Goal: Task Accomplishment & Management: Manage account settings

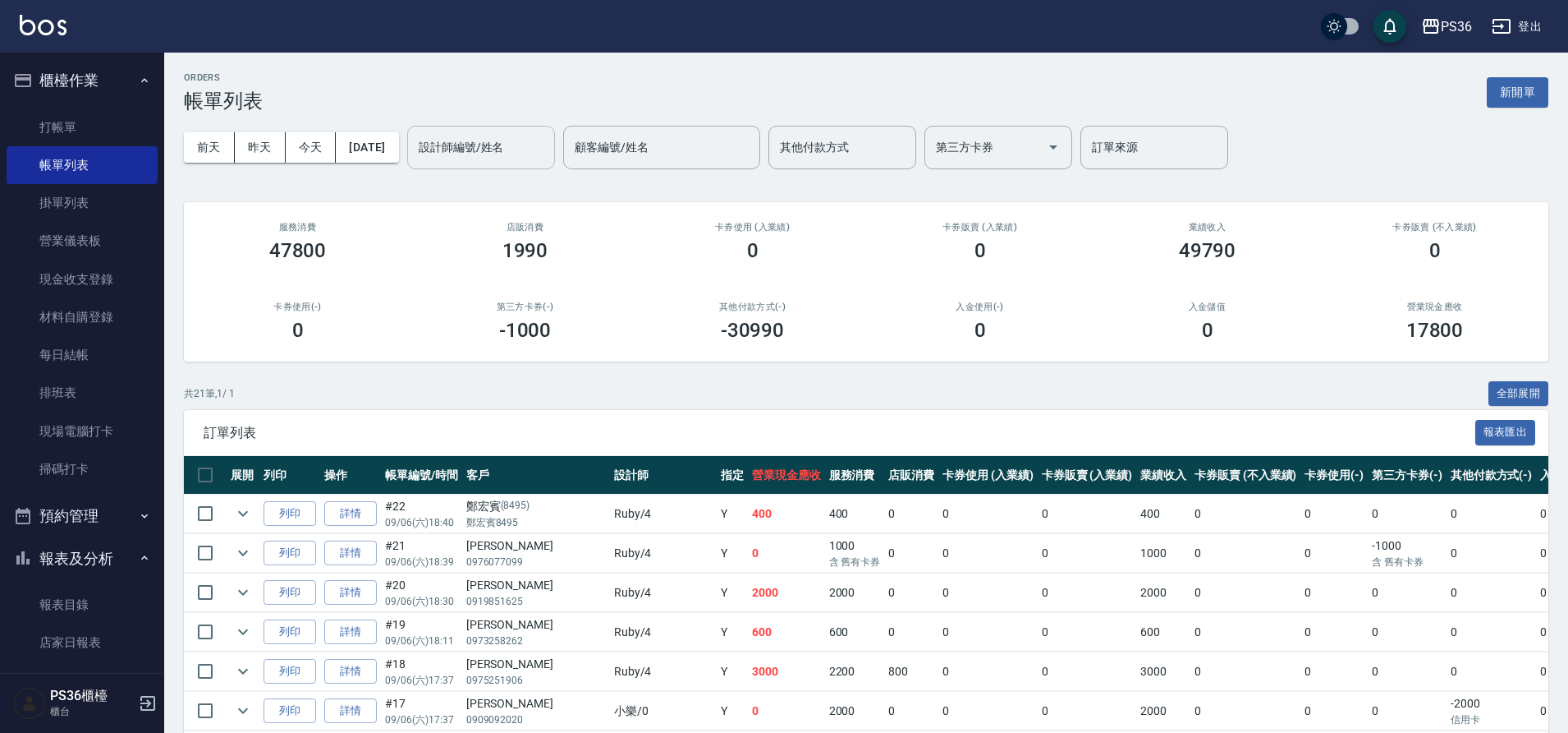
click at [443, 159] on input "設計師編號/姓名" at bounding box center [481, 147] width 133 height 29
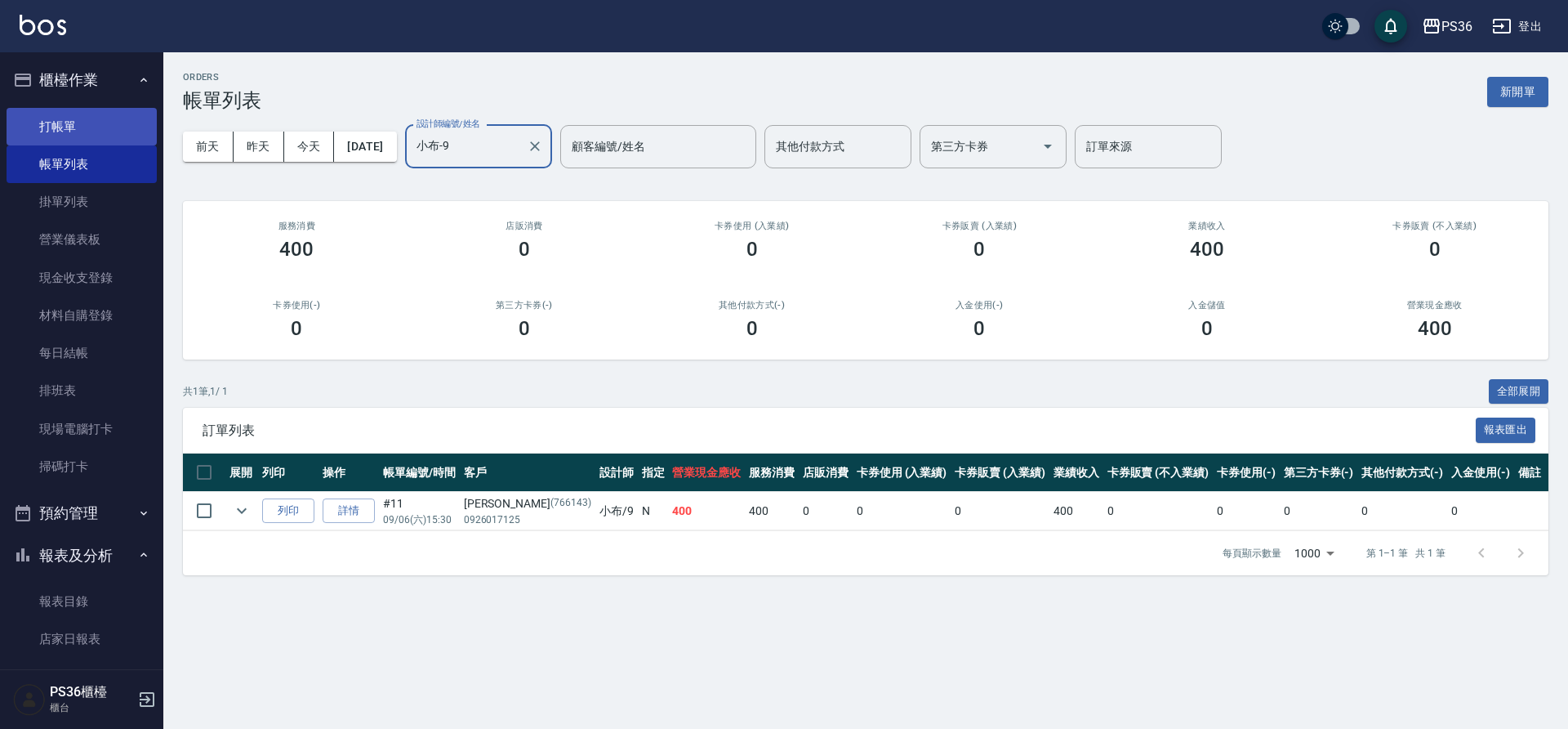
type input "小布-9"
click at [106, 134] on link "打帳單" at bounding box center [81, 126] width 150 height 37
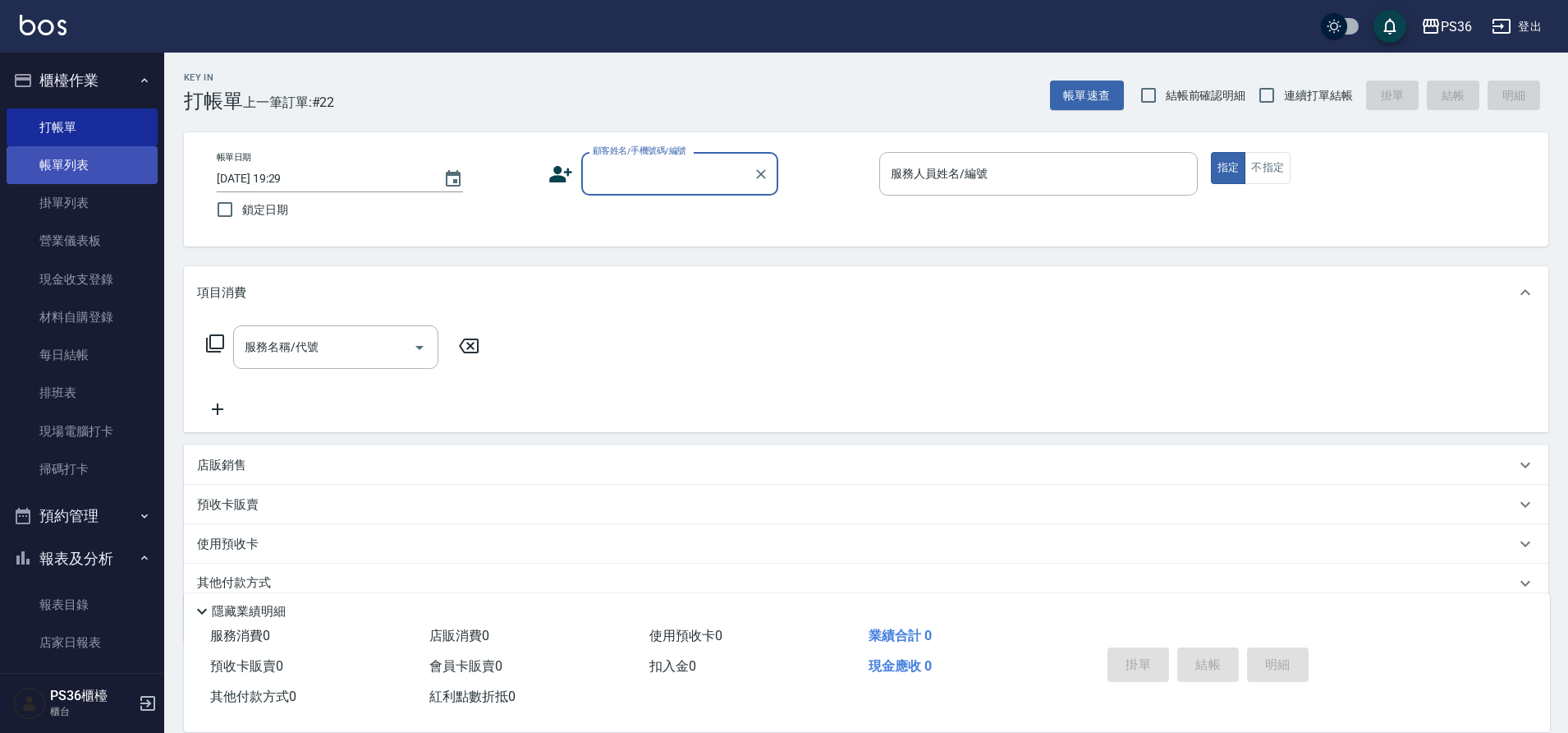
click at [73, 171] on link "帳單列表" at bounding box center [82, 165] width 151 height 38
click at [84, 175] on link "帳單列表" at bounding box center [82, 165] width 151 height 38
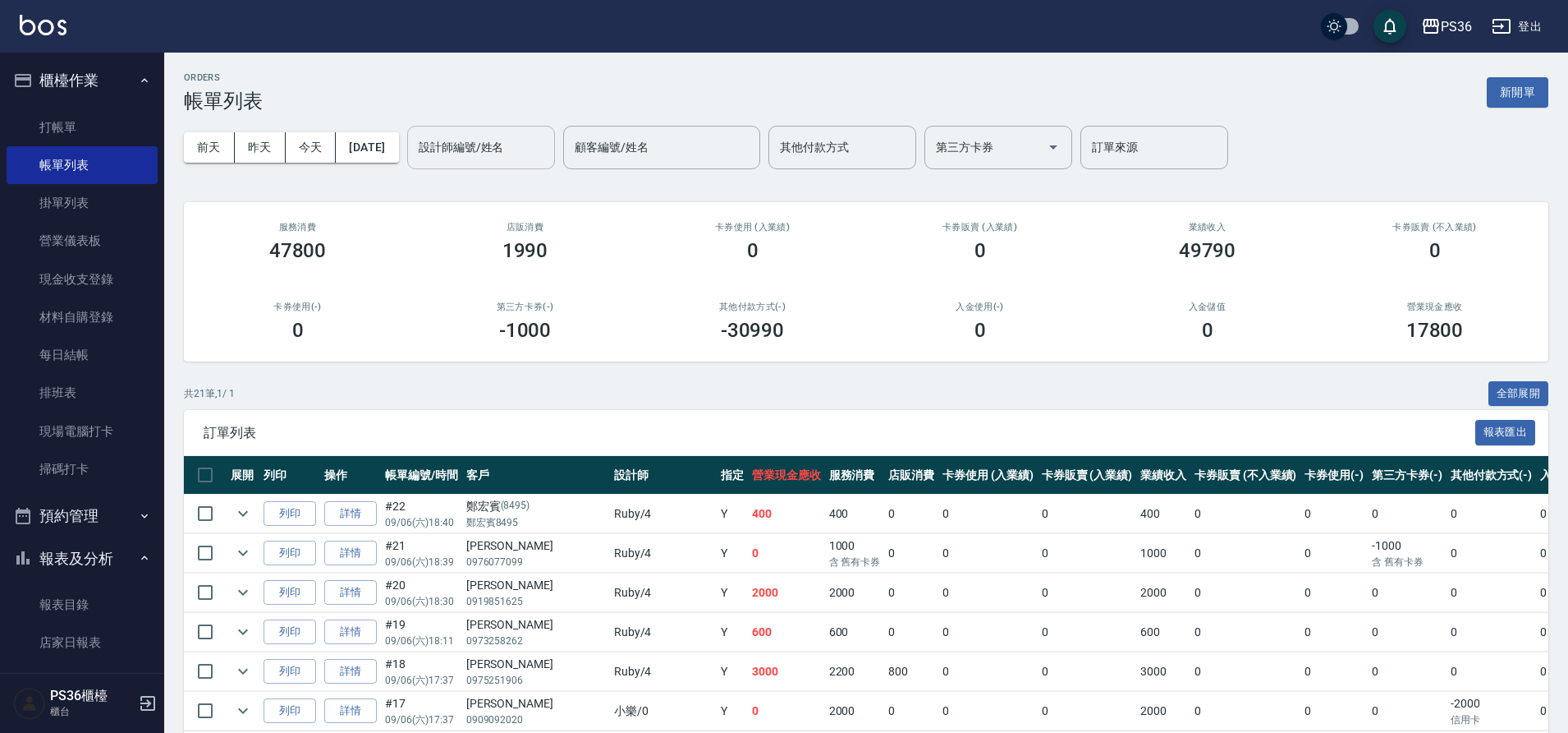
click at [488, 163] on div "設計師編號/姓名" at bounding box center [481, 147] width 148 height 44
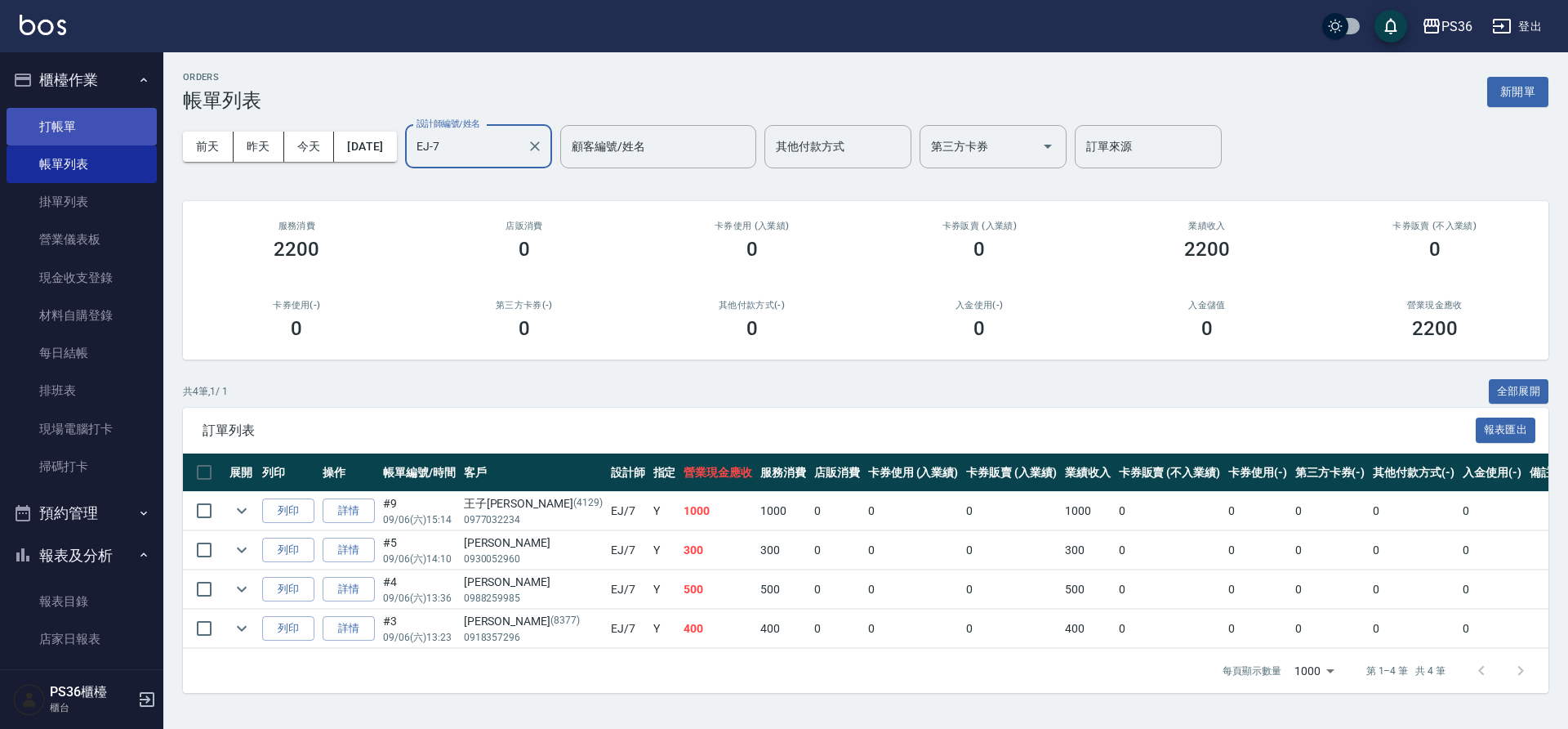
type input "EJ-7"
click at [66, 129] on link "打帳單" at bounding box center [81, 126] width 150 height 37
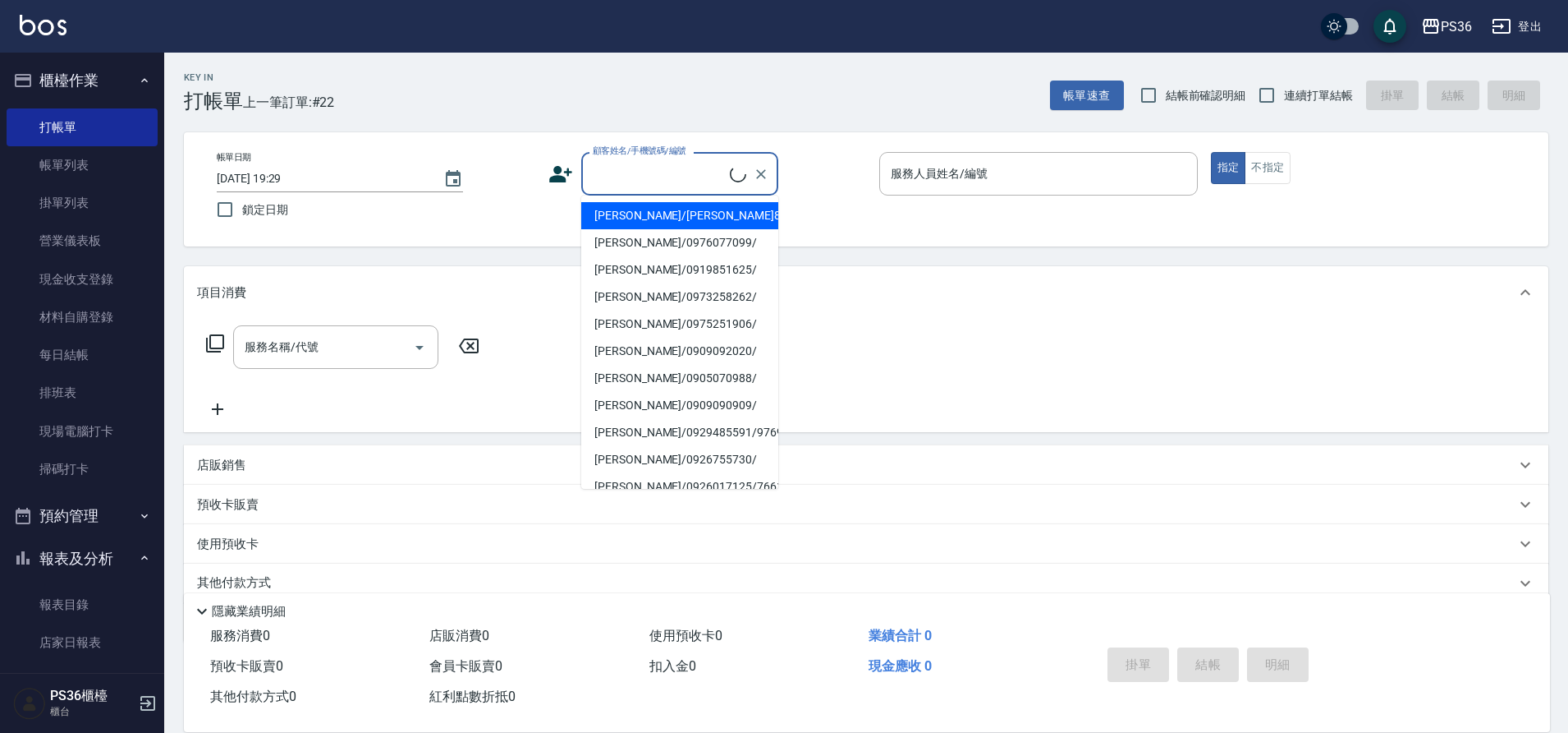
click at [606, 180] on input "顧客姓名/手機號碼/編號" at bounding box center [659, 174] width 141 height 29
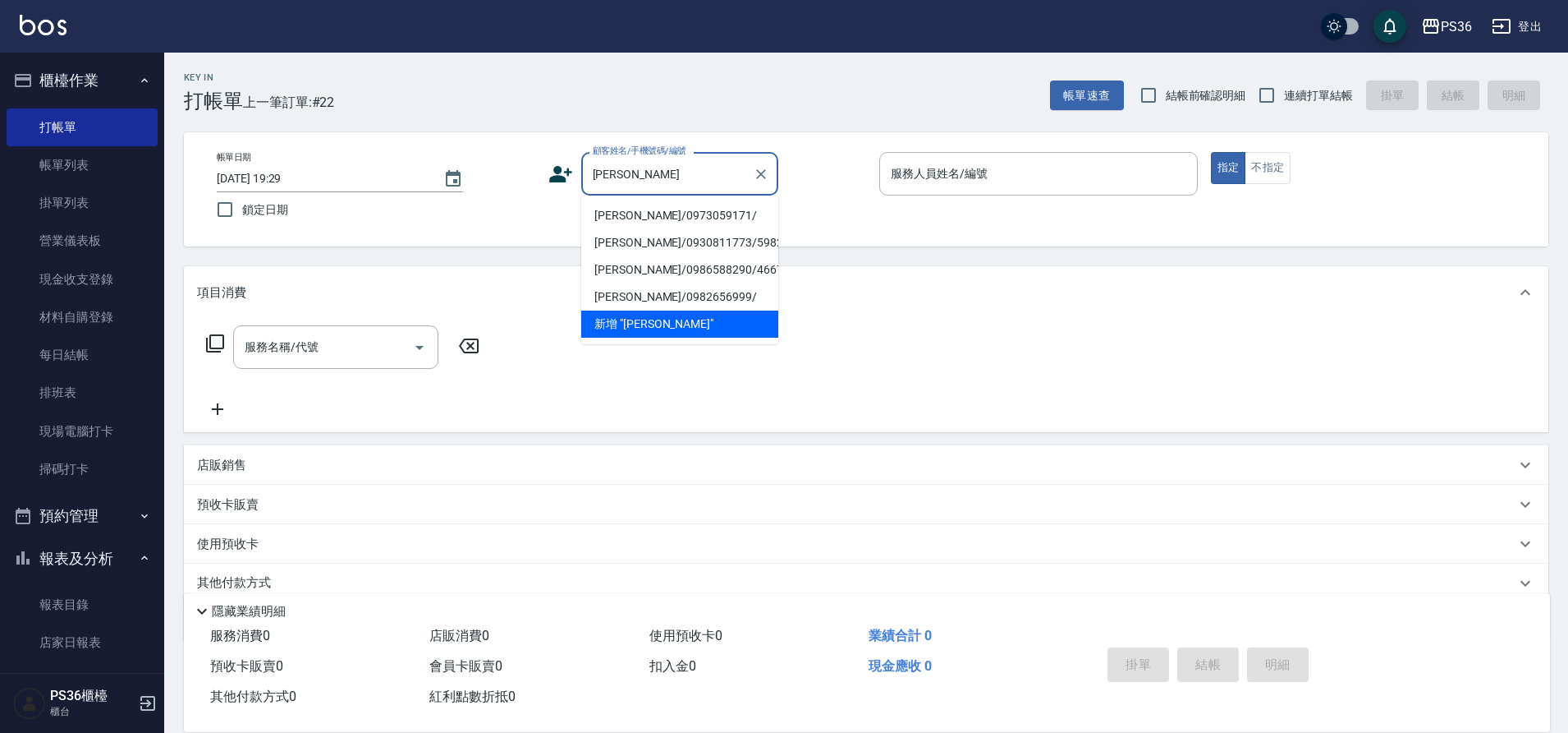
click at [637, 210] on li "王宏文/0973059171/" at bounding box center [679, 215] width 197 height 27
type input "王宏文/0973059171/"
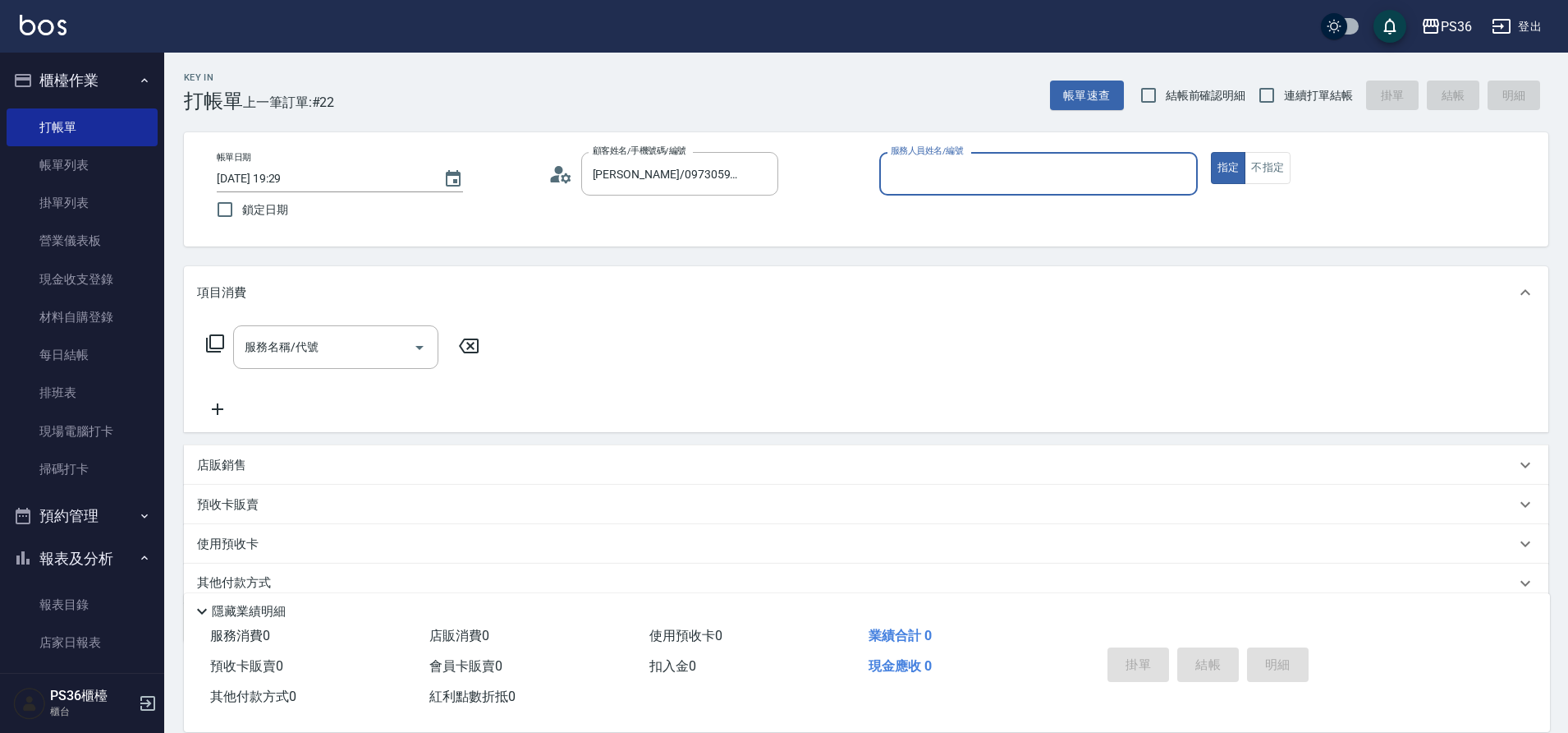
type input "小布-9"
click at [293, 366] on div "服務名稱/代號" at bounding box center [336, 347] width 205 height 44
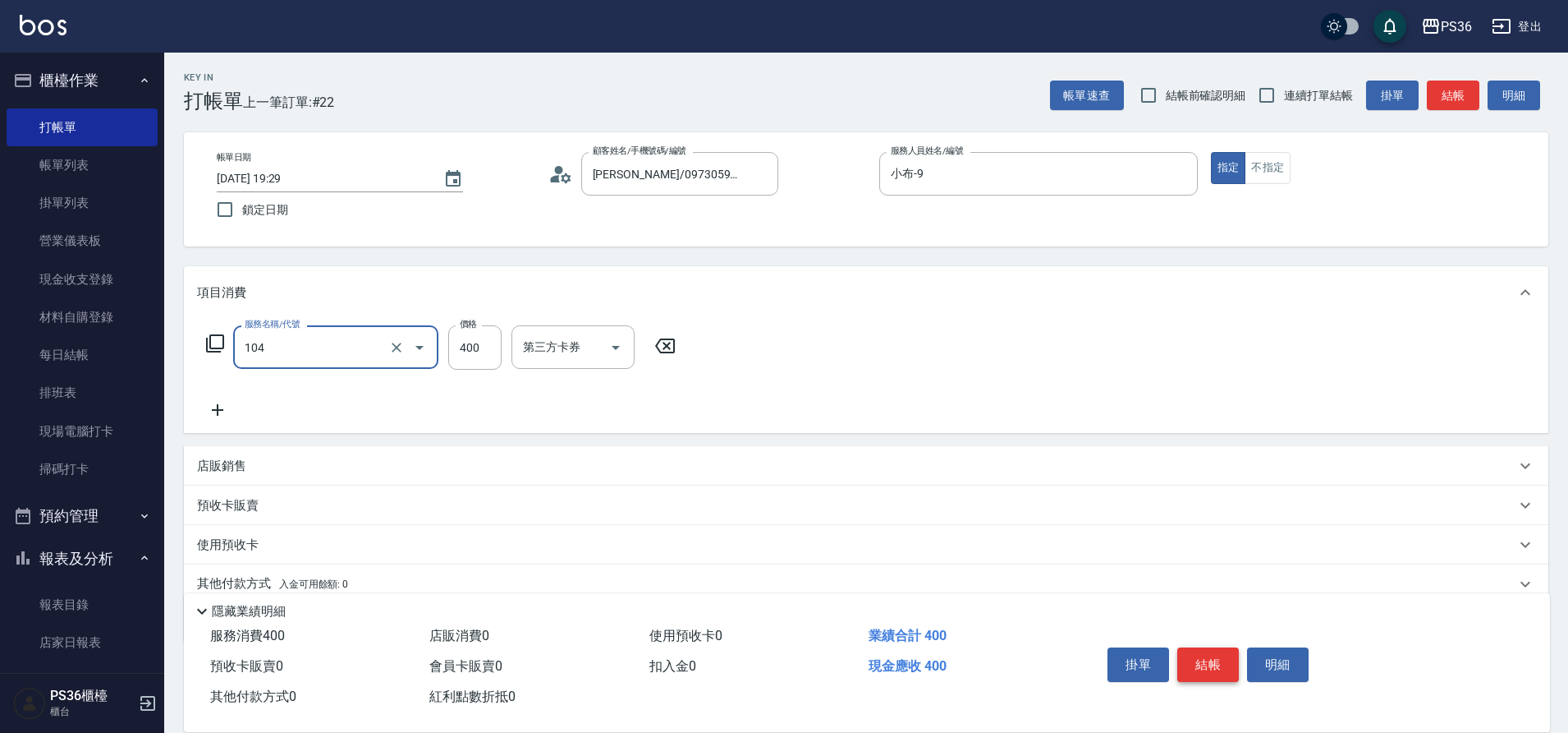
type input "B級單剪(104)"
click at [1215, 648] on button "結帳" at bounding box center [1208, 664] width 61 height 34
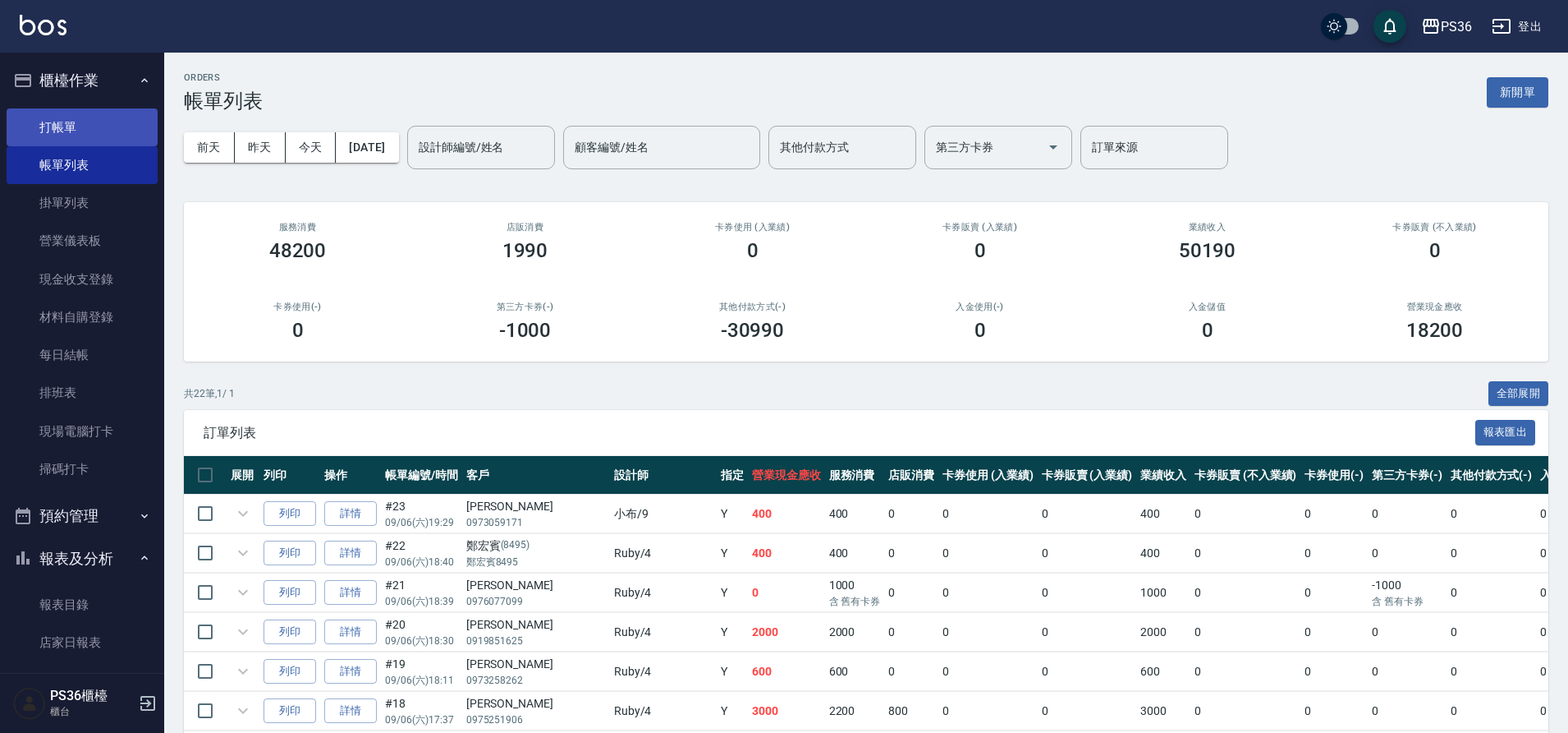
click at [57, 135] on link "打帳單" at bounding box center [82, 127] width 151 height 38
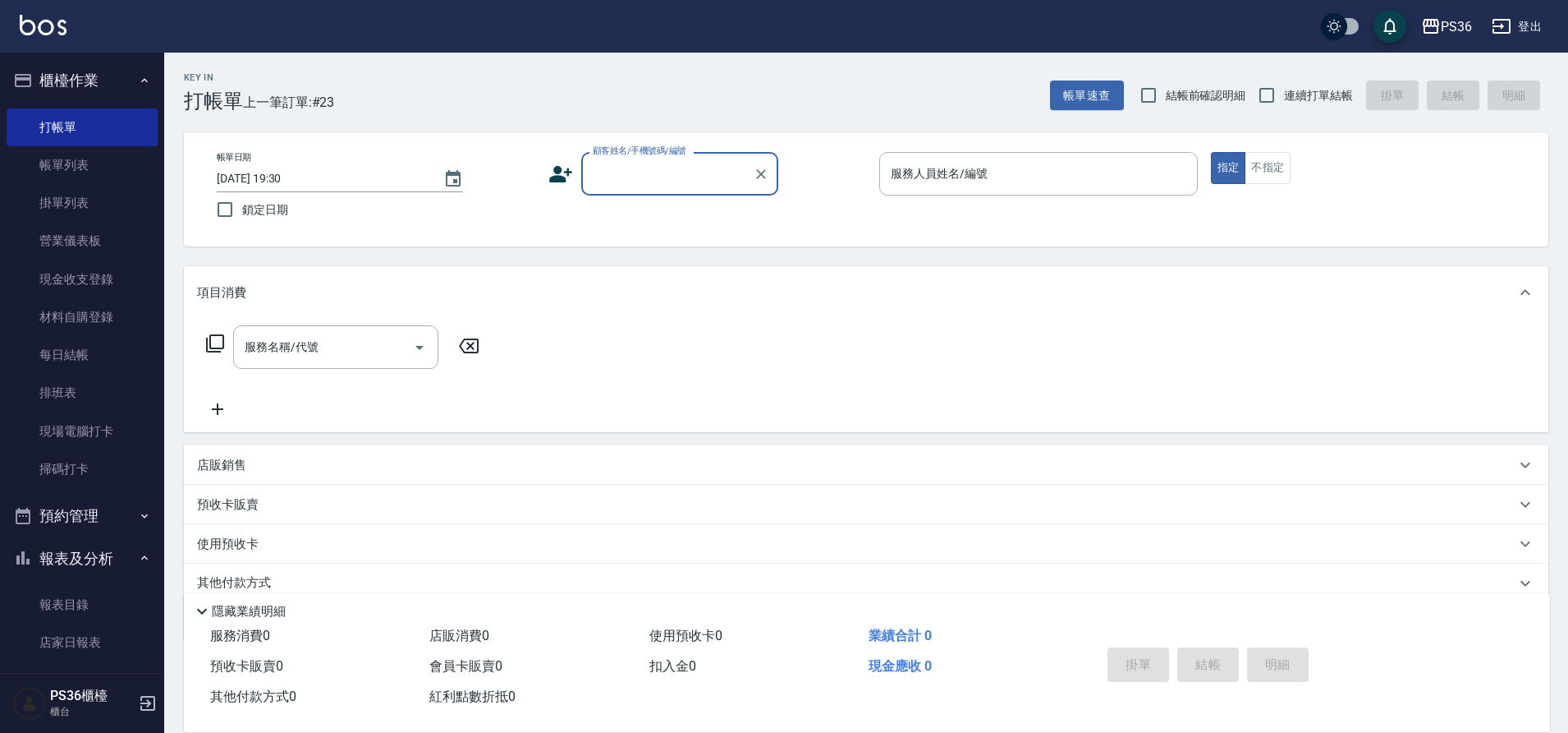
click at [665, 192] on div "顧客姓名/手機號碼/編號" at bounding box center [679, 174] width 197 height 44
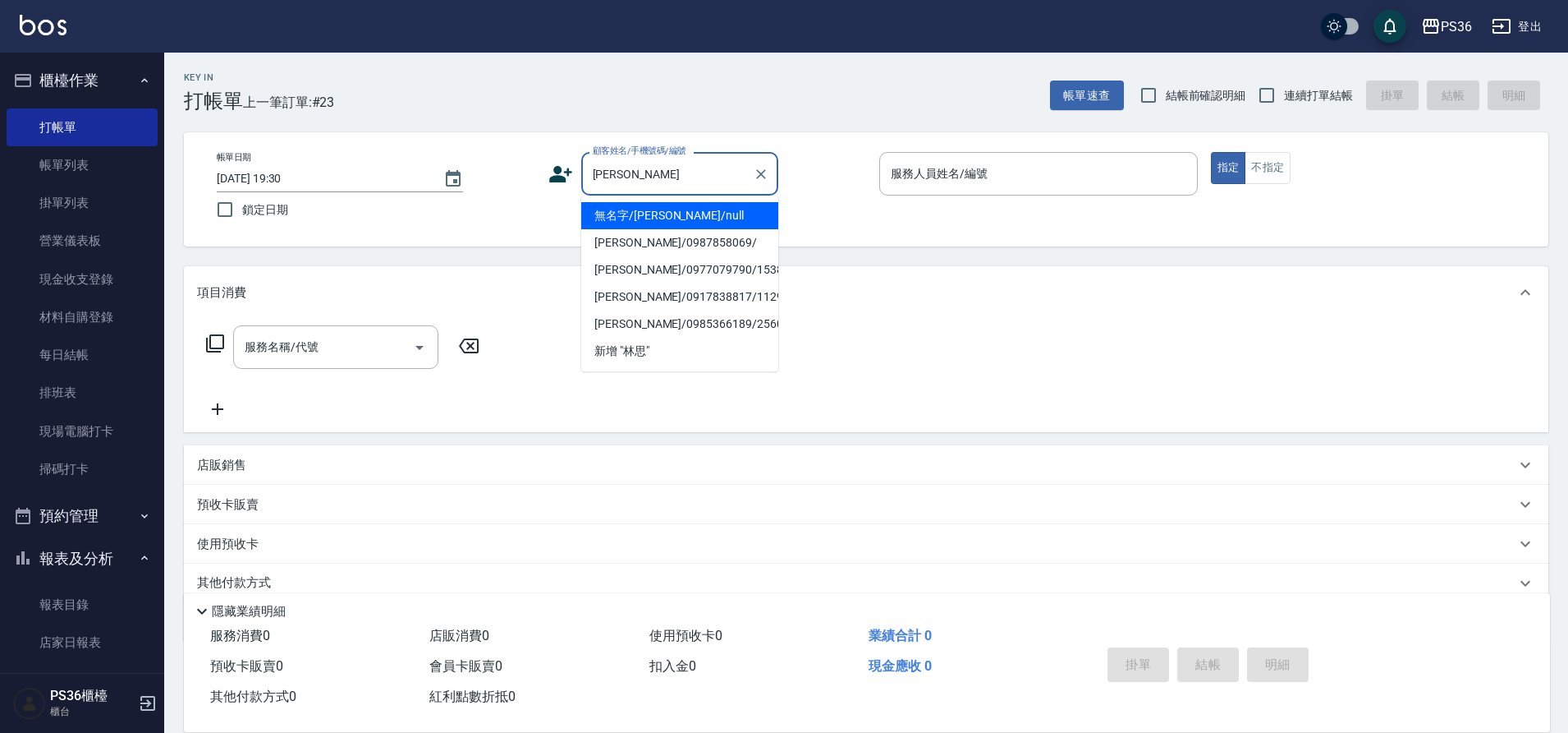
click at [683, 217] on li "無名字/林思慧/null" at bounding box center [679, 215] width 197 height 27
type input "無名字/林思慧/null"
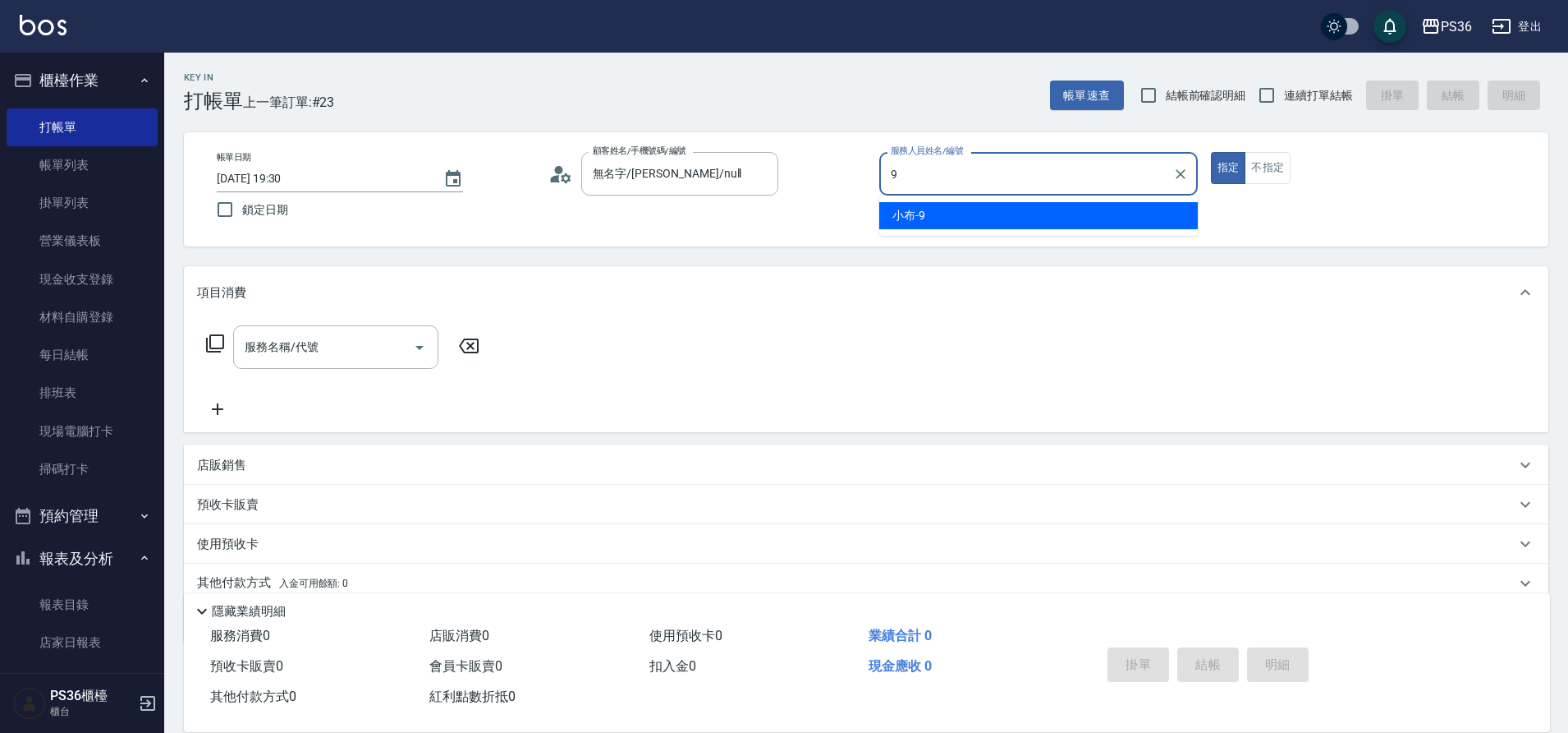
type input "小布-9"
type button "true"
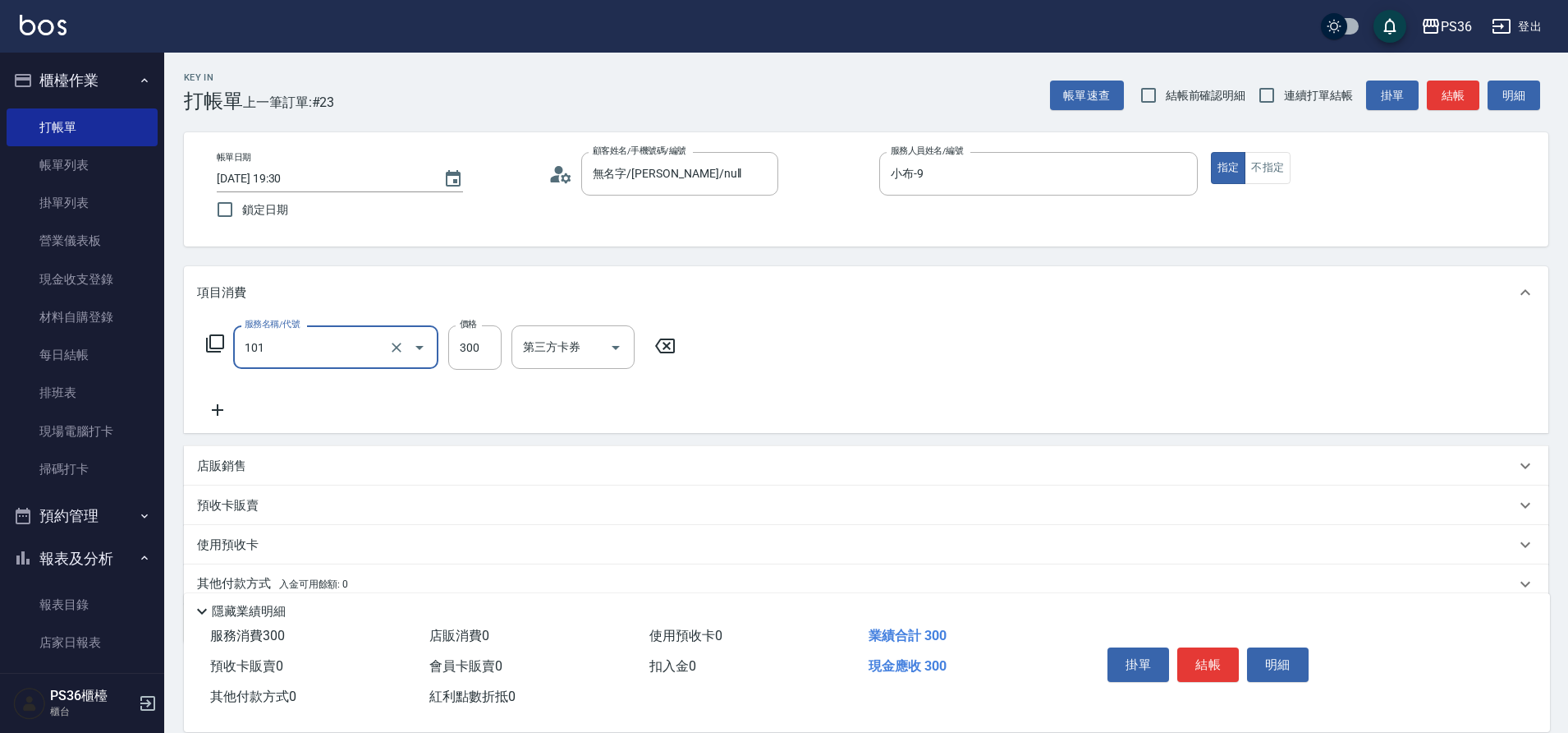
type input "洗髮(101)"
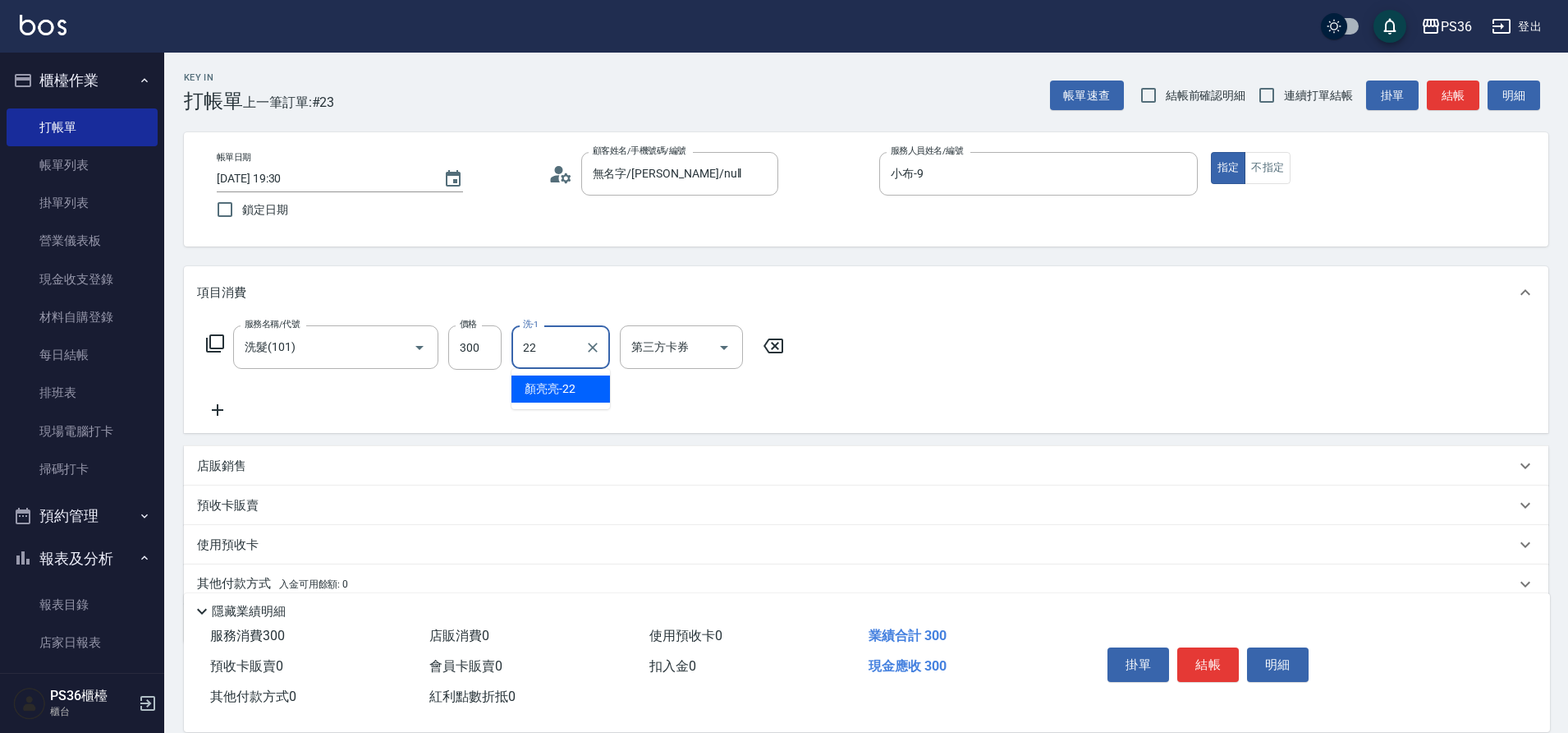
type input "[PERSON_NAME]-22"
click at [1197, 667] on button "結帳" at bounding box center [1208, 664] width 61 height 34
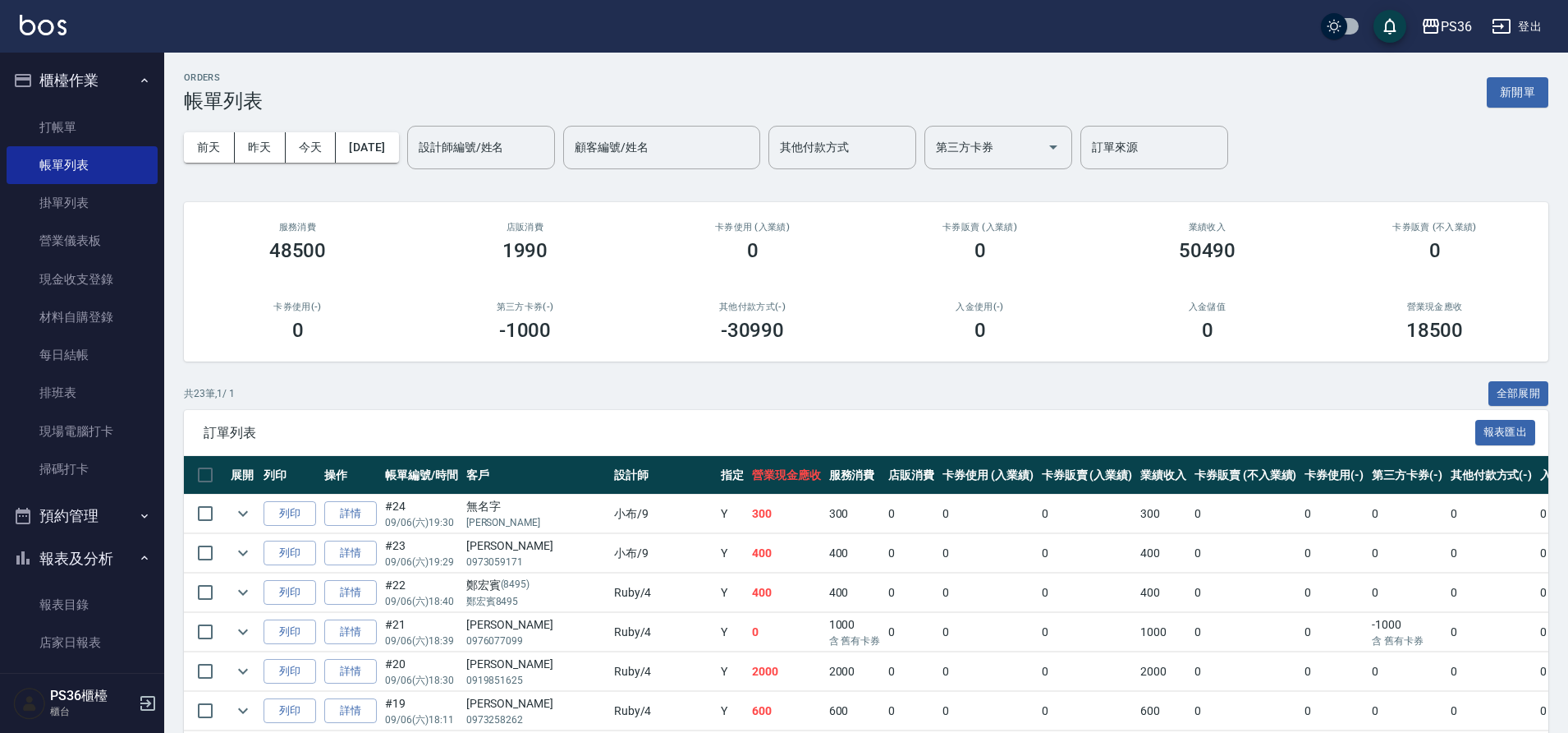
click at [326, 275] on div "服務消費 48500" at bounding box center [298, 241] width 228 height 80
click at [123, 134] on link "打帳單" at bounding box center [82, 127] width 151 height 38
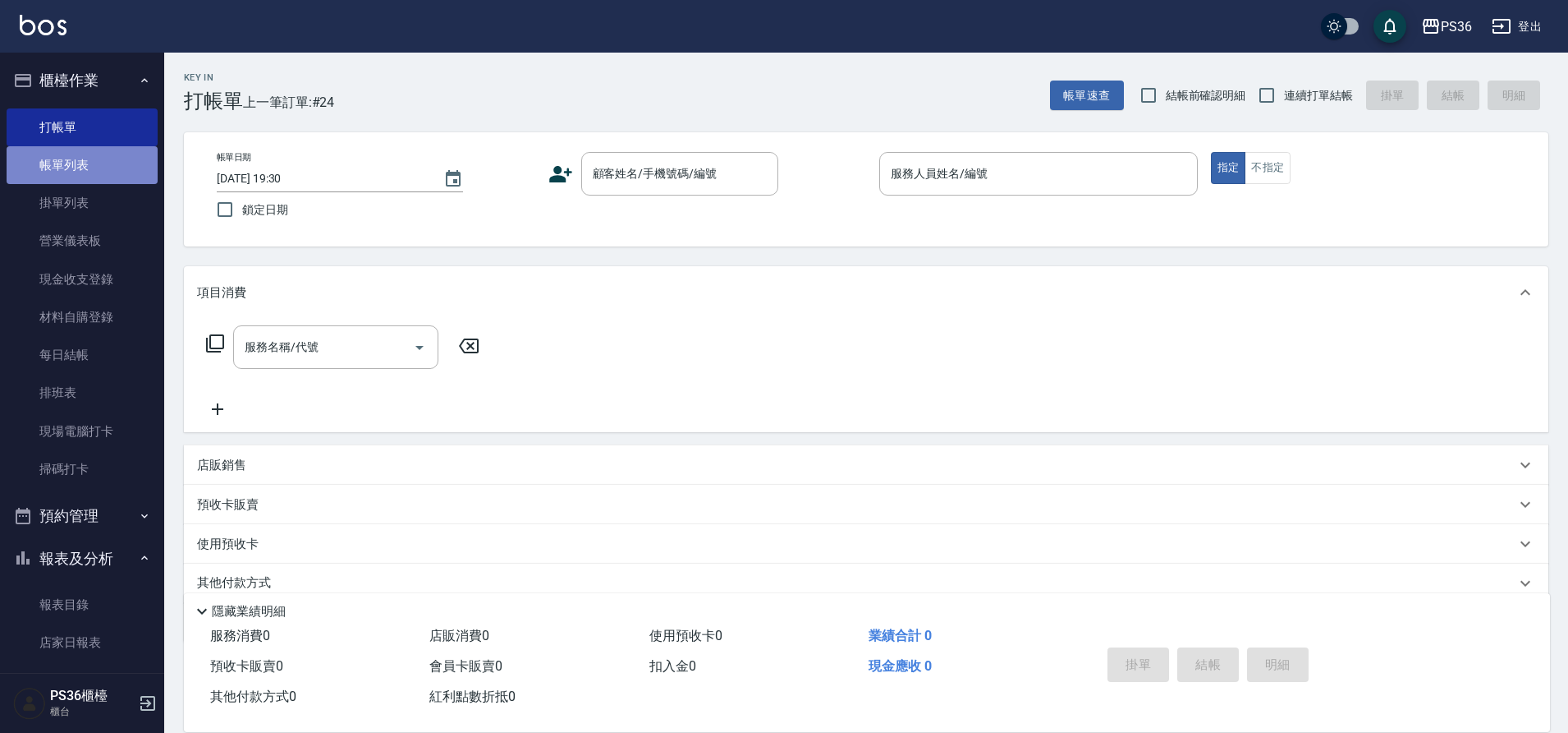
click at [85, 154] on link "帳單列表" at bounding box center [82, 165] width 151 height 38
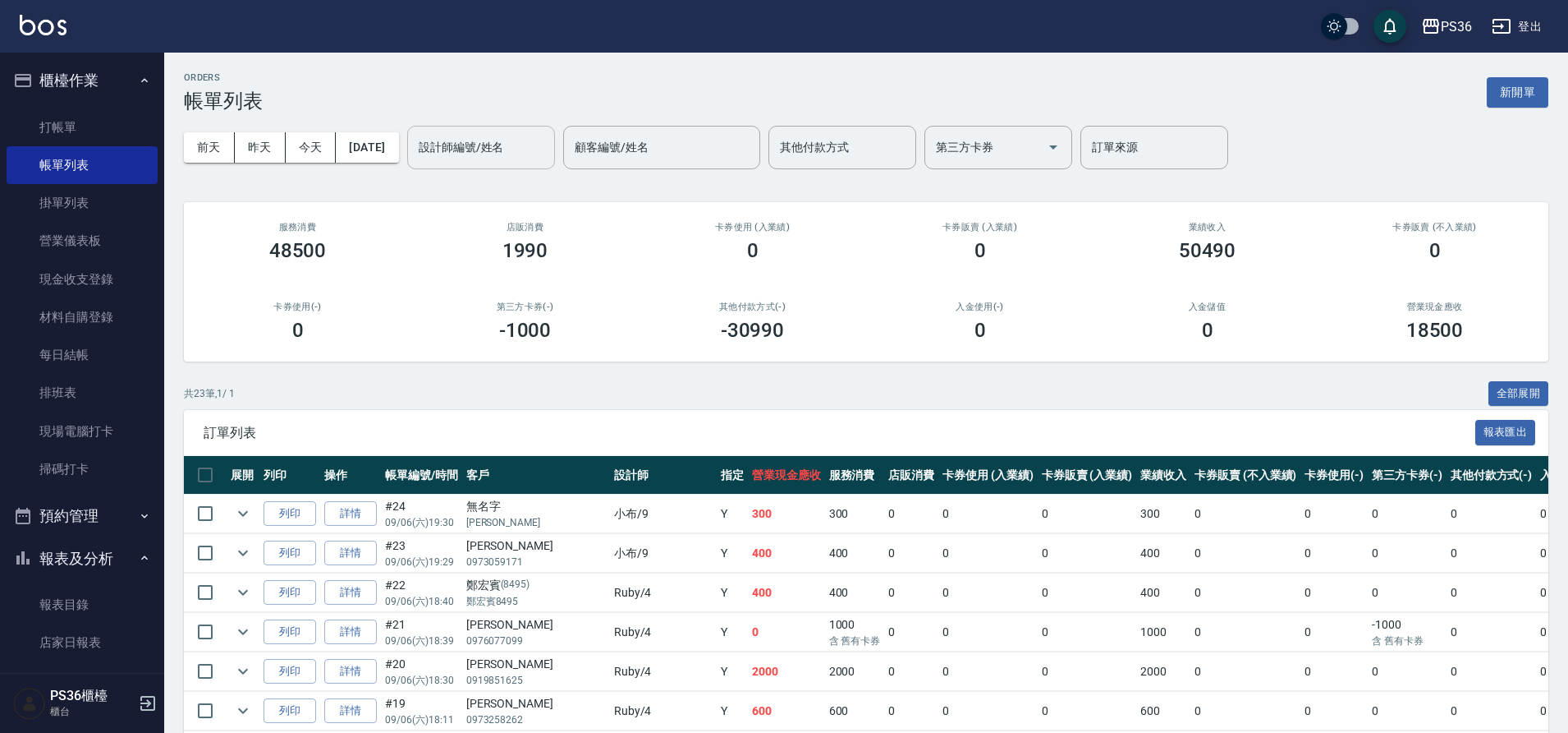
click at [481, 163] on div "設計師編號/姓名" at bounding box center [481, 147] width 148 height 44
type input "Daniel-1"
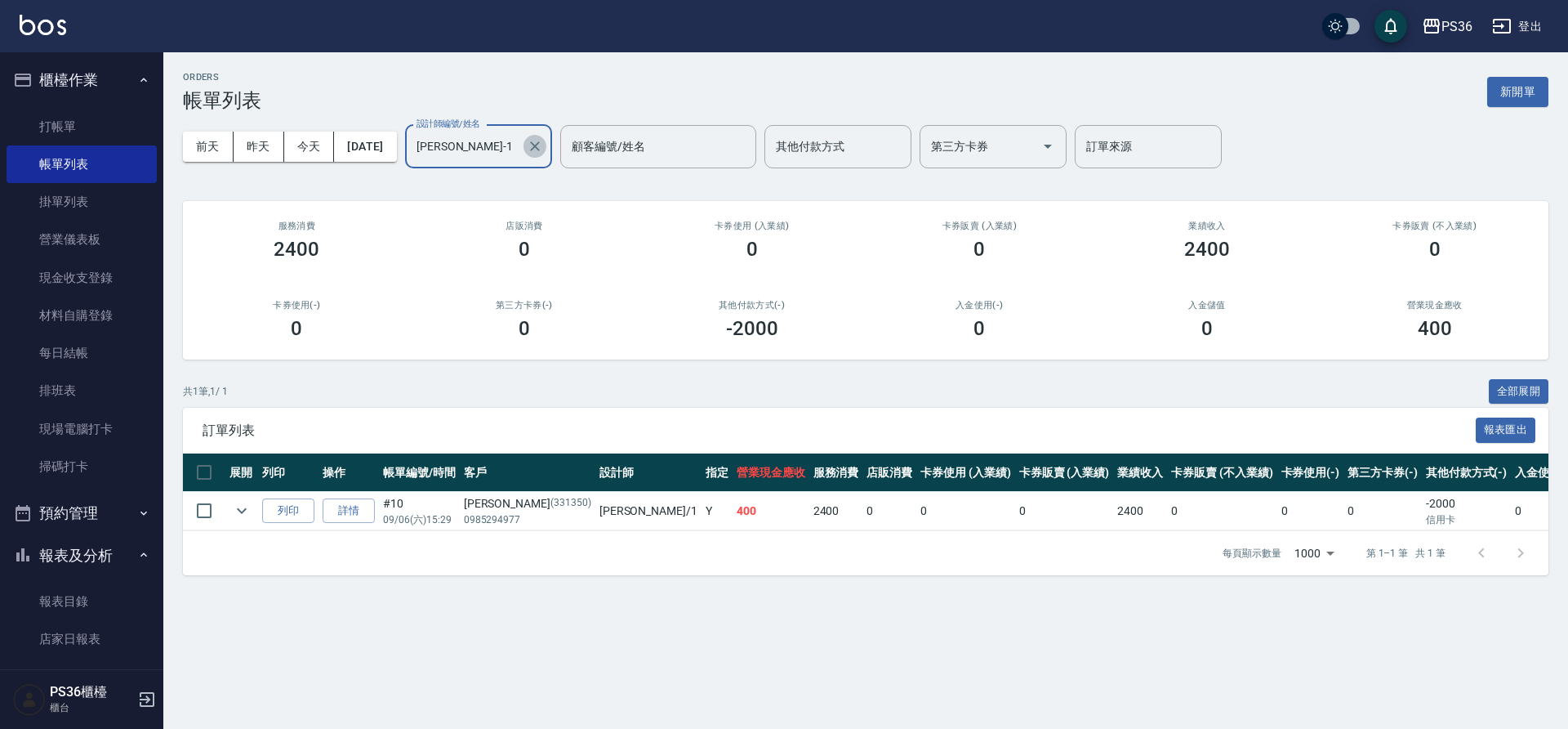
click at [543, 147] on icon "Clear" at bounding box center [534, 146] width 17 height 17
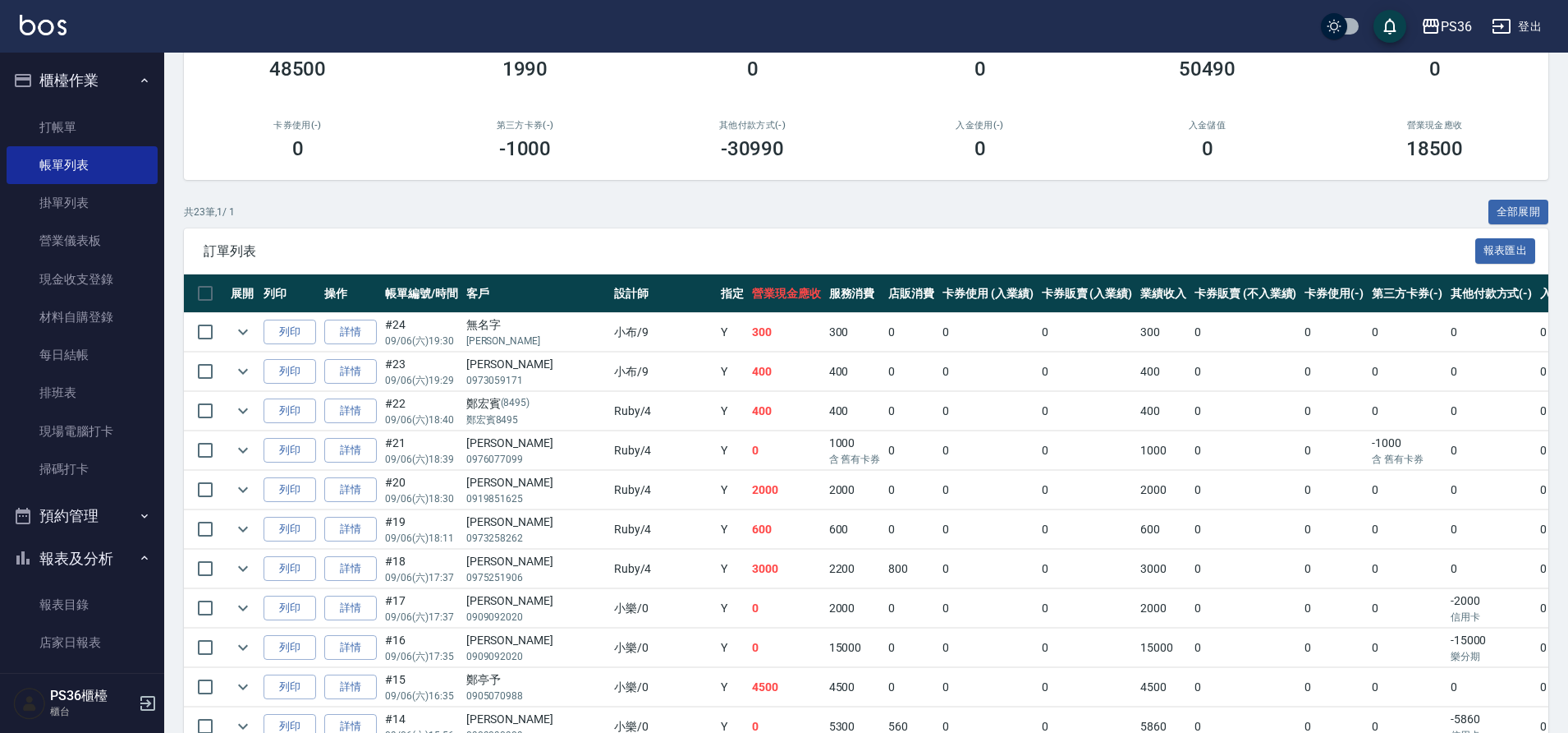
scroll to position [172, 0]
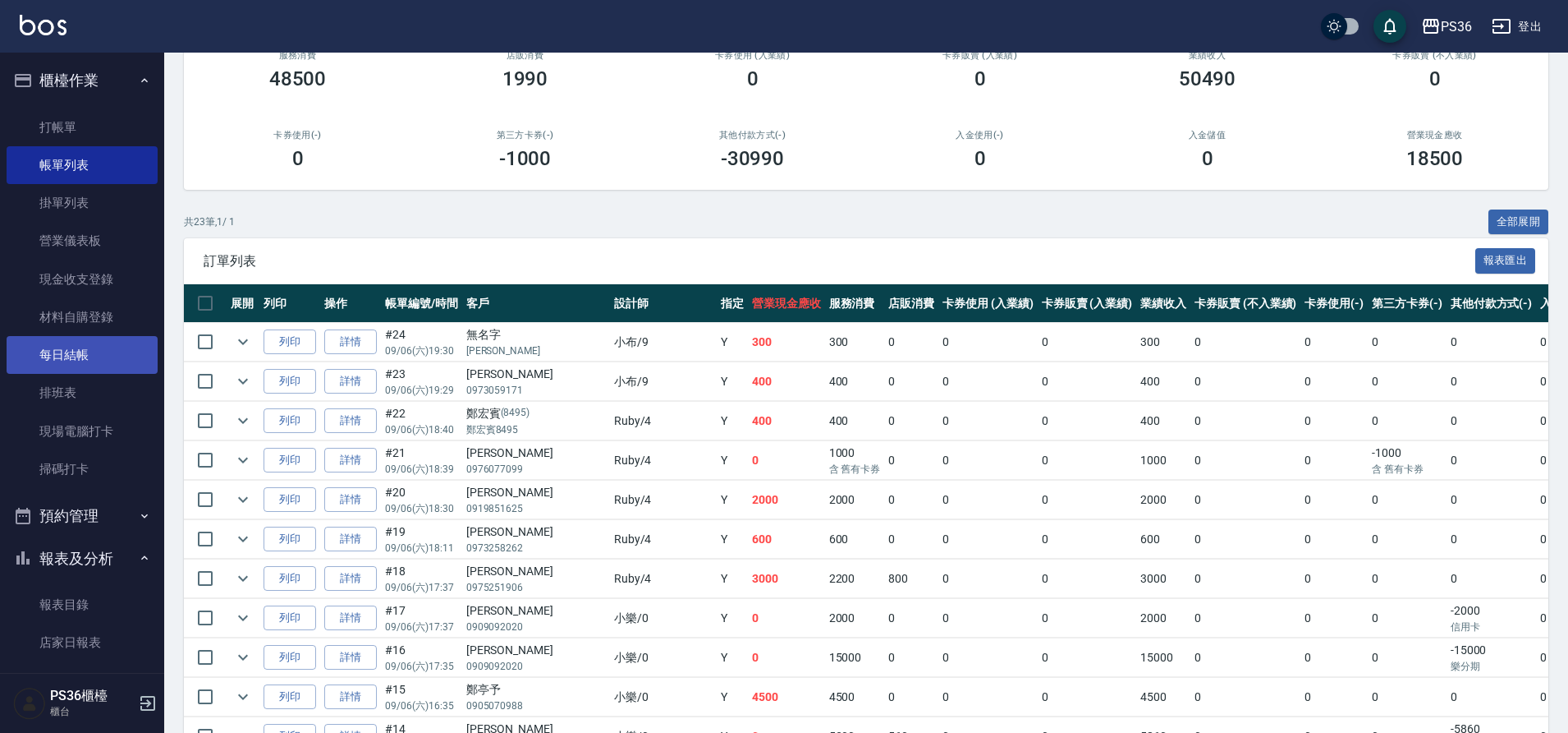
click at [54, 368] on link "每日結帳" at bounding box center [82, 354] width 151 height 38
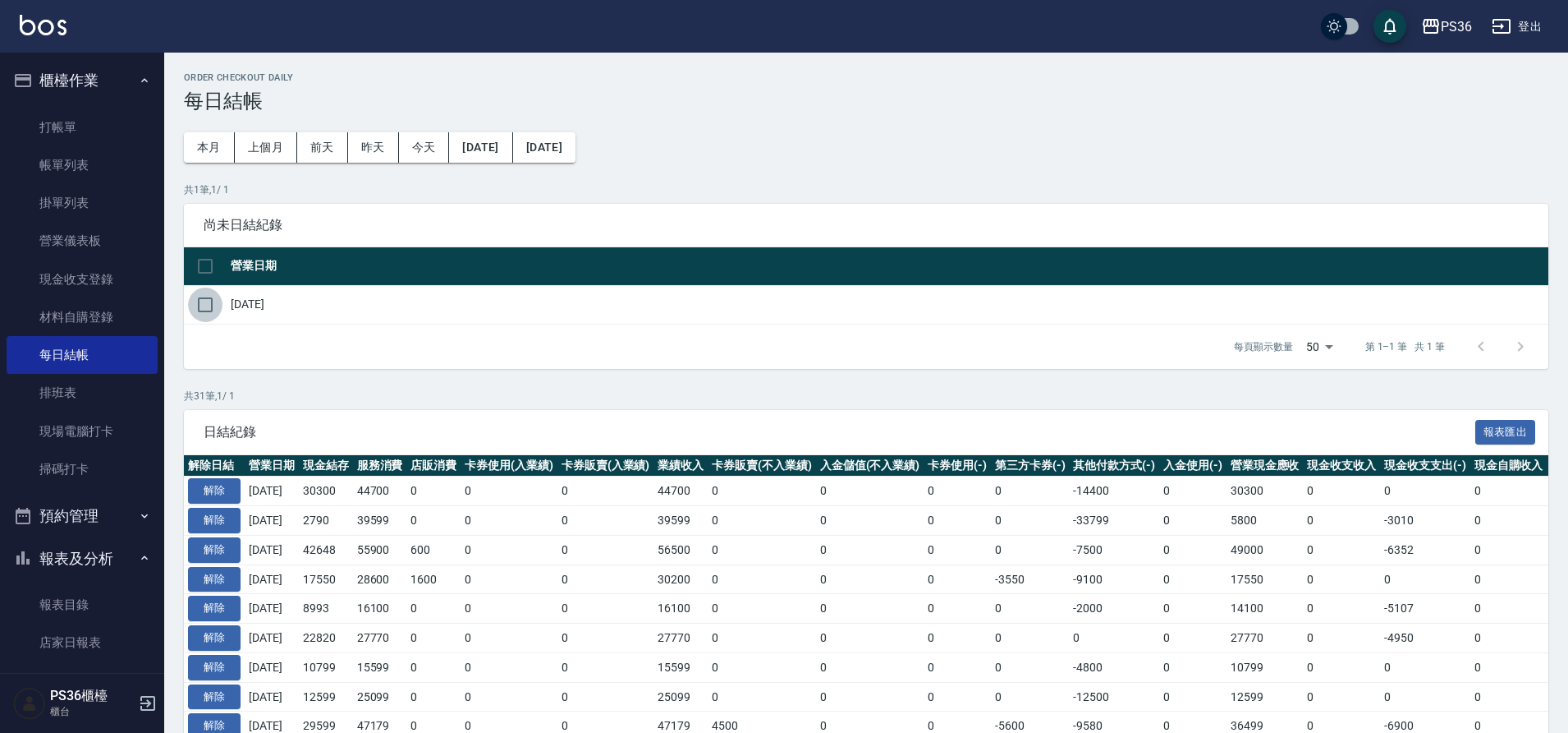
click at [205, 317] on input "checkbox" at bounding box center [205, 304] width 34 height 34
checkbox input "true"
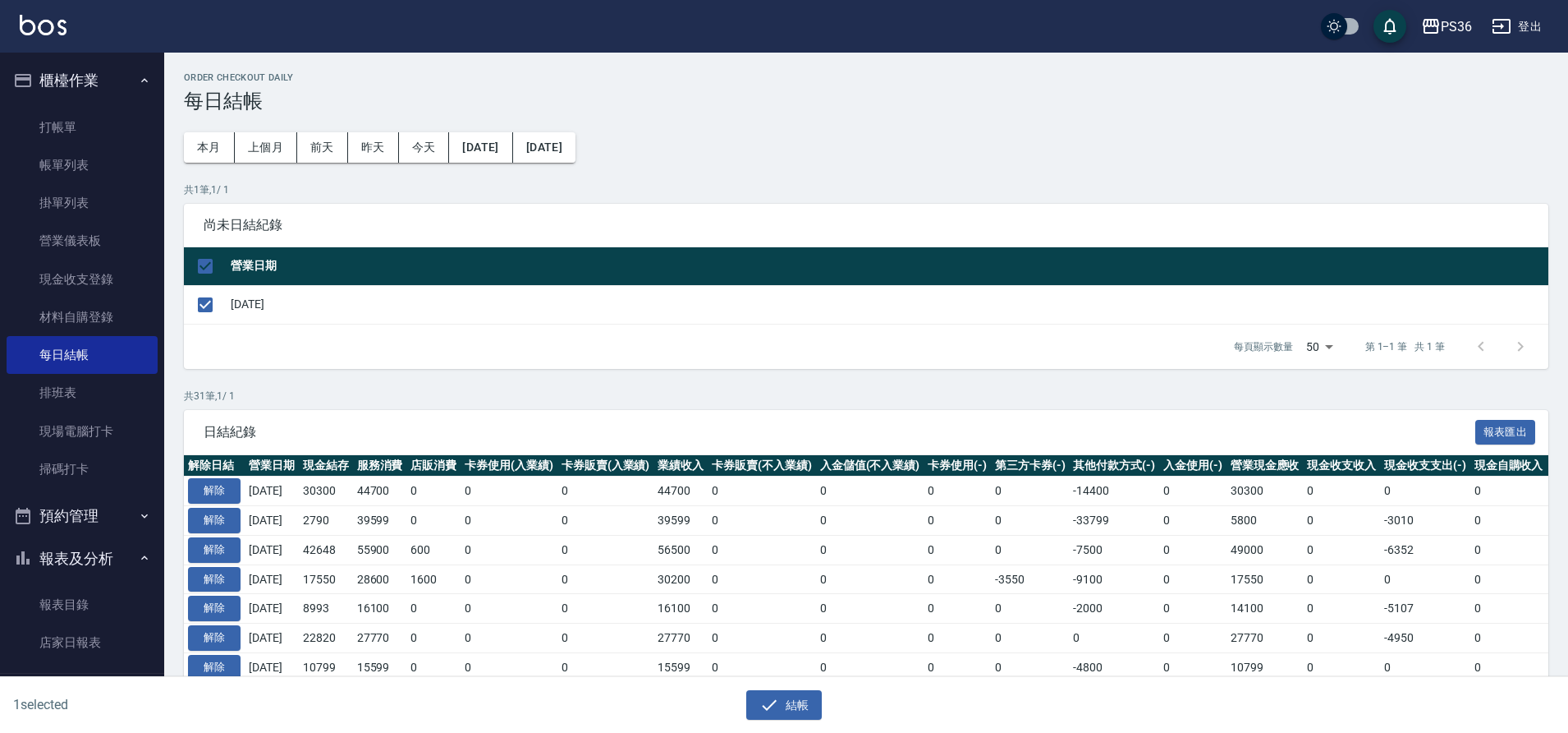
click at [709, 688] on div "結帳" at bounding box center [777, 699] width 777 height 44
click at [761, 702] on icon "button" at bounding box center [770, 705] width 19 height 19
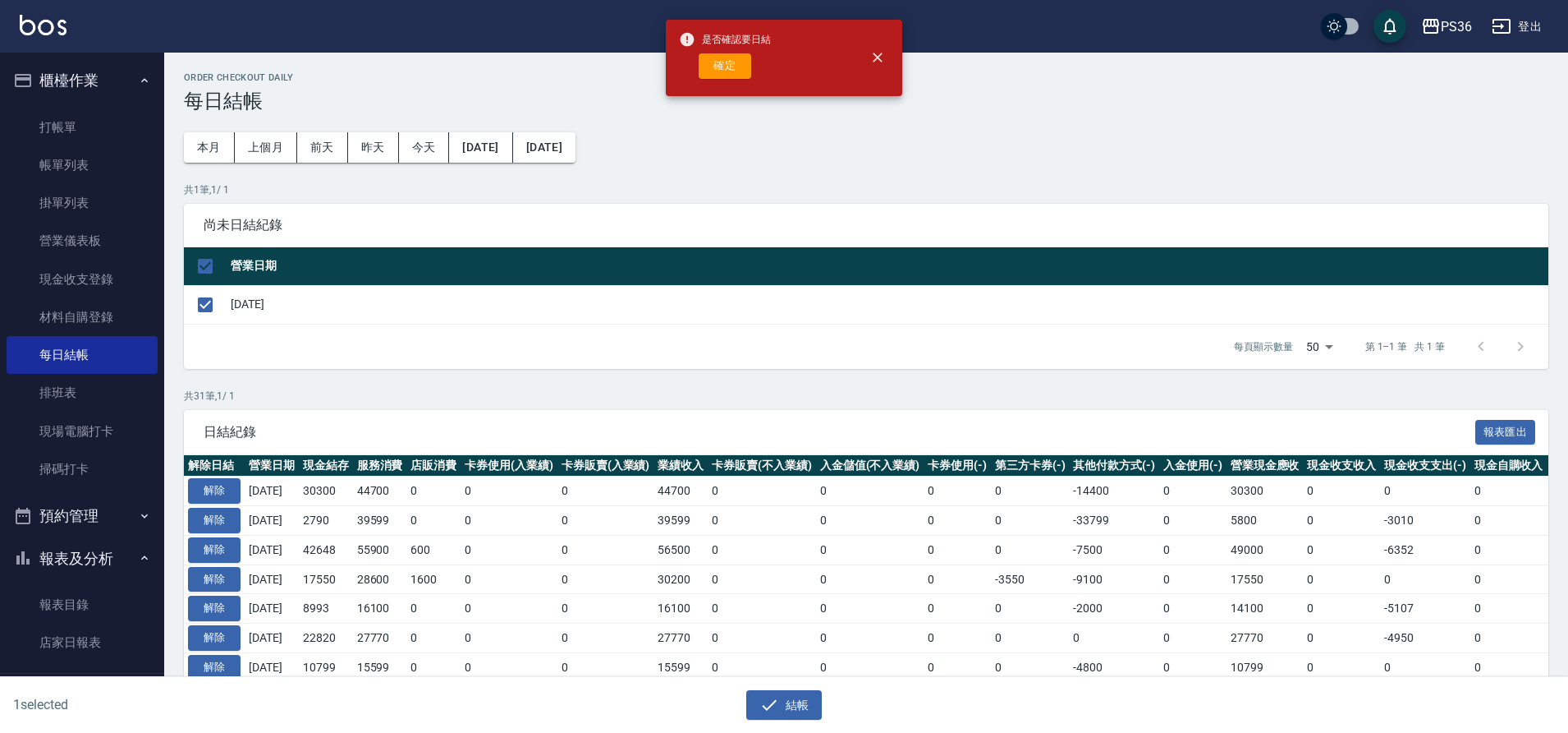
click at [733, 85] on div "是否確認要日結 確定" at bounding box center [725, 58] width 92 height 67
click at [737, 76] on button "確定" at bounding box center [725, 66] width 53 height 25
checkbox input "false"
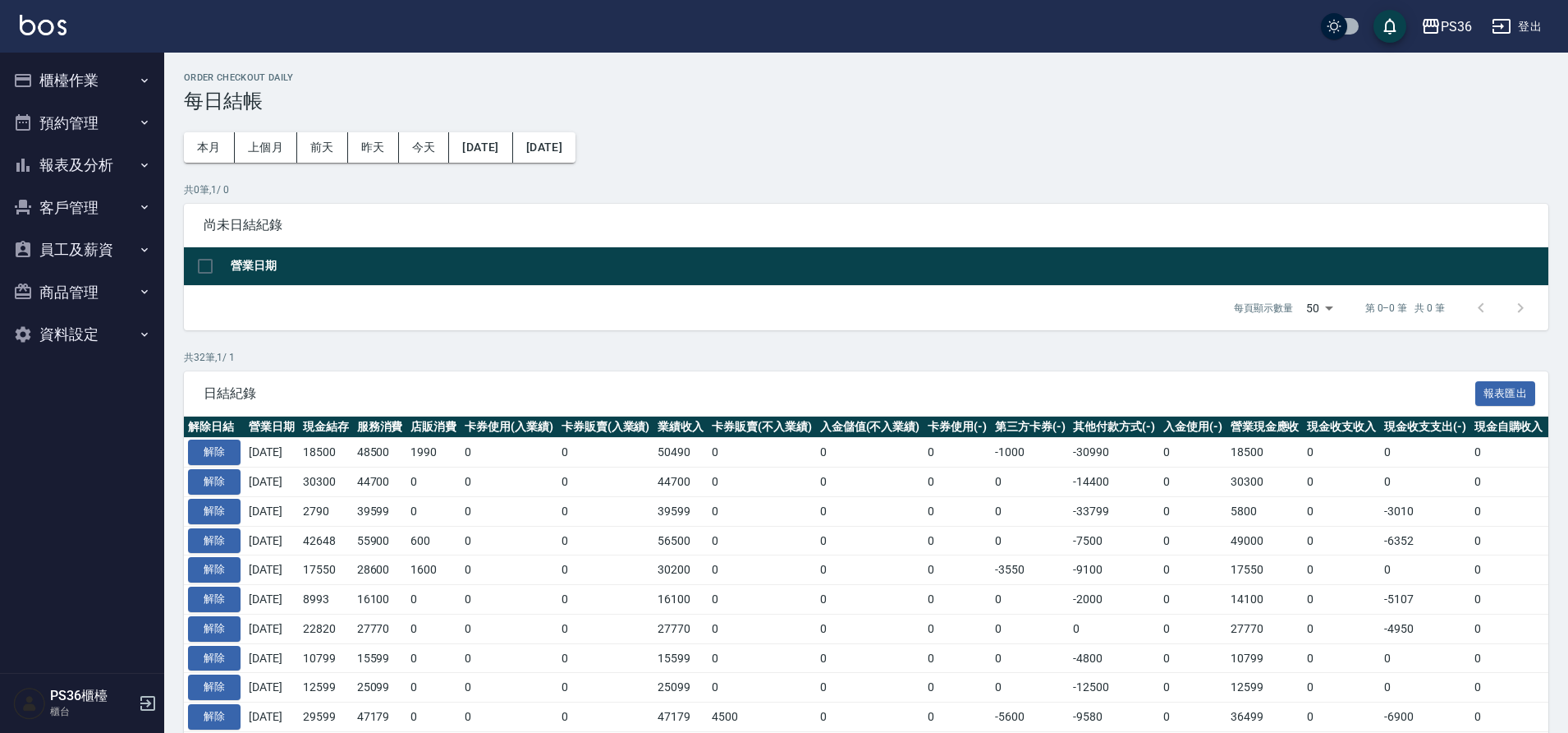
click at [97, 84] on button "櫃檯作業" at bounding box center [82, 80] width 151 height 43
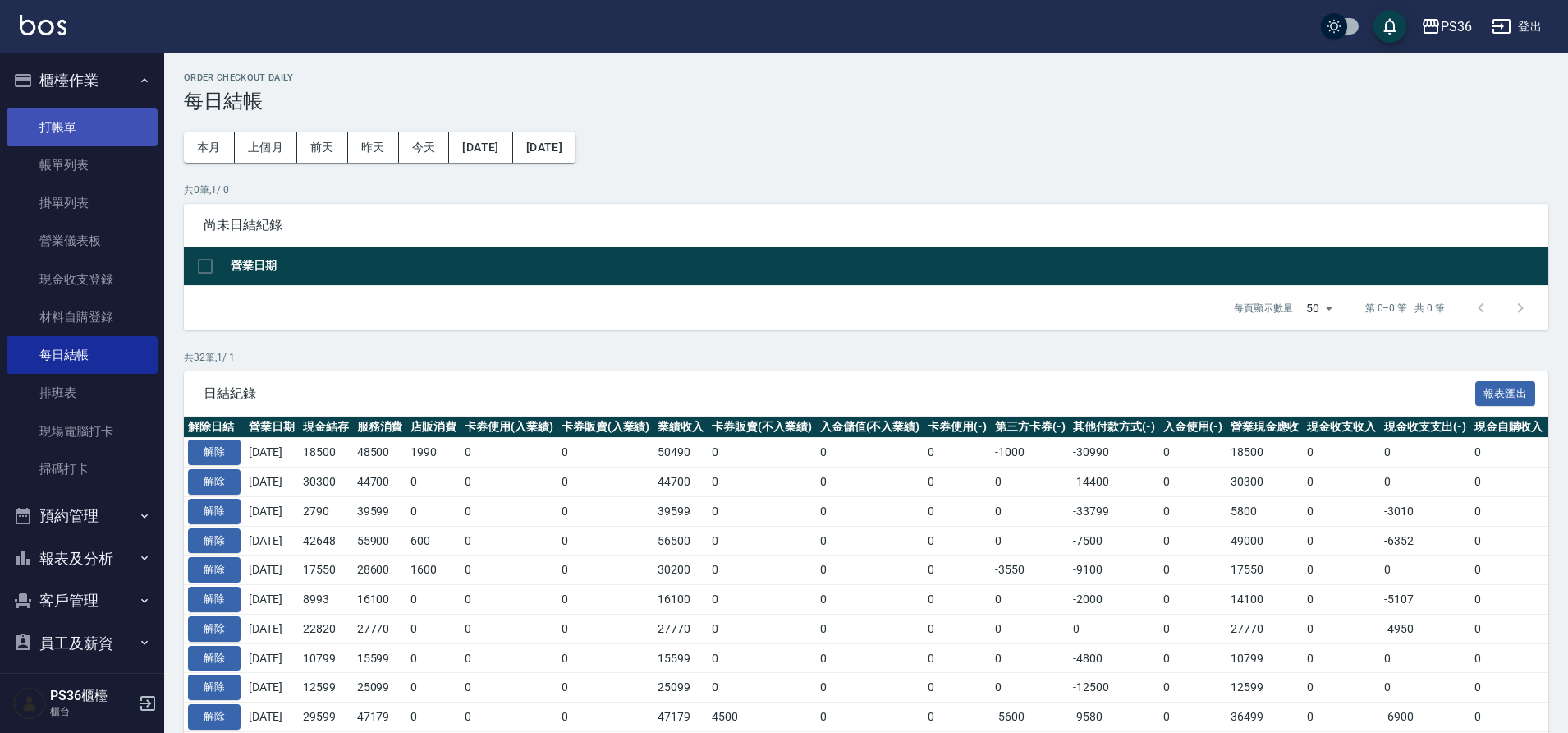
click at [91, 132] on link "打帳單" at bounding box center [82, 127] width 151 height 38
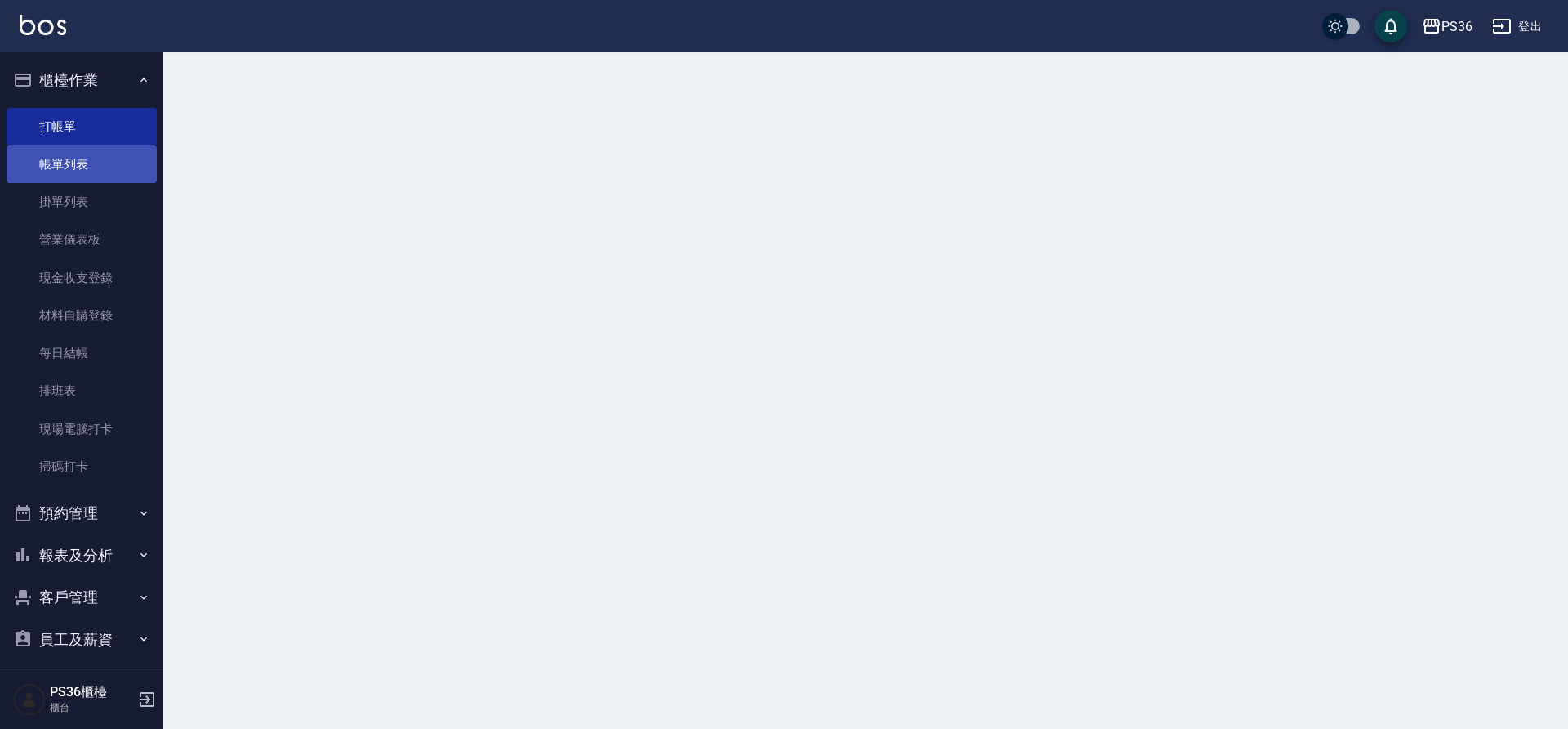
click at [94, 146] on link "帳單列表" at bounding box center [81, 164] width 150 height 37
click at [112, 157] on link "帳單列表" at bounding box center [81, 164] width 150 height 37
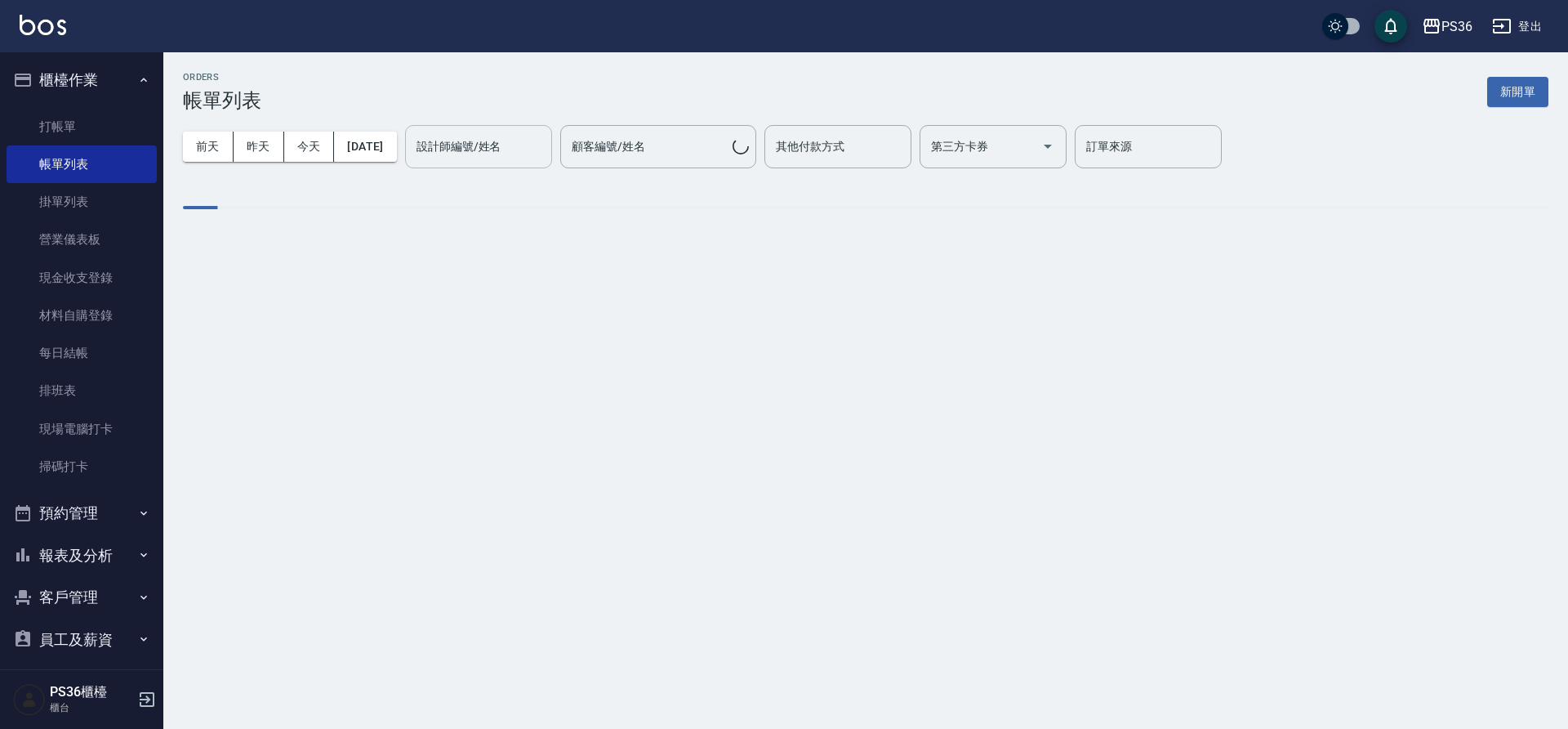
click at [522, 154] on div "設計師編號/姓名 設計師編號/姓名" at bounding box center [479, 146] width 147 height 44
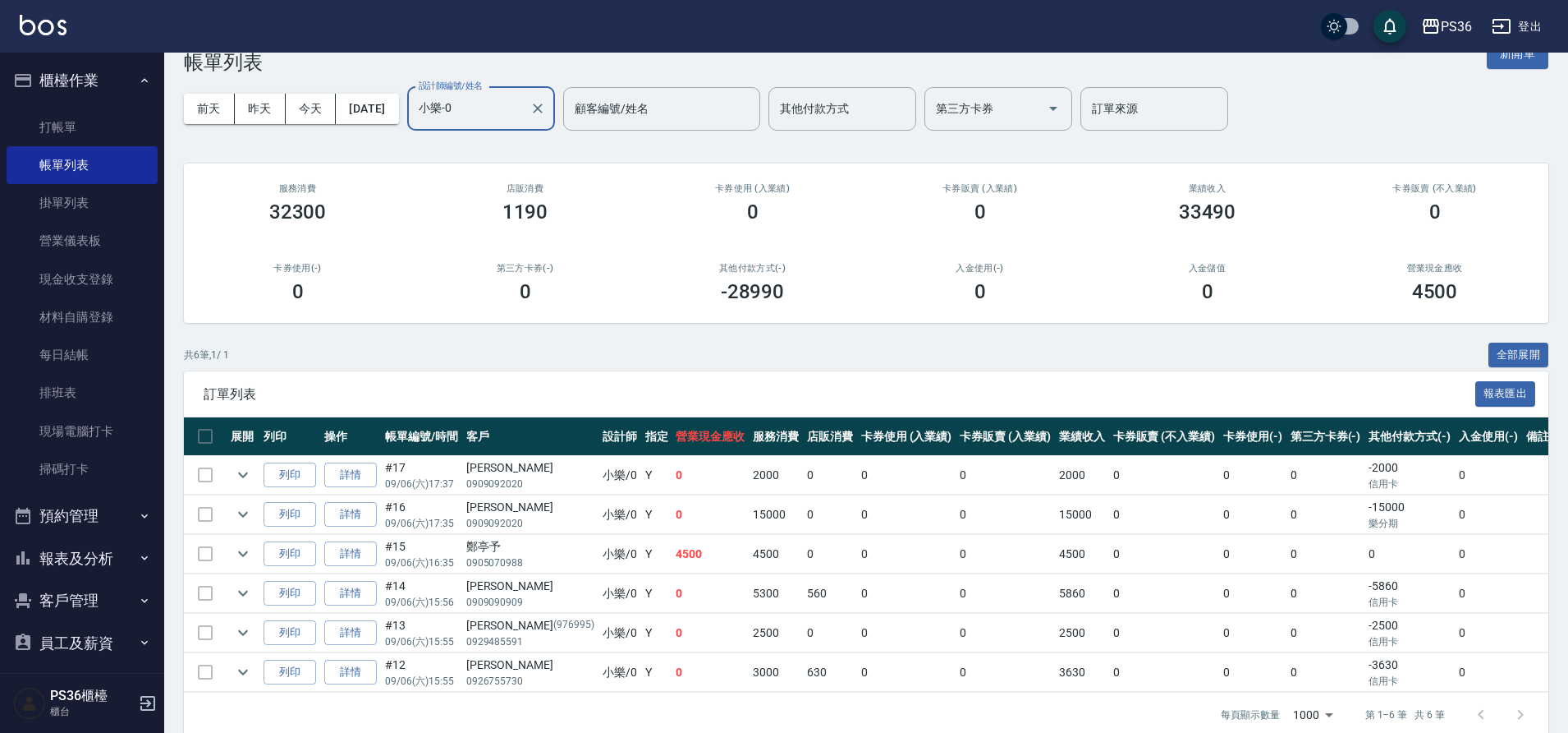
scroll to position [76, 0]
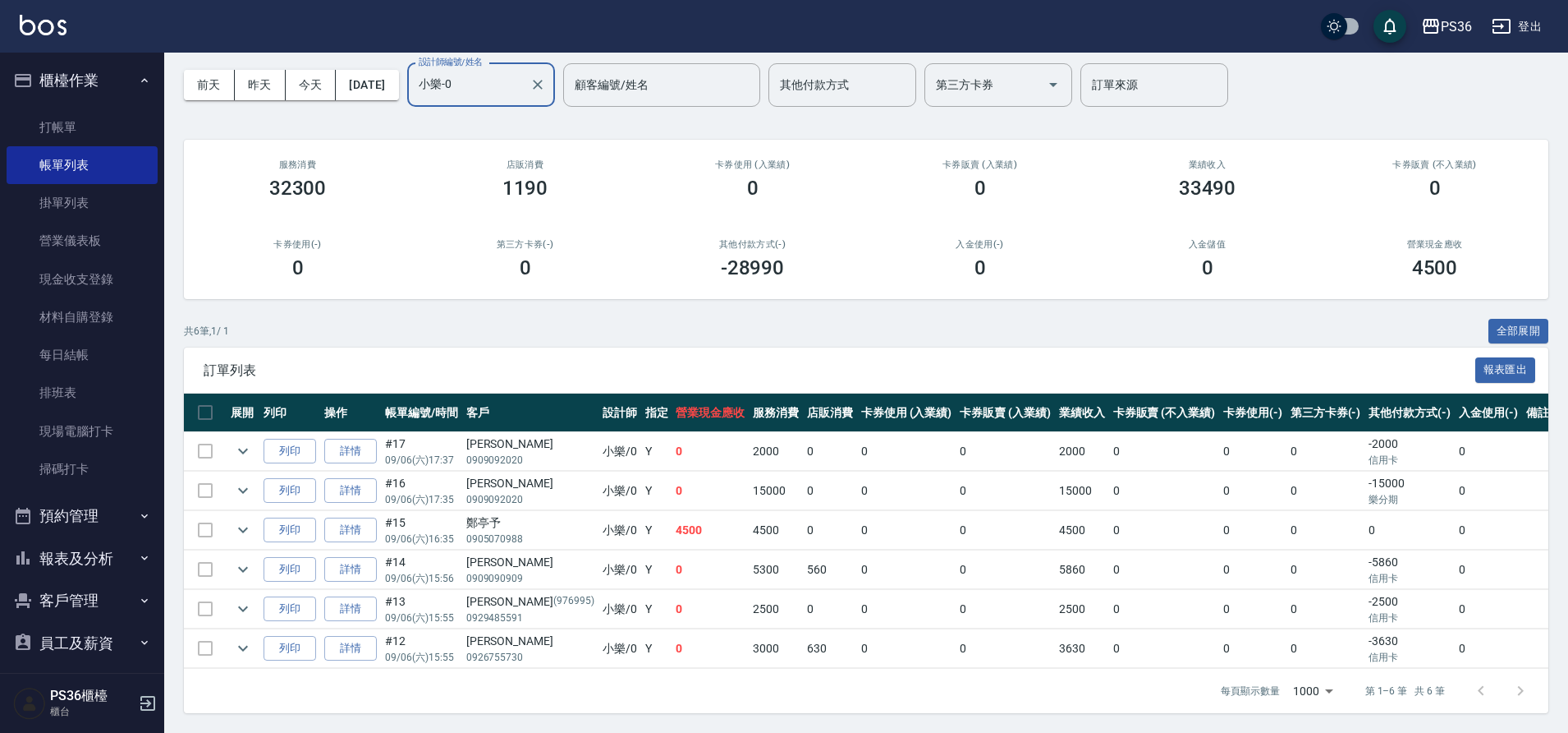
type input "小樂-0"
drag, startPoint x: 660, startPoint y: 518, endPoint x: 622, endPoint y: 522, distance: 38.2
click at [671, 522] on td "4500" at bounding box center [710, 530] width 77 height 39
click at [517, 475] on div "周玫君" at bounding box center [530, 484] width 128 height 18
drag, startPoint x: 515, startPoint y: 466, endPoint x: 465, endPoint y: 465, distance: 50.0
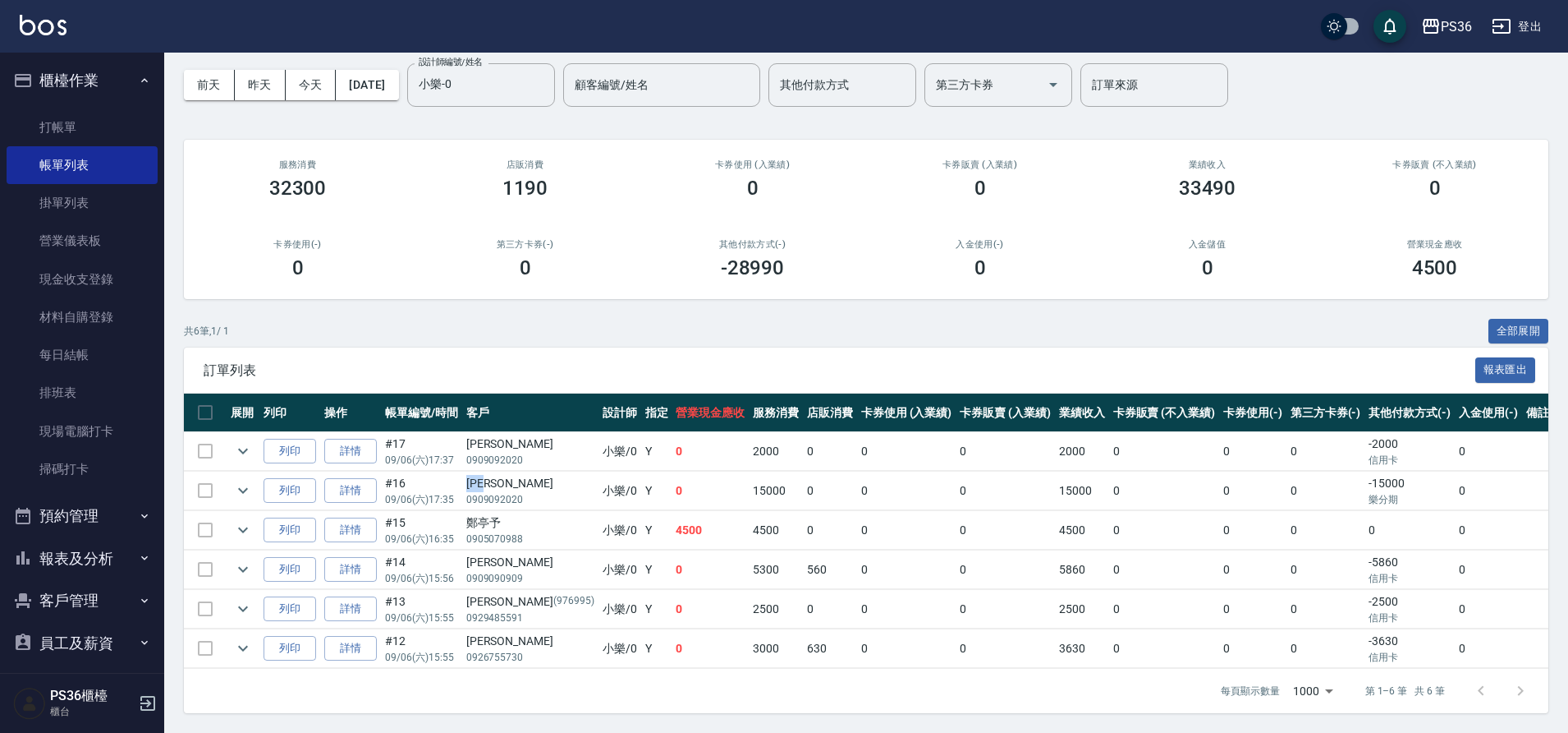
click at [466, 475] on div "周玫君" at bounding box center [530, 484] width 128 height 18
click at [515, 475] on div "周玫君" at bounding box center [530, 484] width 128 height 18
drag, startPoint x: 499, startPoint y: 433, endPoint x: 429, endPoint y: 434, distance: 70.0
click at [421, 440] on tr "列印 詳情 #17 09/06 (六) 17:37 周玫君 0909092020 小樂 /0 Y 0 2000 0 0 0 2000 0 0 0 -2000 …" at bounding box center [896, 452] width 1423 height 39
click at [429, 434] on td "#17 09/06 (六) 17:37" at bounding box center [422, 452] width 82 height 39
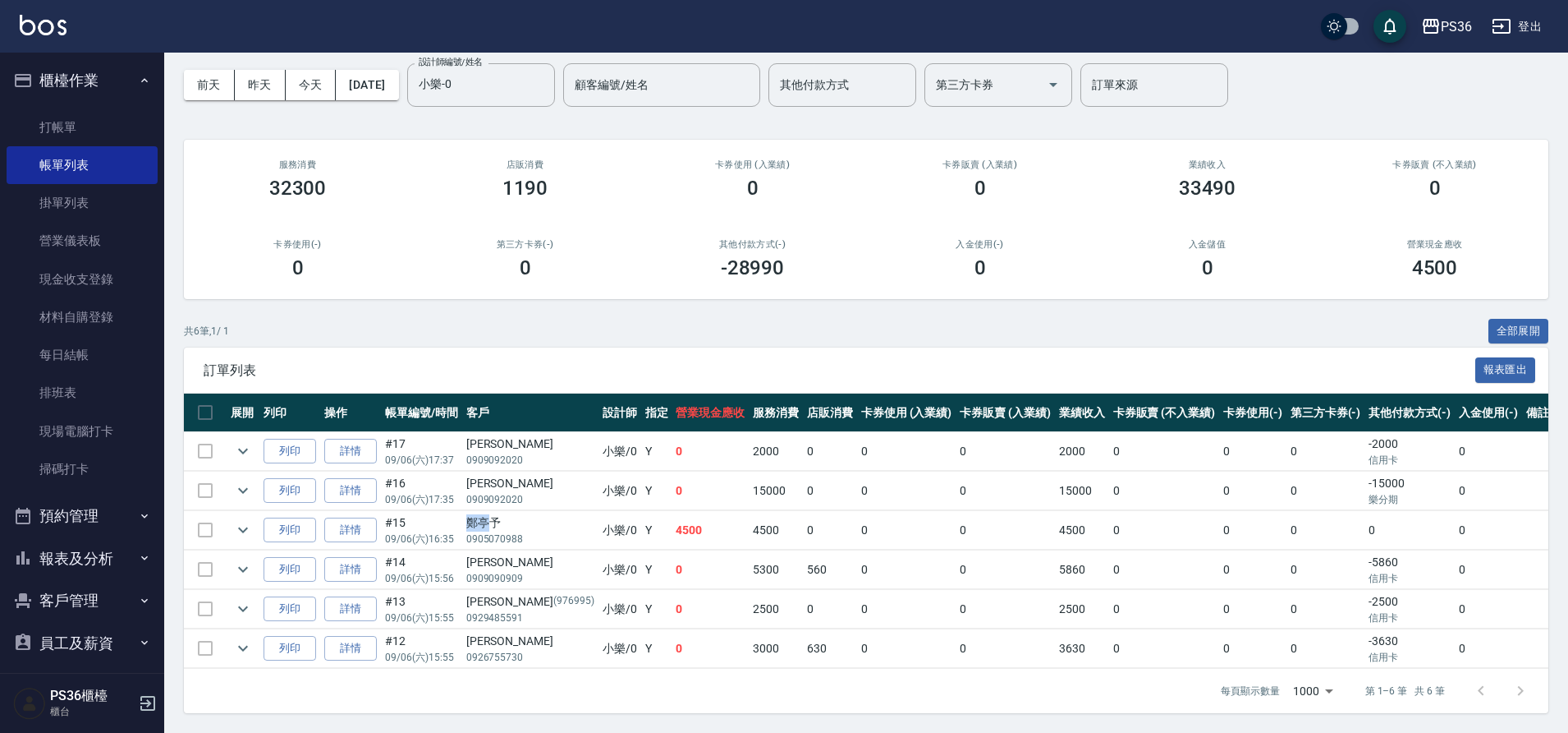
drag, startPoint x: 494, startPoint y: 507, endPoint x: 455, endPoint y: 520, distance: 41.1
click at [455, 520] on tr "列印 詳情 #15 09/06 (六) 16:35 鄭亭予 0905070988 小樂 /0 Y 4500 4500 0 0 0 4500 0 0 0 0 0" at bounding box center [896, 530] width 1423 height 39
drag, startPoint x: 472, startPoint y: 517, endPoint x: 493, endPoint y: 516, distance: 21.0
click at [483, 516] on td "鄭亭予 0905070988" at bounding box center [530, 530] width 137 height 39
click at [599, 512] on td "小樂 /0" at bounding box center [620, 530] width 43 height 39
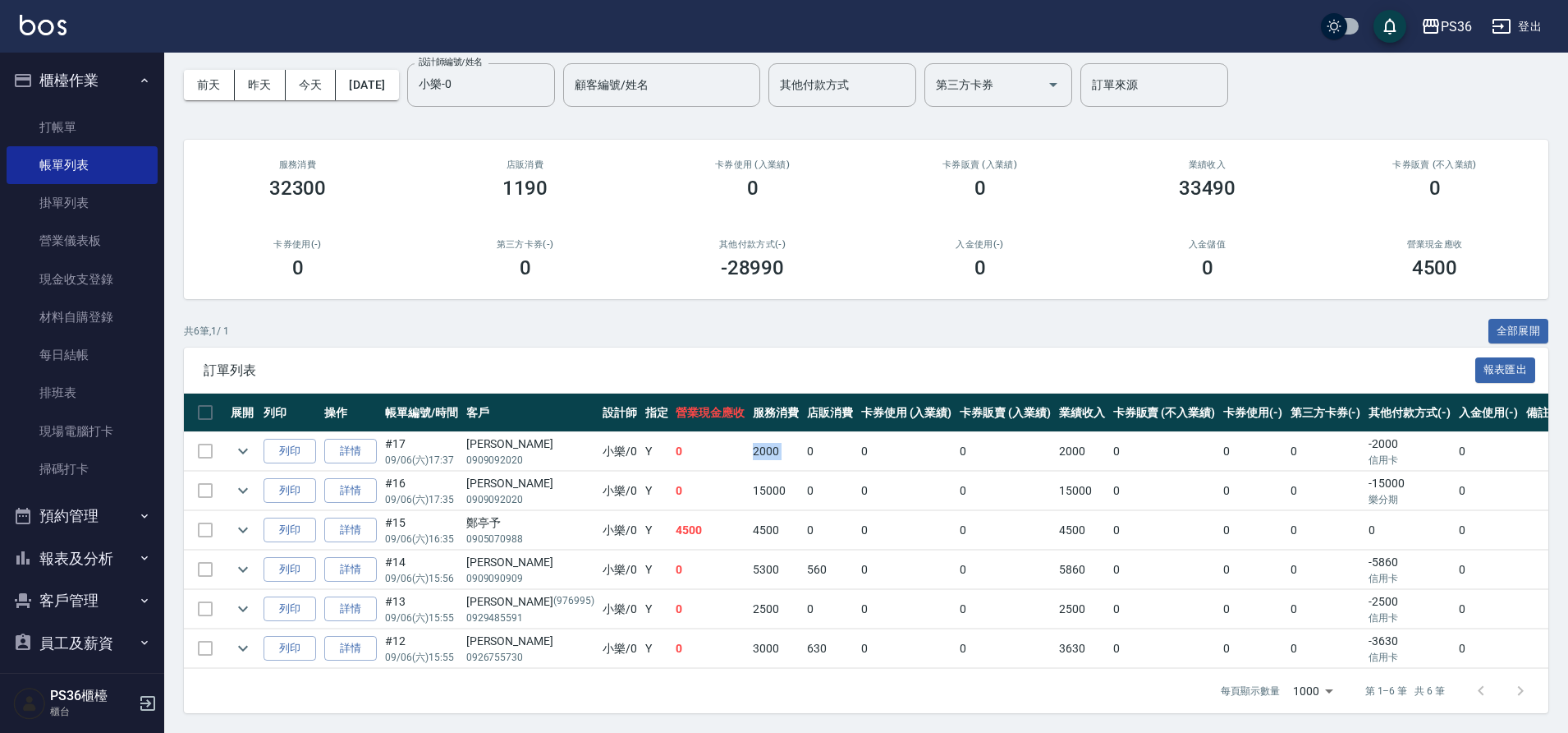
drag, startPoint x: 691, startPoint y: 439, endPoint x: 755, endPoint y: 445, distance: 64.3
click at [755, 445] on tr "列印 詳情 #17 09/06 (六) 17:37 周玫君 0909092020 小樂 /0 Y 0 2000 0 0 0 2000 0 0 0 -2000 …" at bounding box center [896, 452] width 1423 height 39
click at [1455, 472] on td "0" at bounding box center [1488, 491] width 67 height 39
click at [1394, 453] on td "-2000 信用卡" at bounding box center [1409, 452] width 90 height 39
drag, startPoint x: 1380, startPoint y: 451, endPoint x: 1272, endPoint y: 426, distance: 110.9
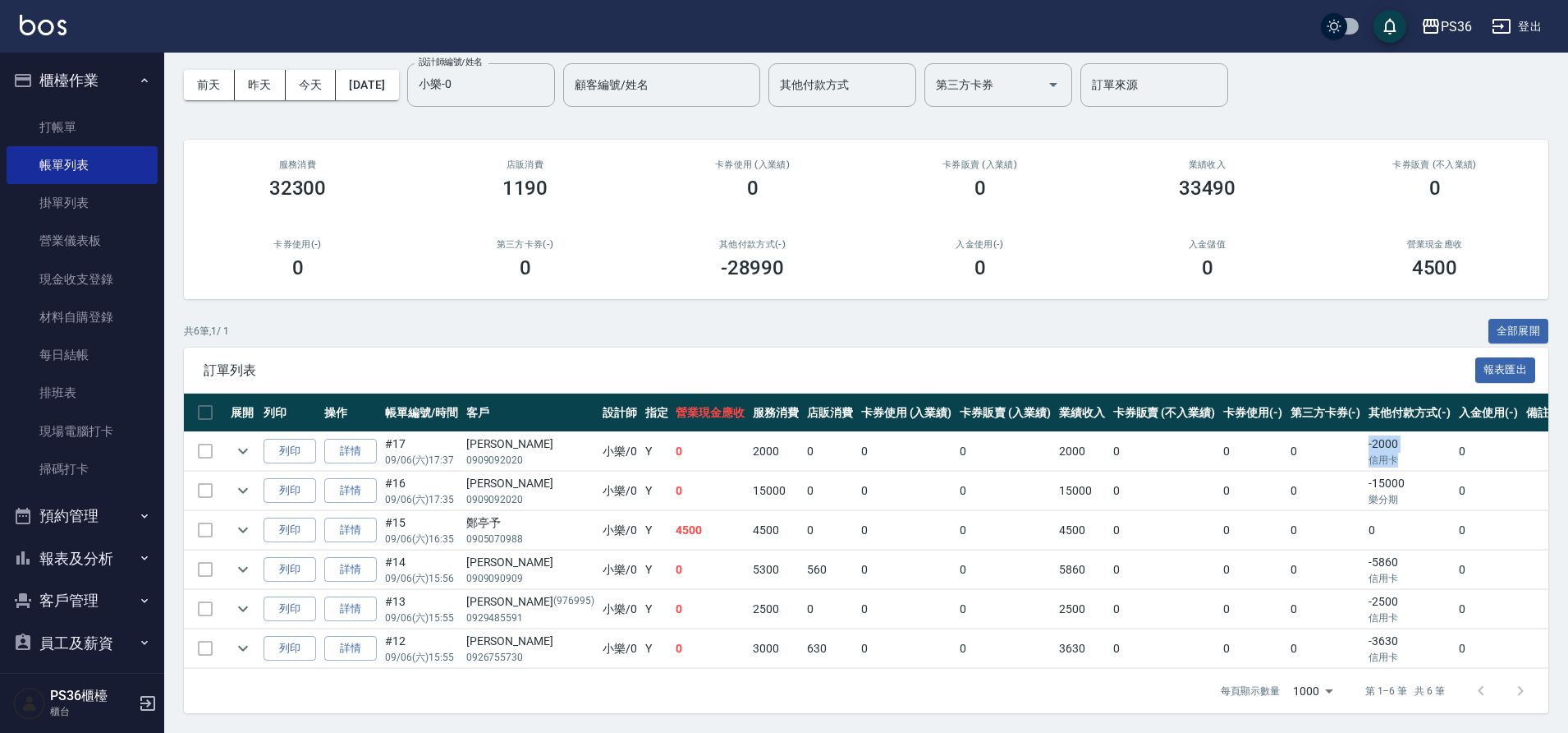
click at [1272, 432] on tr "列印 詳情 #17 09/06 (六) 17:37 周玫君 0909092020 小樂 /0 Y 0 2000 0 0 0 2000 0 0 0 -2000 …" at bounding box center [896, 452] width 1423 height 39
click at [104, 340] on link "每日結帳" at bounding box center [82, 354] width 151 height 38
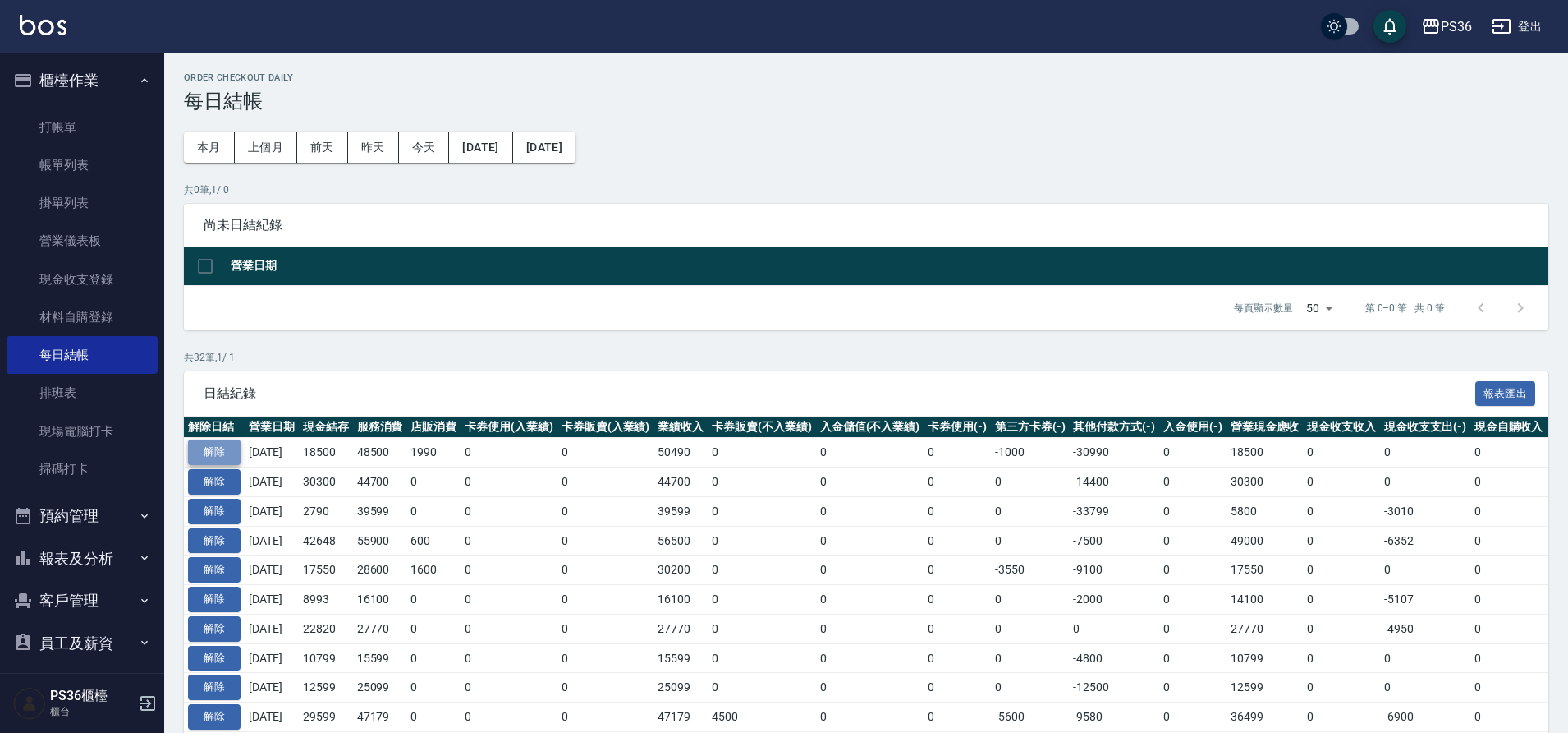
click at [227, 445] on button "解除" at bounding box center [215, 452] width 53 height 25
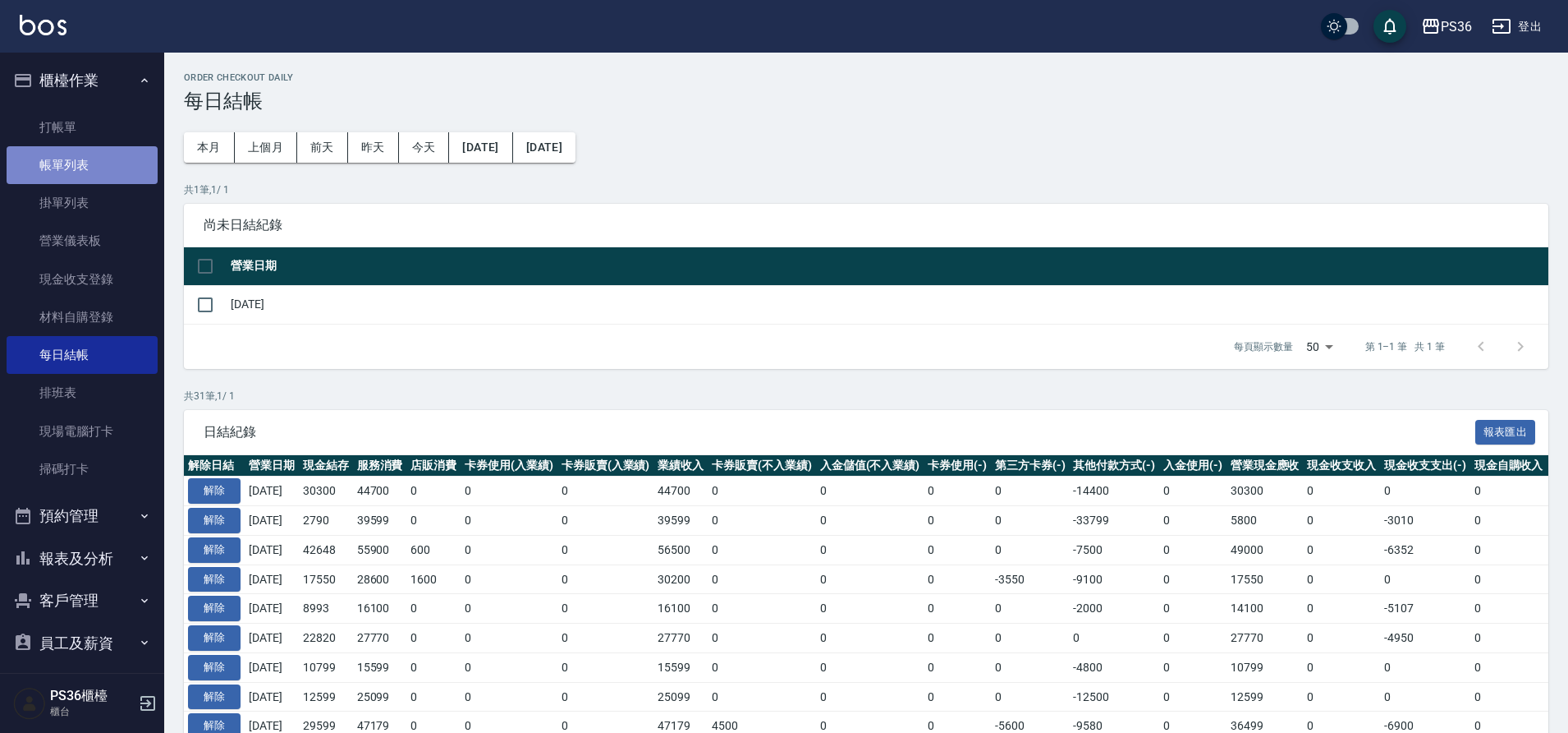
click at [97, 172] on link "帳單列表" at bounding box center [82, 165] width 151 height 38
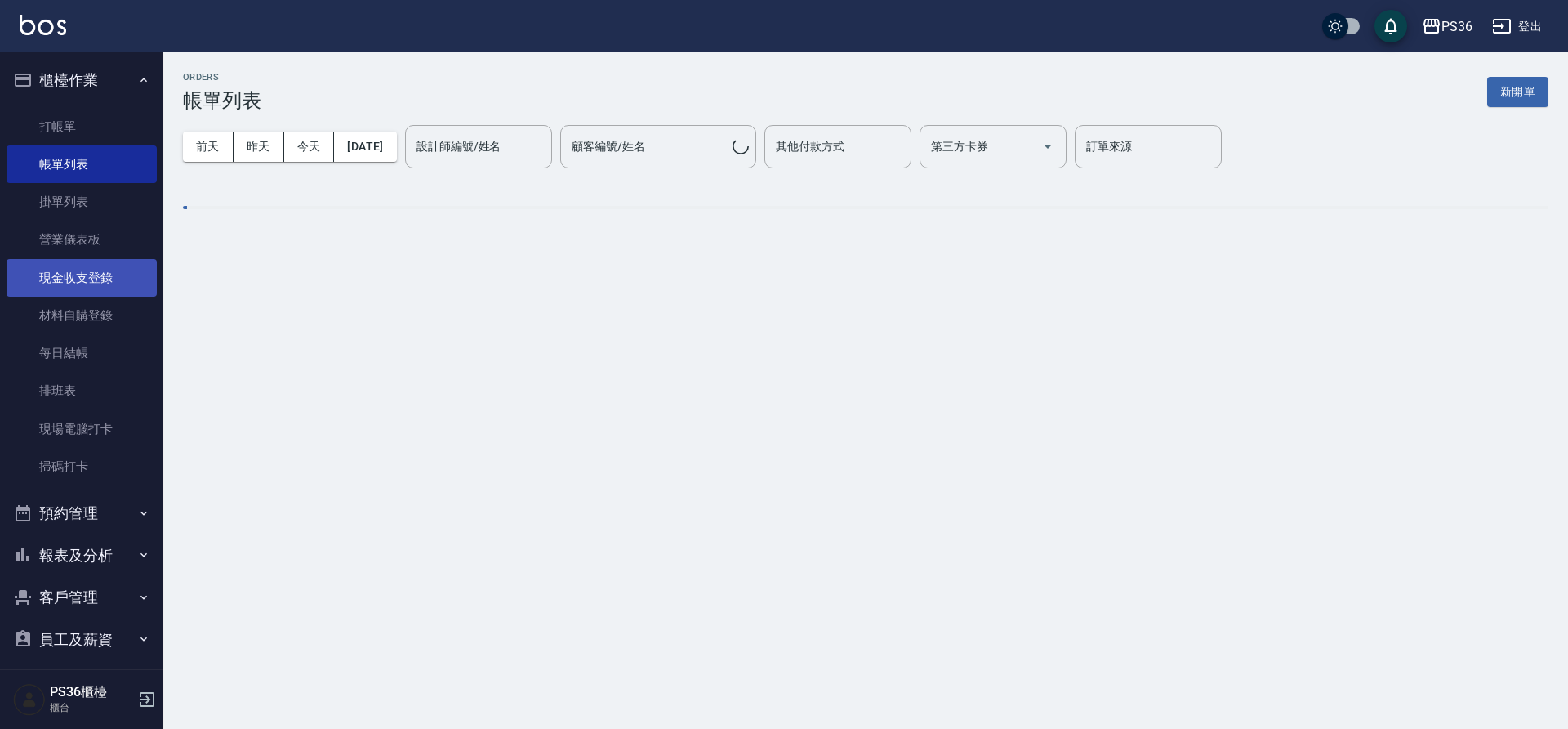
click at [103, 263] on link "現金收支登錄" at bounding box center [81, 277] width 150 height 37
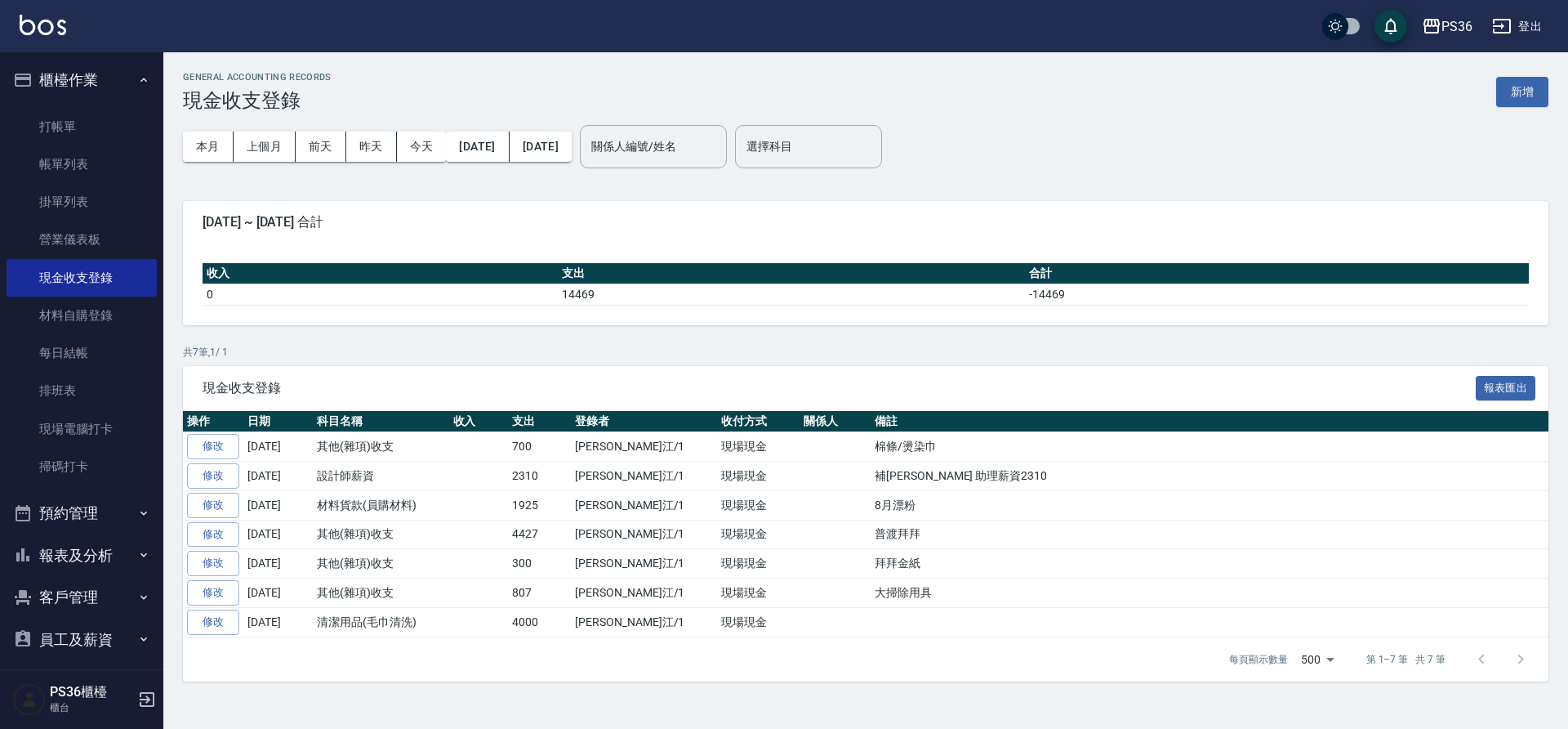
click at [1528, 92] on button "新增" at bounding box center [1522, 92] width 52 height 31
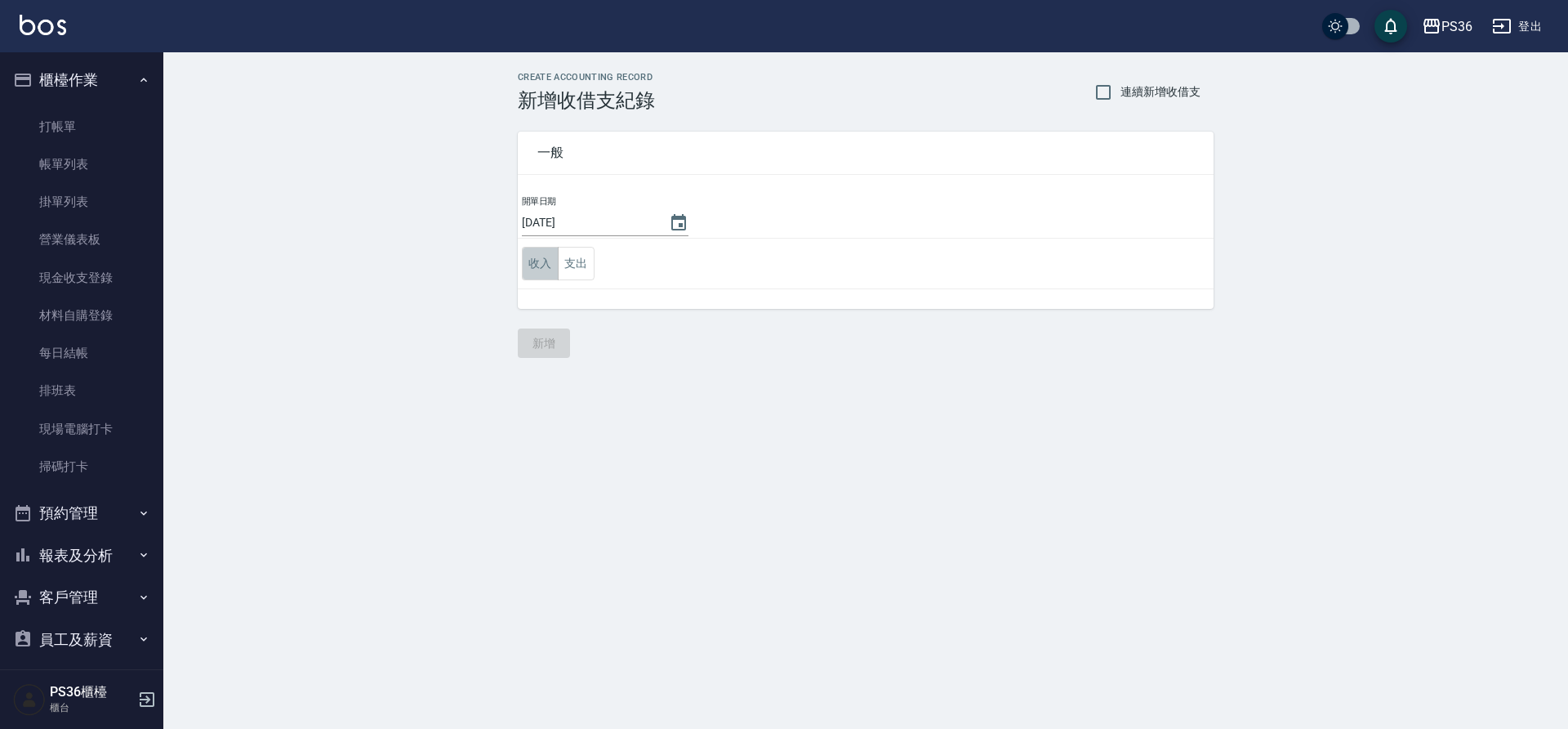
click at [542, 258] on button "收入" at bounding box center [540, 263] width 37 height 33
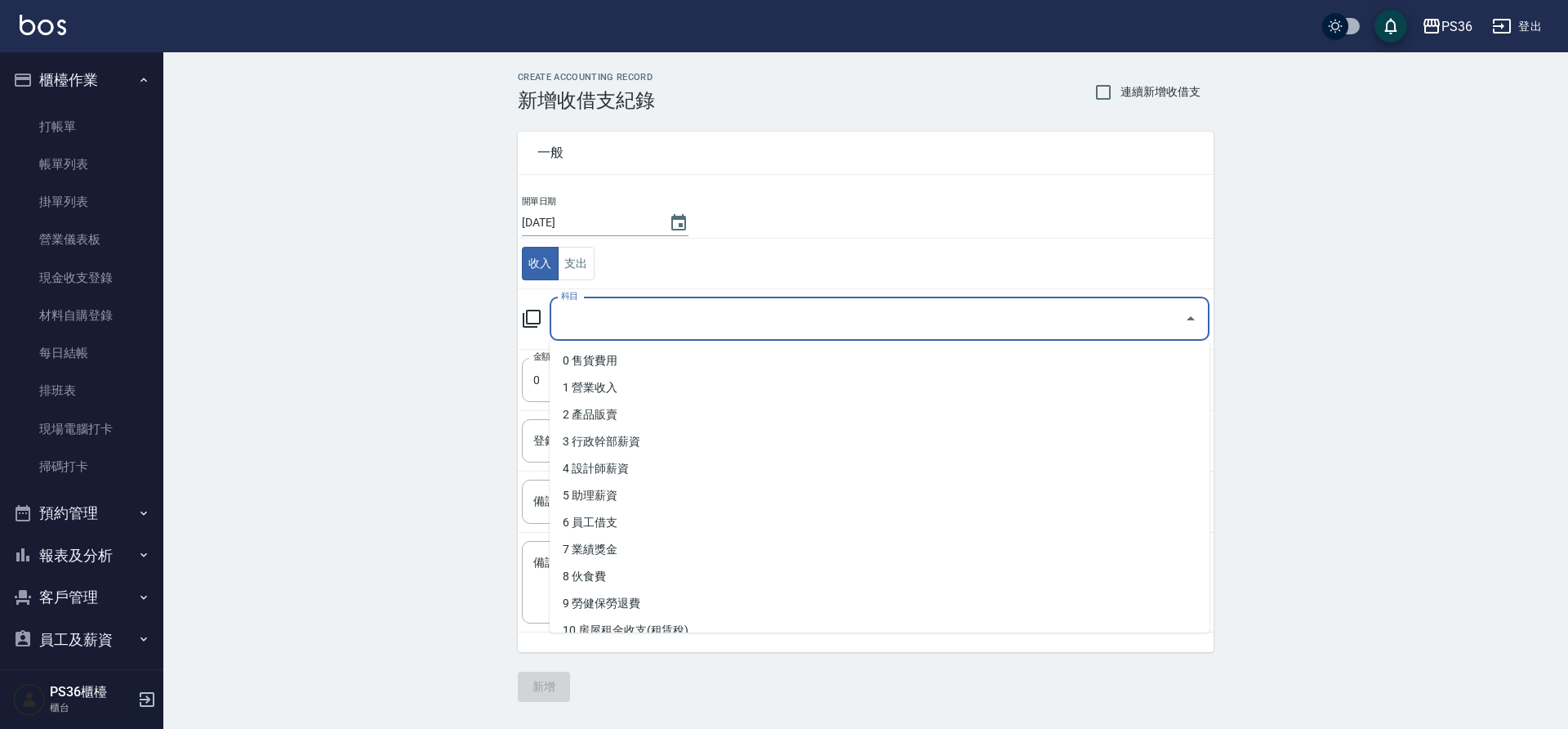
click at [673, 317] on input "科目" at bounding box center [867, 318] width 621 height 29
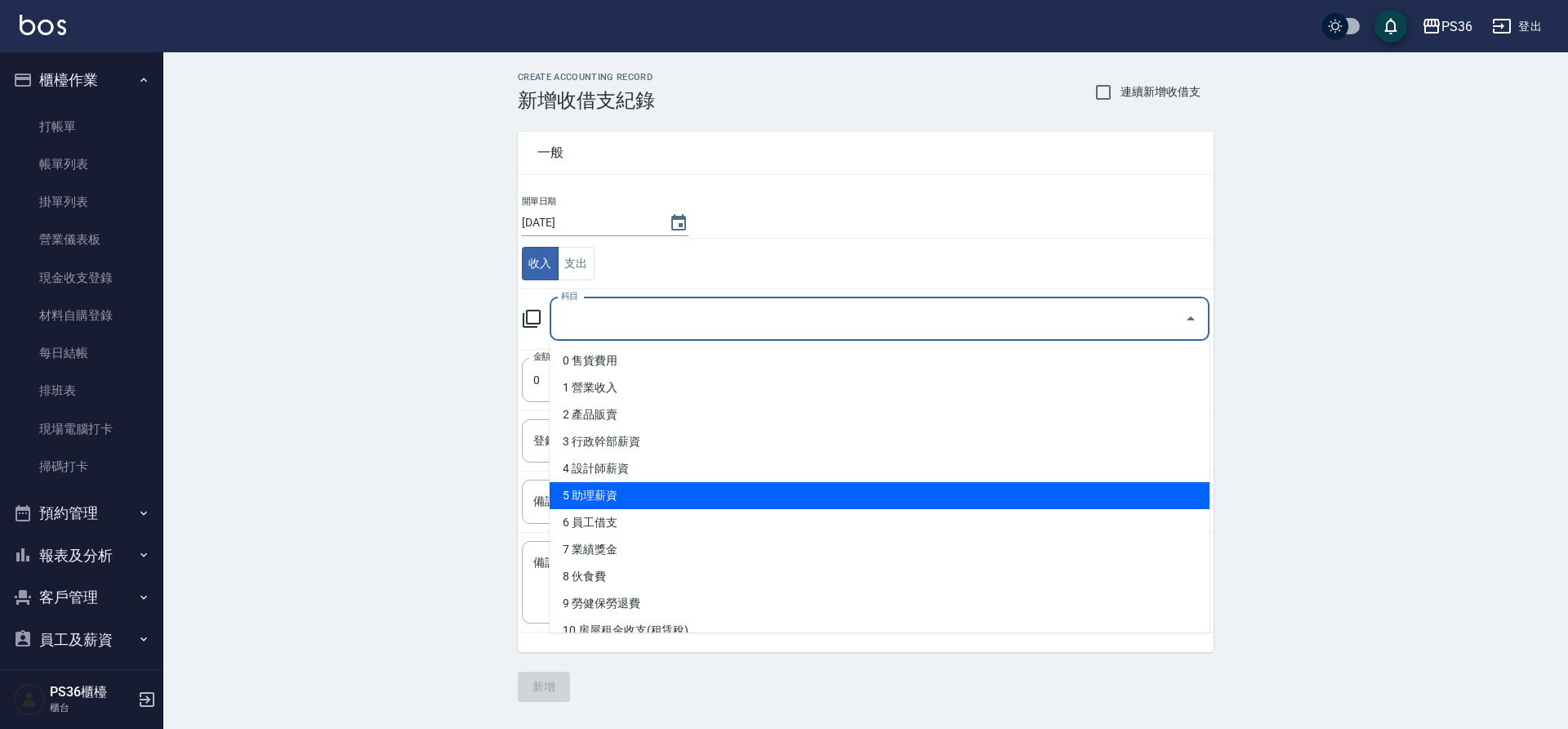
click at [622, 488] on li "5 助理薪資" at bounding box center [879, 495] width 660 height 27
type input "5 助理薪資"
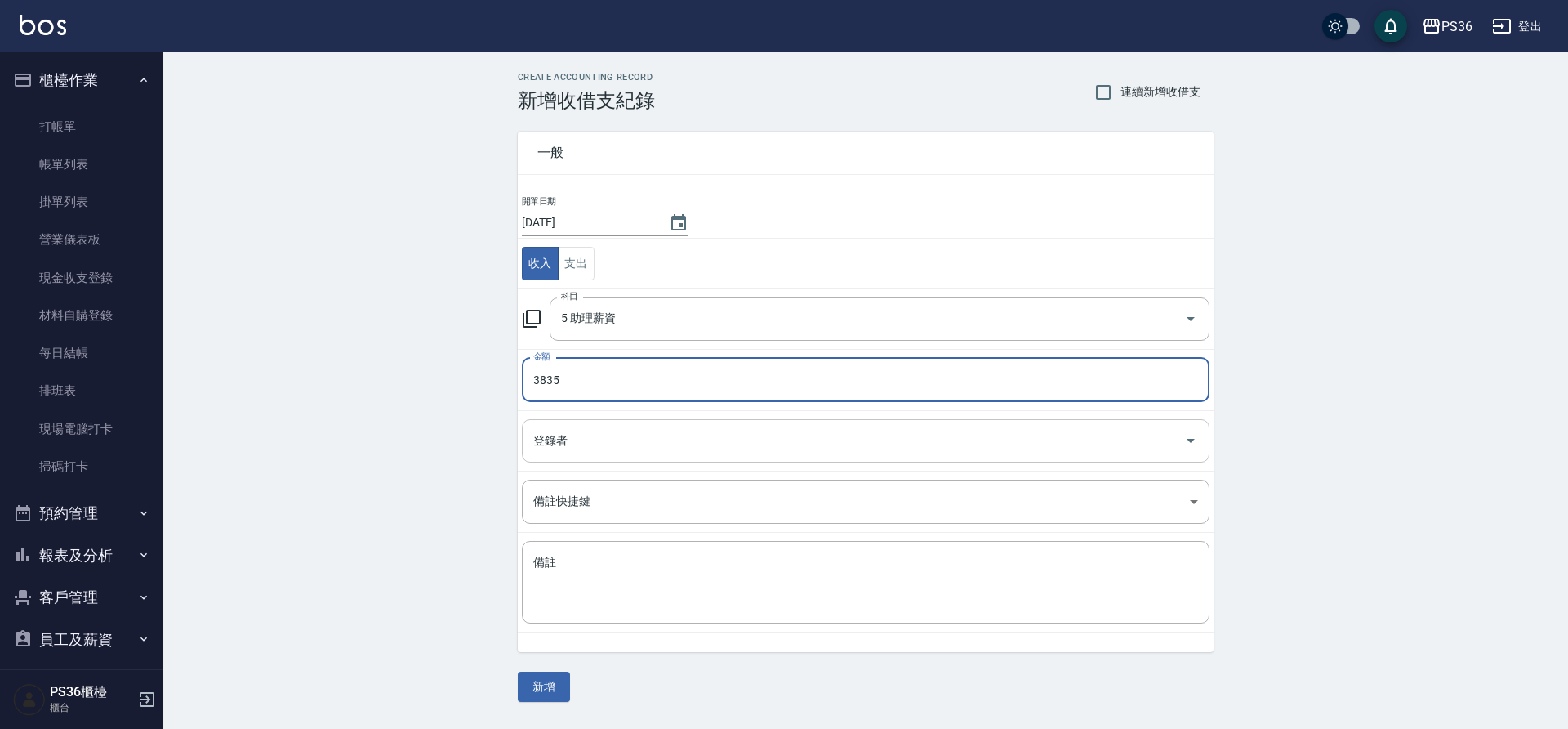
type input "3835"
click at [621, 440] on input "登錄者" at bounding box center [853, 440] width 648 height 29
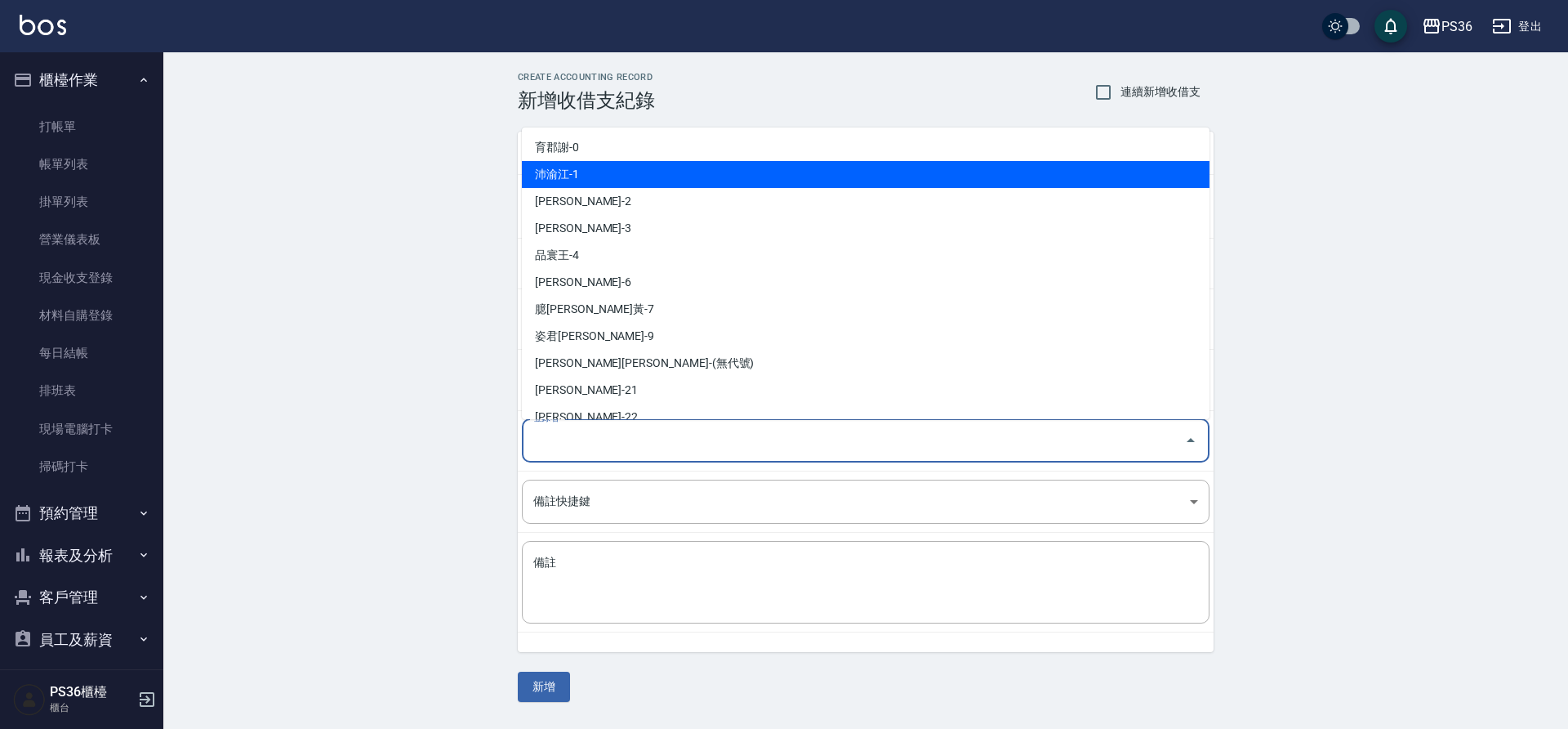
click at [615, 186] on li "沛渝江-1" at bounding box center [865, 174] width 688 height 27
type input "沛渝江-1"
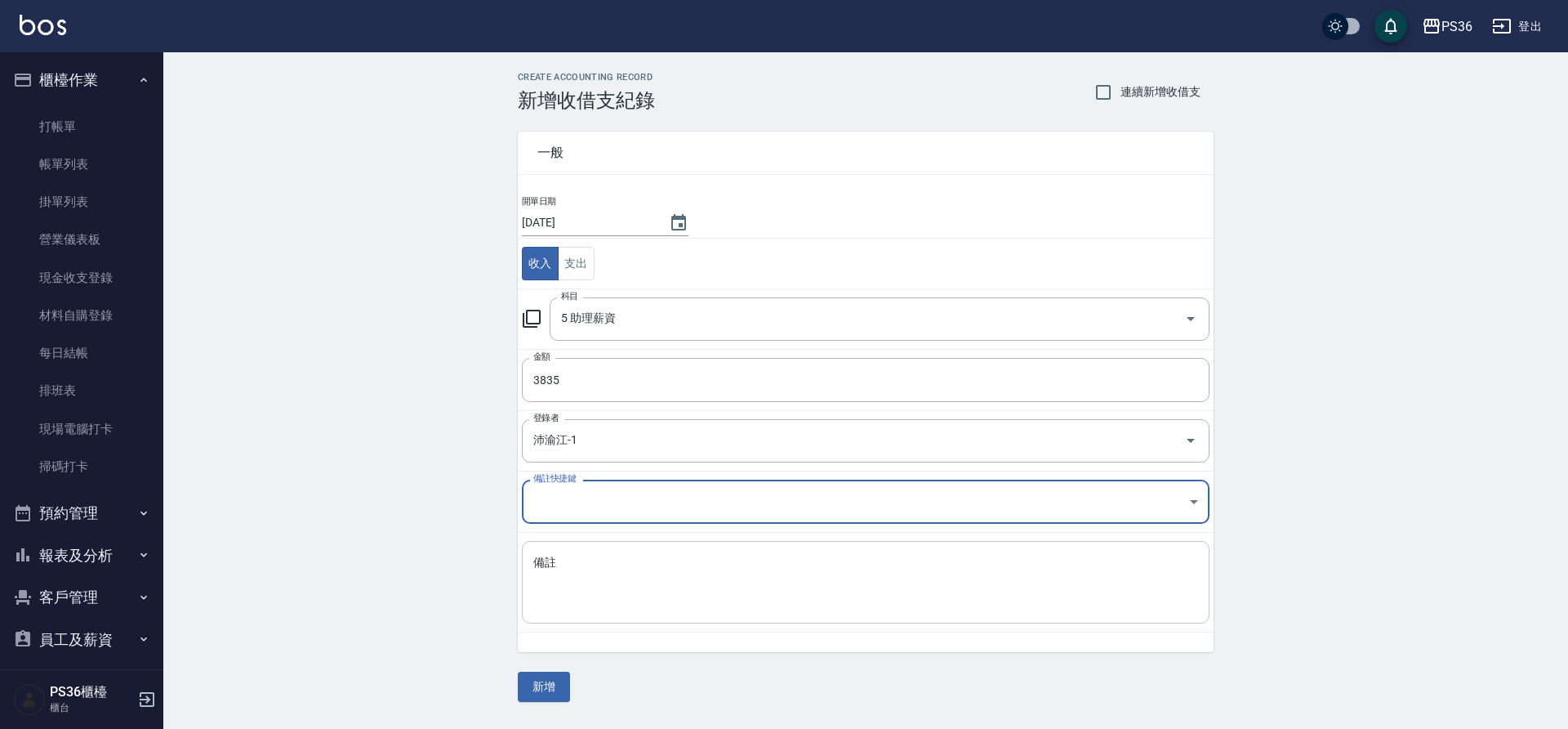
click at [558, 574] on textarea "備註" at bounding box center [865, 583] width 665 height 56
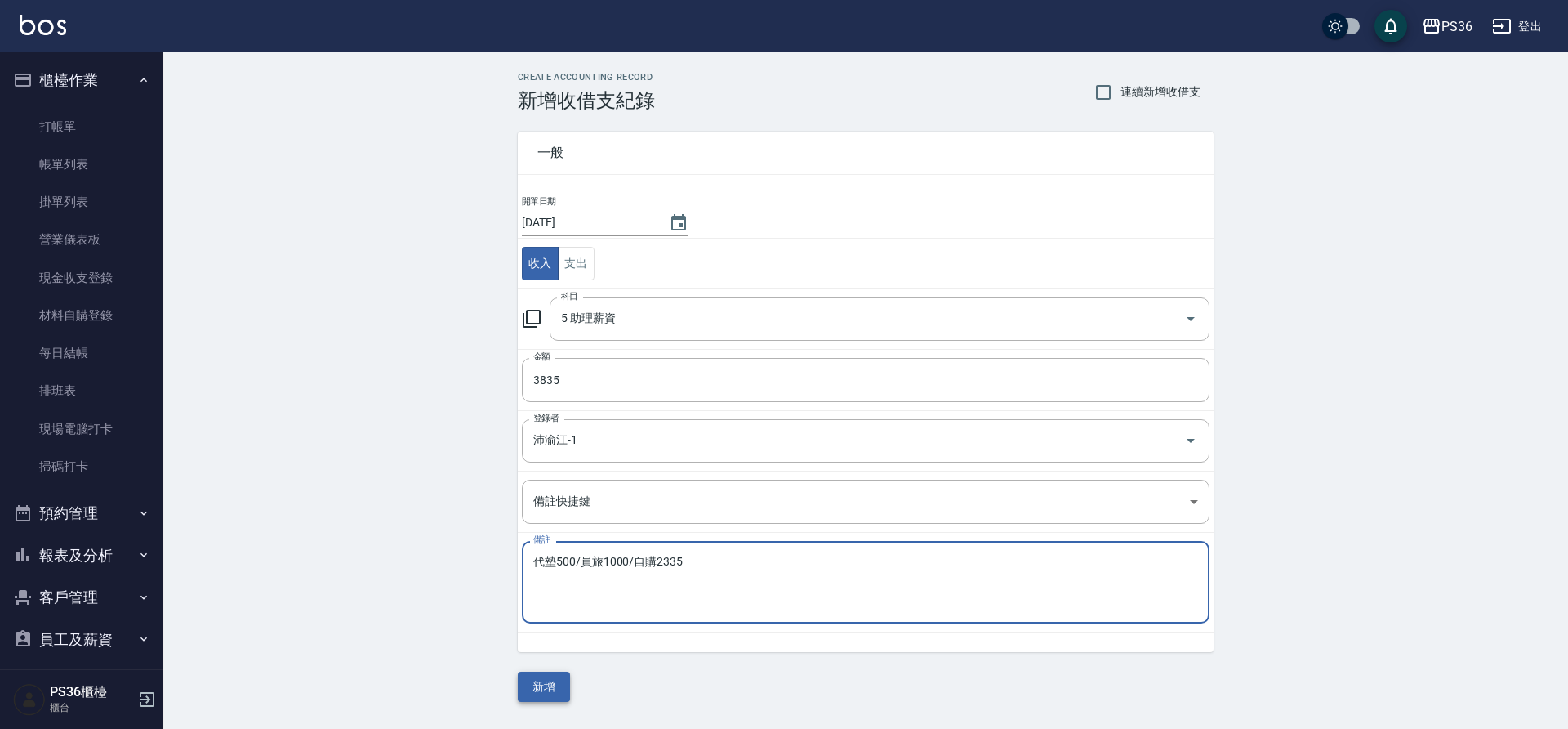
type textarea "代墊500/員旅1000/自購2335"
click at [556, 680] on button "新增" at bounding box center [544, 686] width 52 height 31
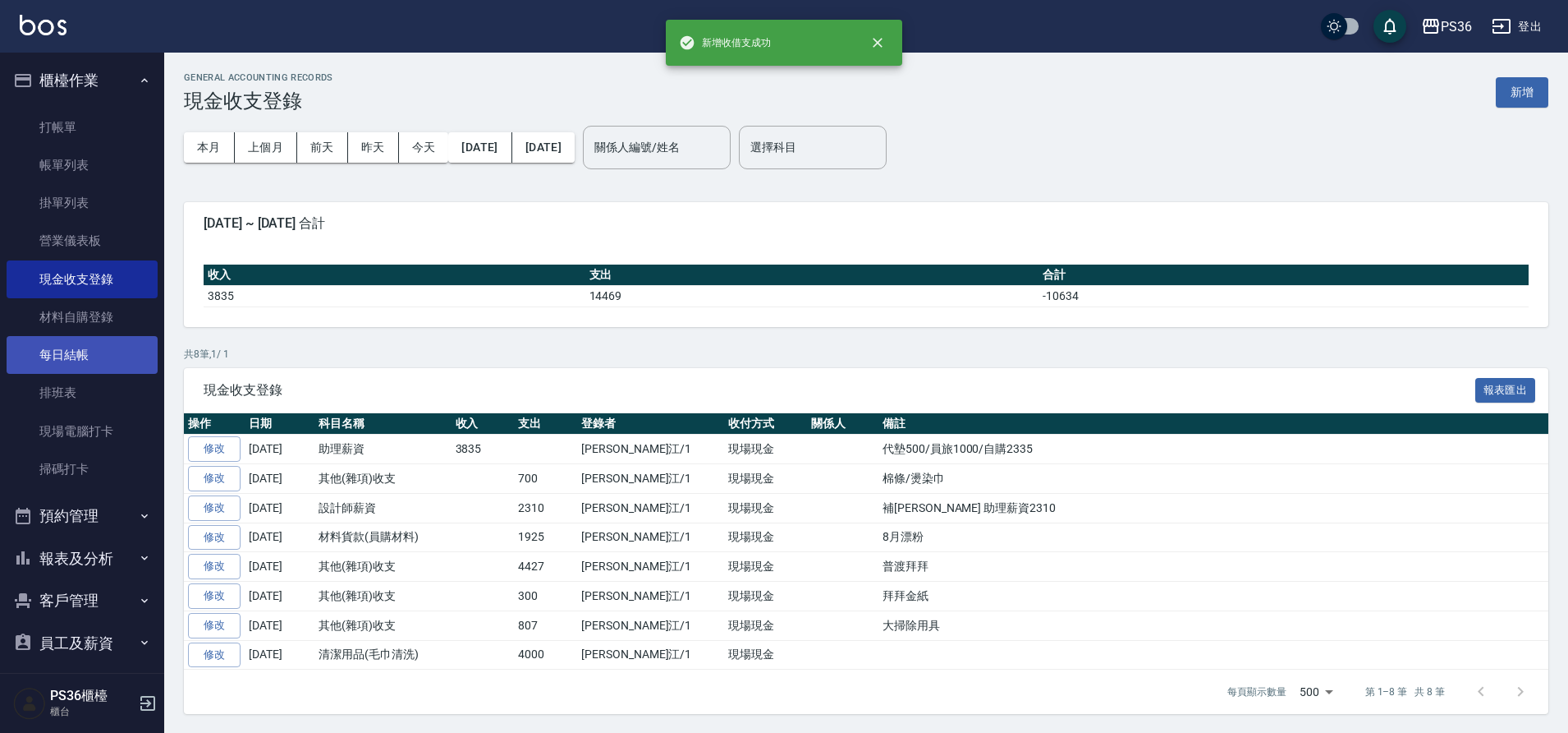
click at [85, 363] on link "每日結帳" at bounding box center [82, 354] width 151 height 38
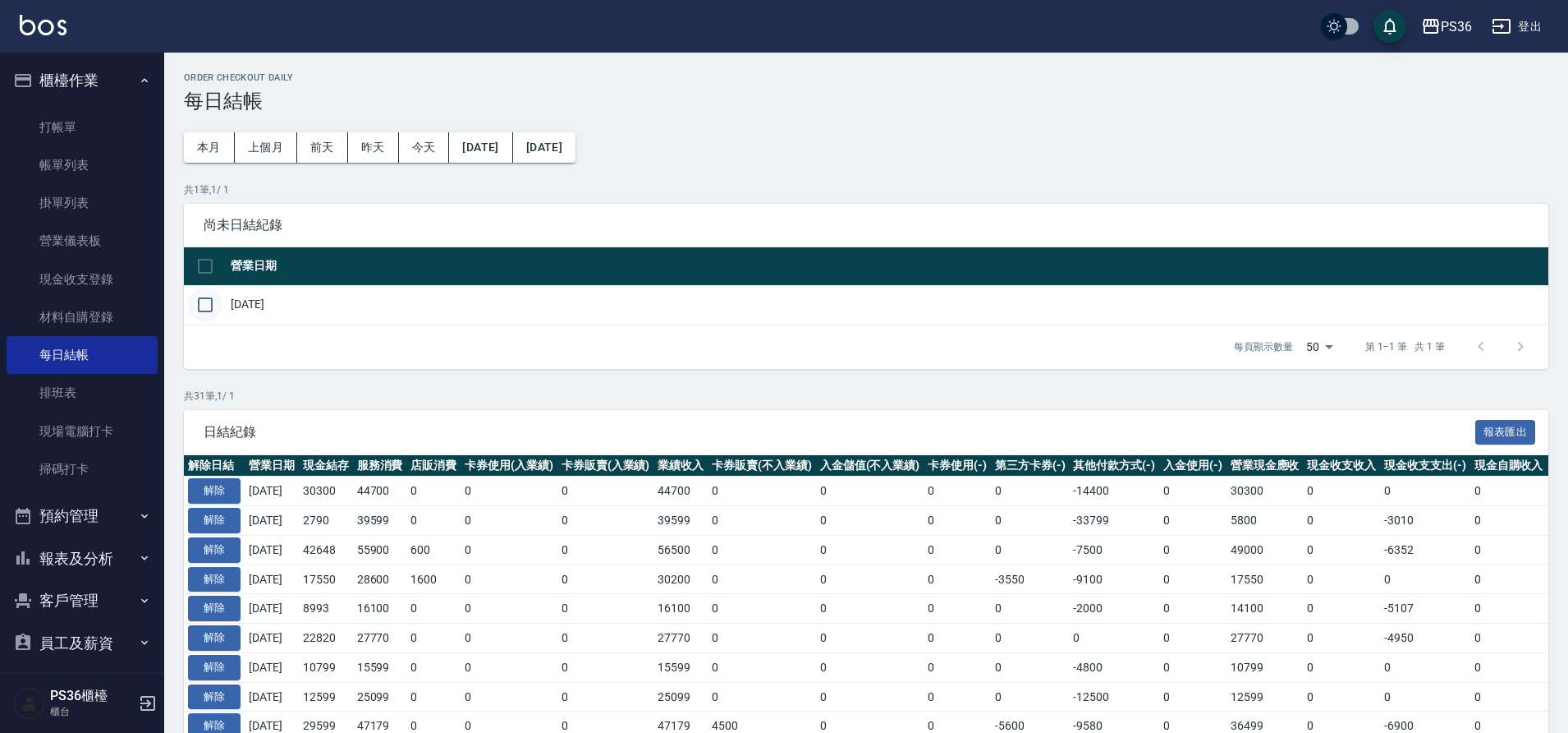
click at [195, 302] on input "checkbox" at bounding box center [205, 304] width 34 height 34
checkbox input "true"
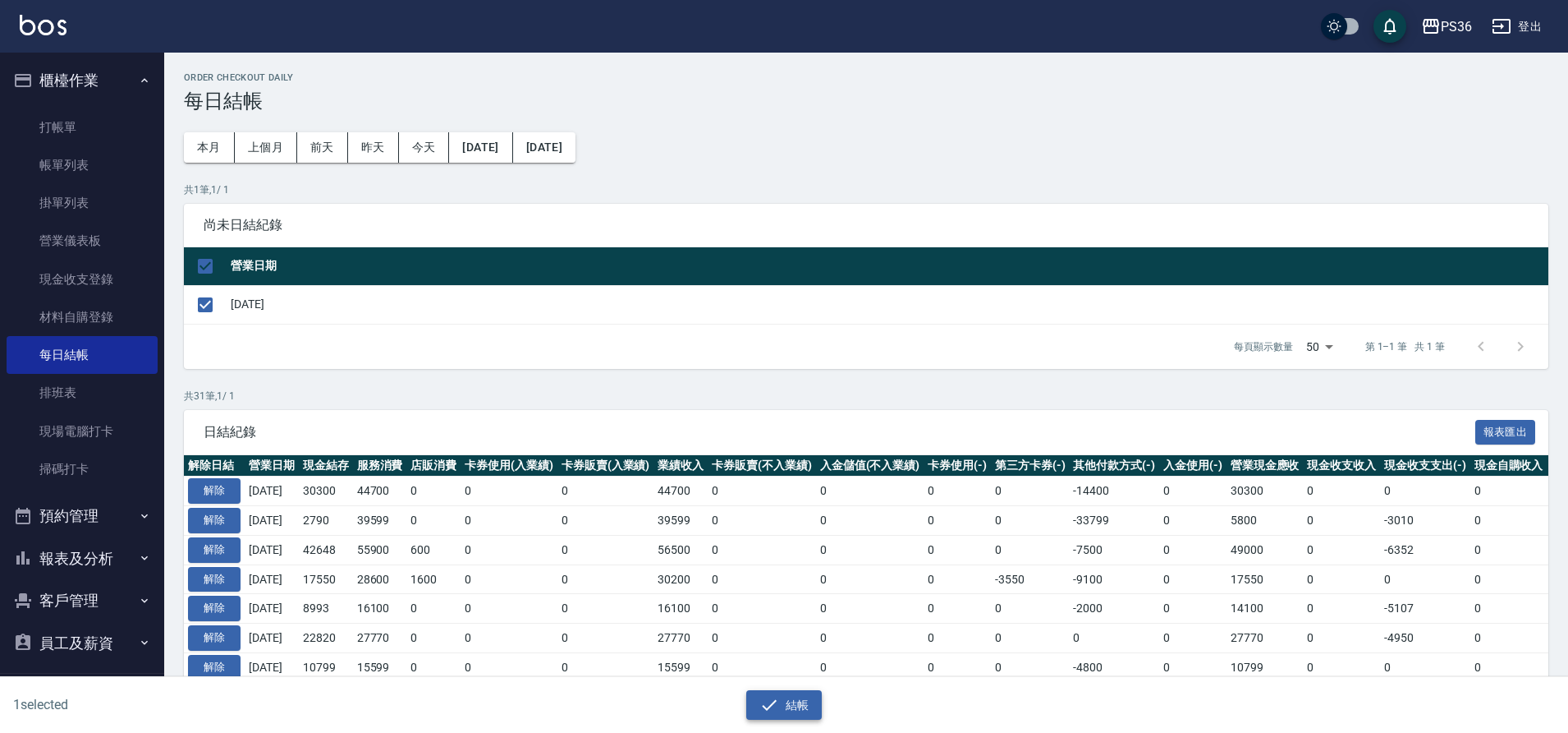
click at [775, 714] on icon "button" at bounding box center [770, 705] width 19 height 19
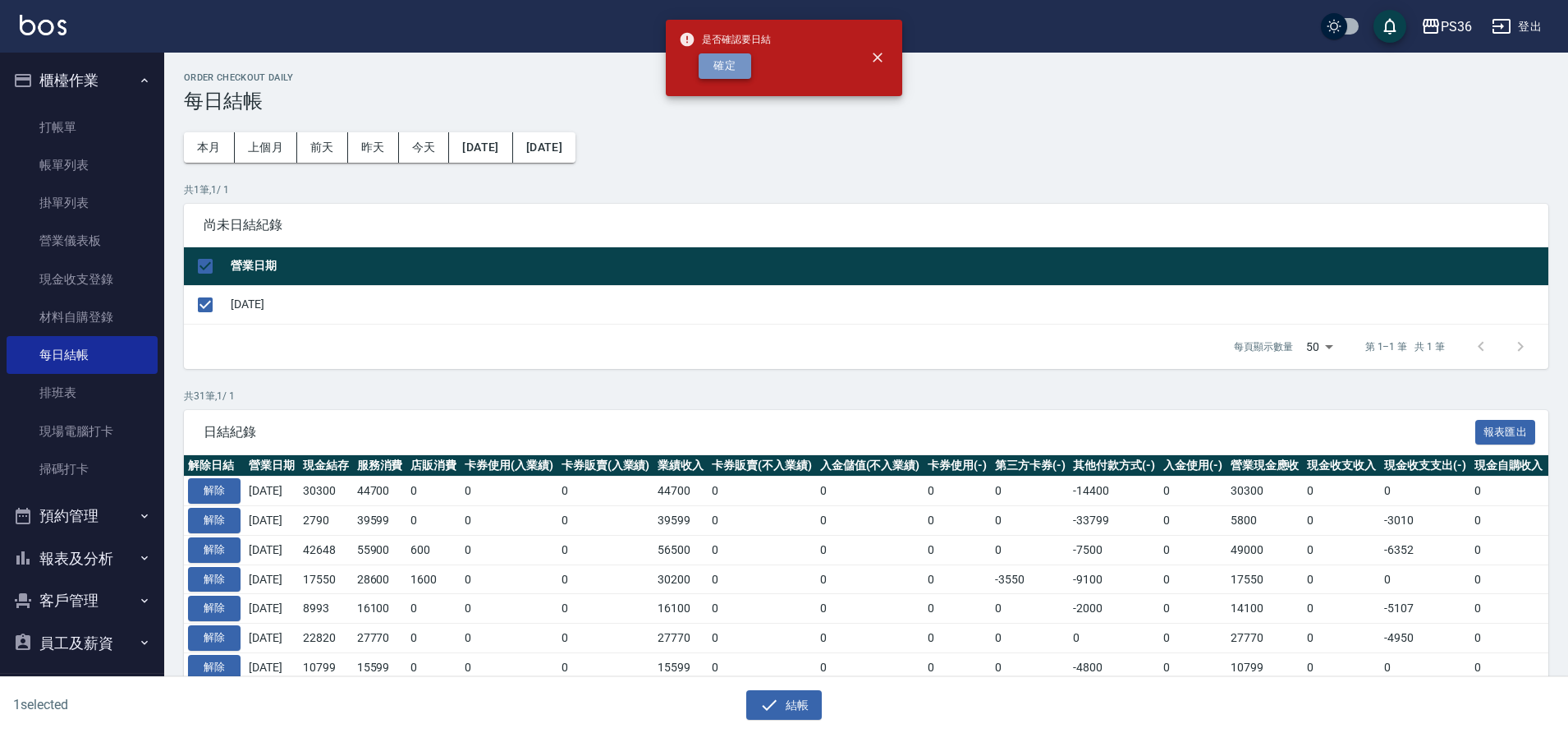
click at [713, 64] on button "確定" at bounding box center [725, 66] width 53 height 25
checkbox input "false"
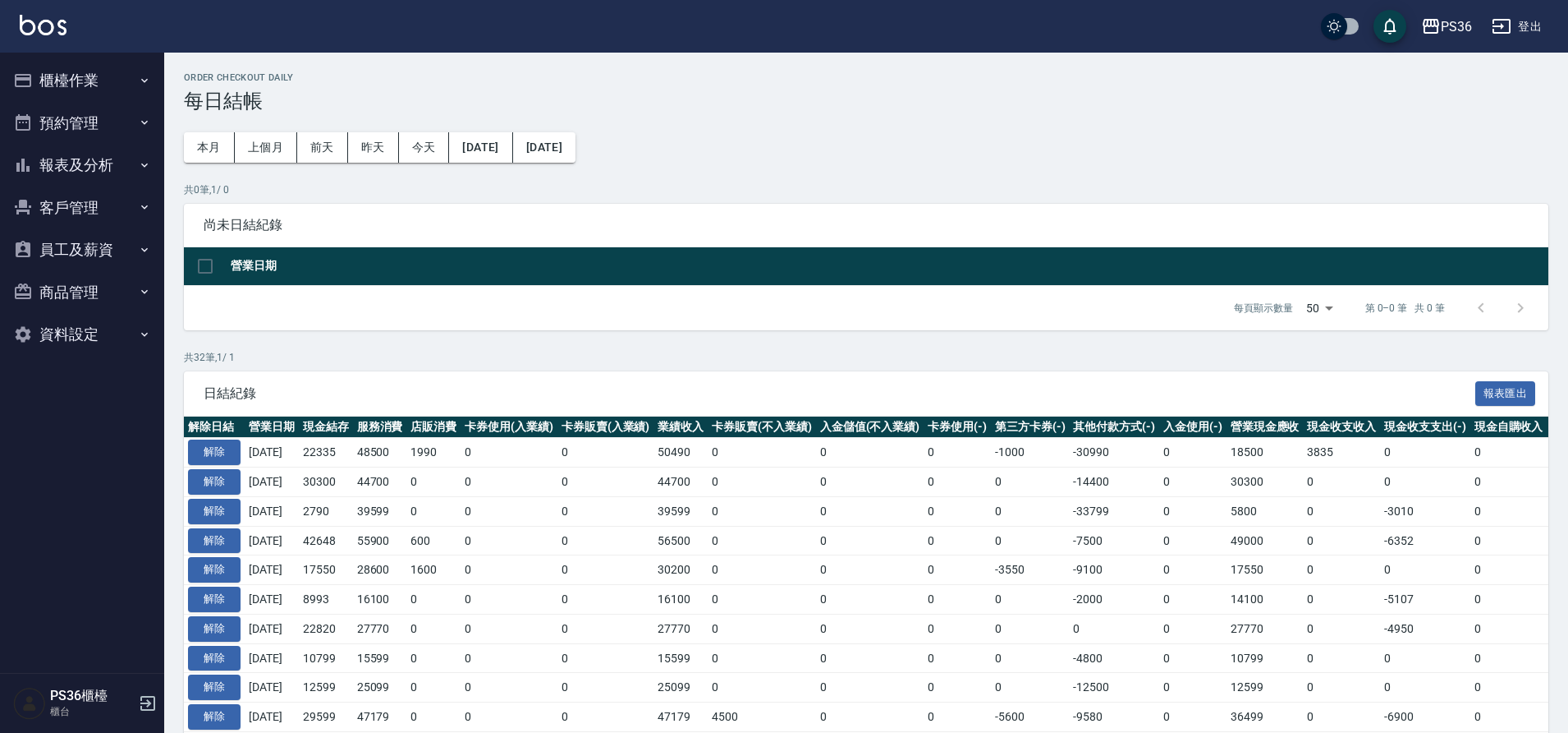
click at [117, 89] on button "櫃檯作業" at bounding box center [82, 80] width 151 height 43
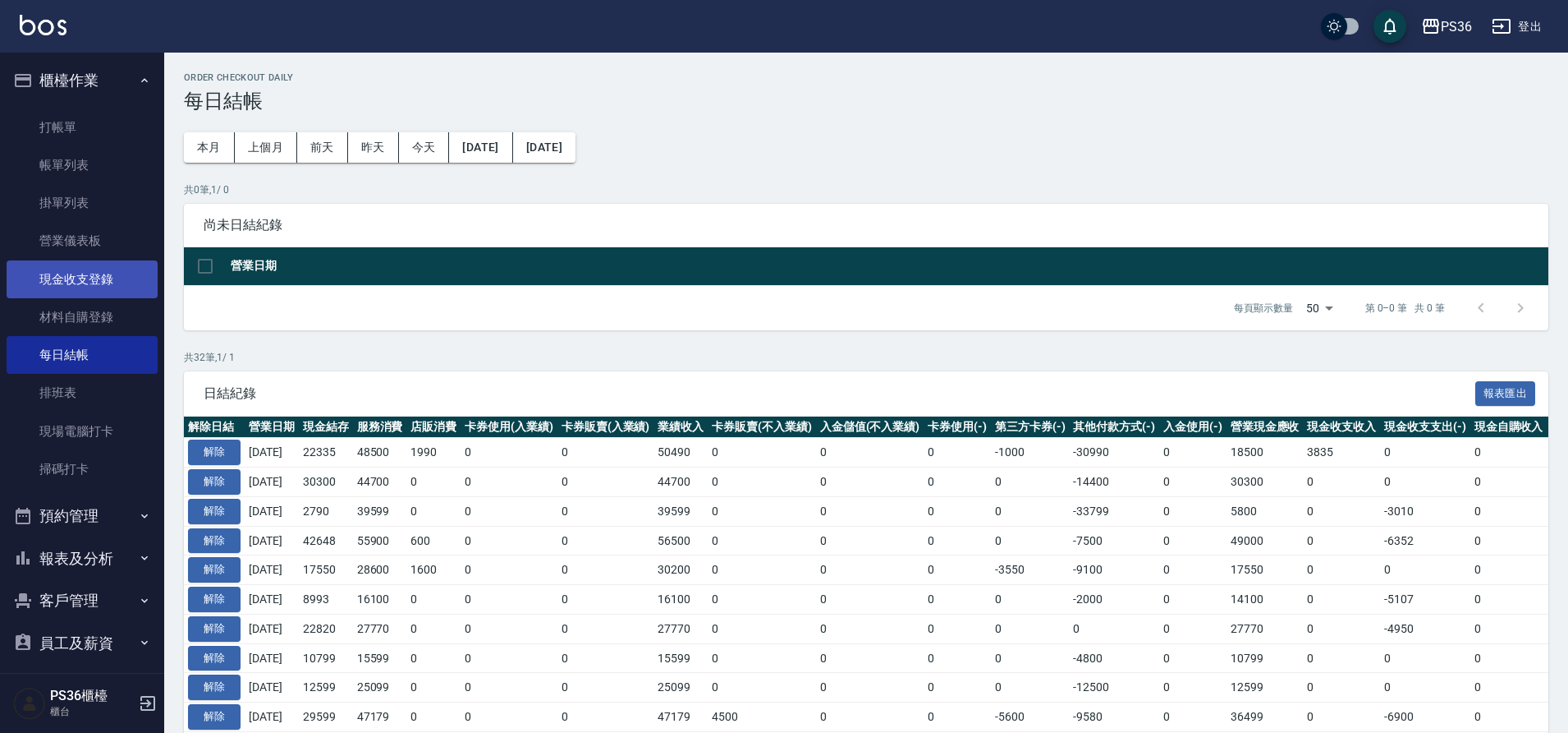
click at [71, 288] on link "現金收支登錄" at bounding box center [82, 279] width 151 height 38
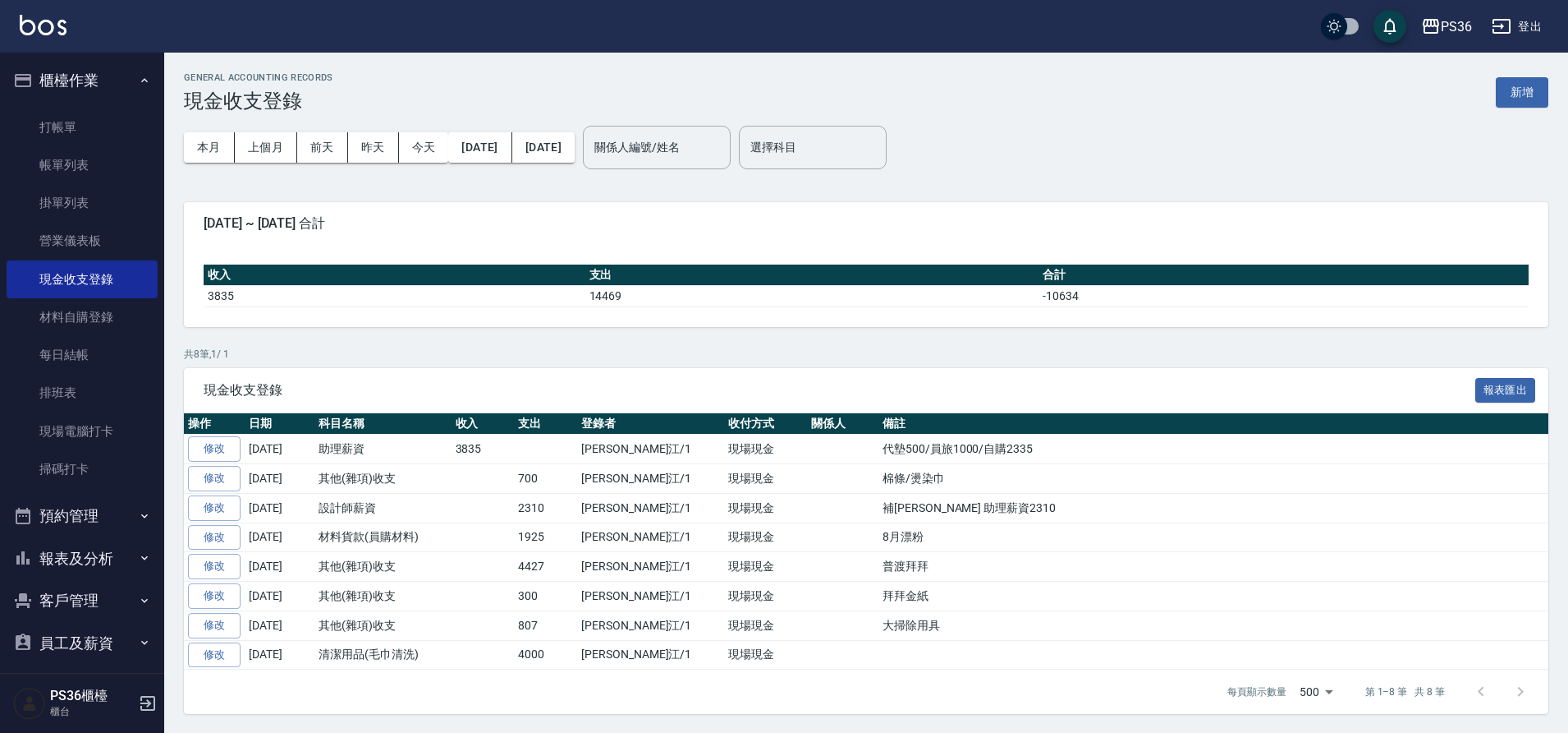
click at [86, 559] on button "報表及分析" at bounding box center [82, 559] width 151 height 43
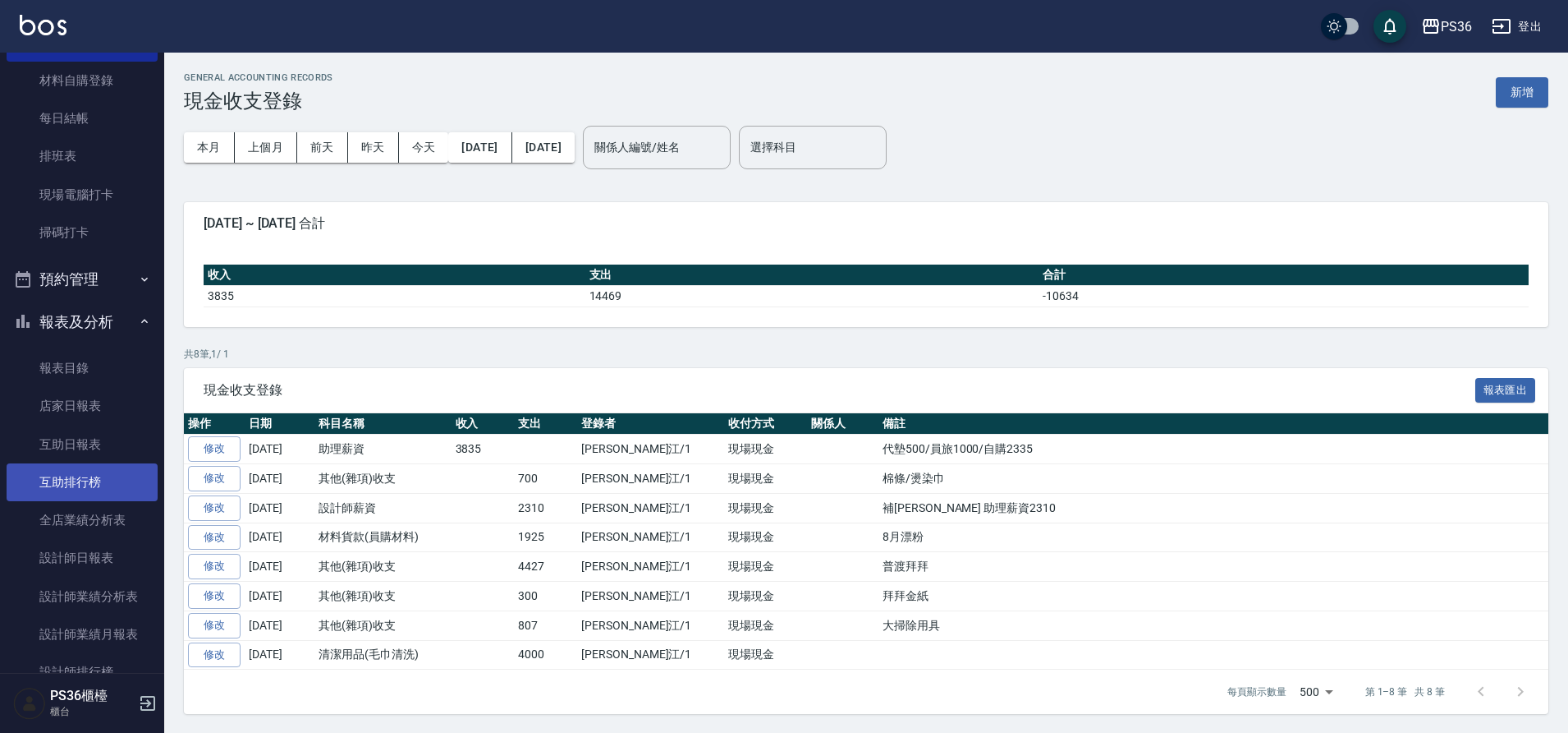
scroll to position [246, 0]
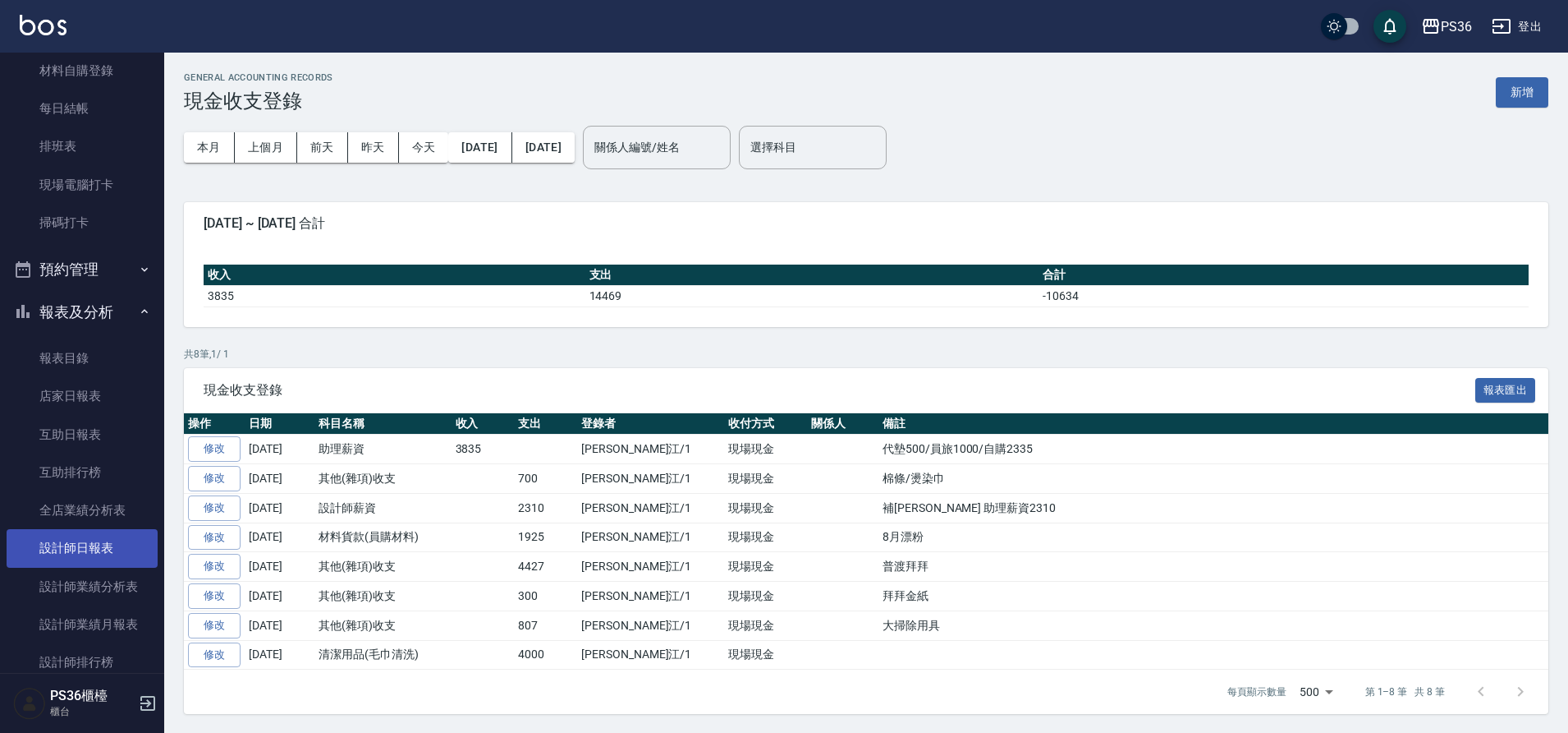
click at [96, 529] on link "設計師日報表" at bounding box center [82, 547] width 151 height 38
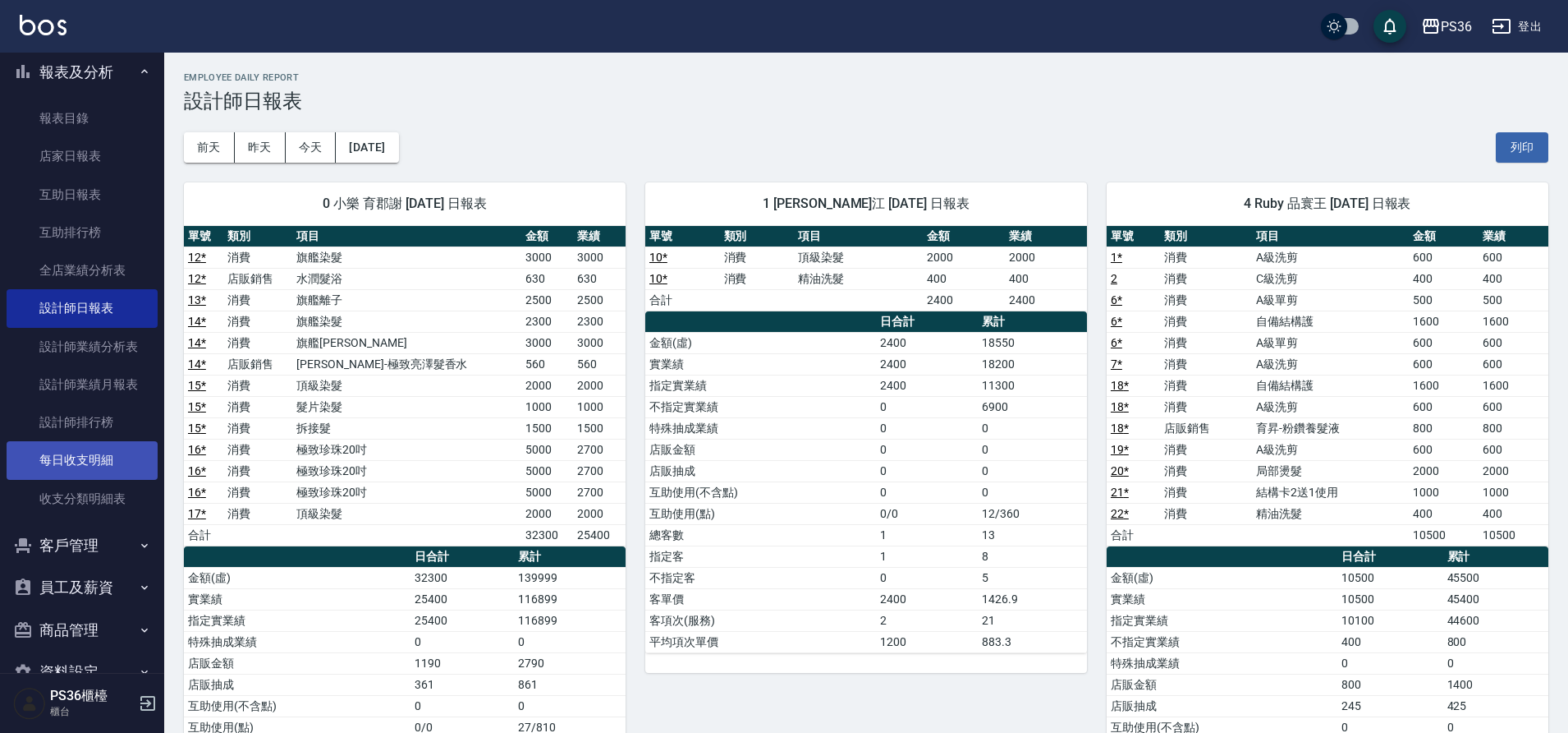
scroll to position [493, 0]
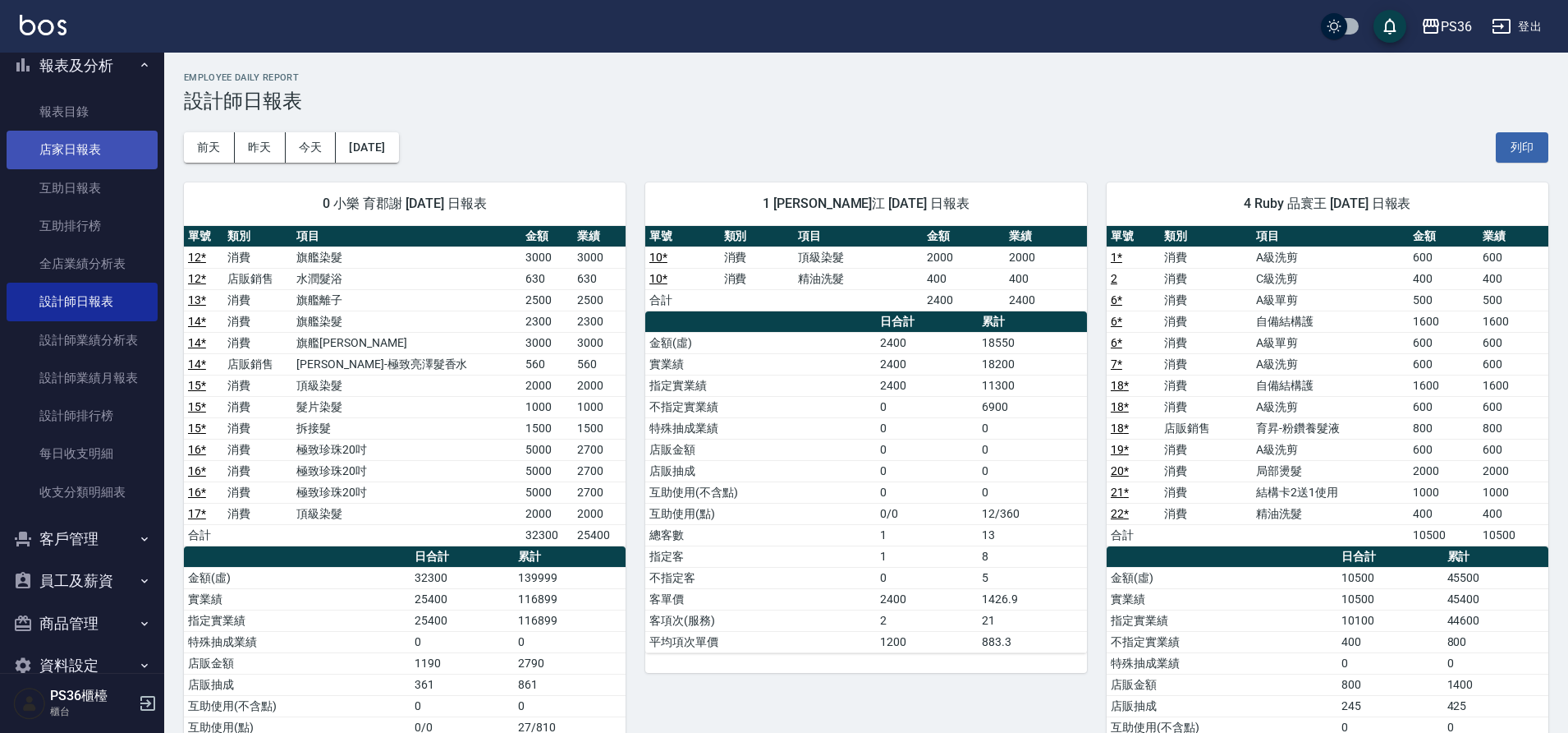
click at [101, 161] on link "店家日報表" at bounding box center [82, 149] width 151 height 38
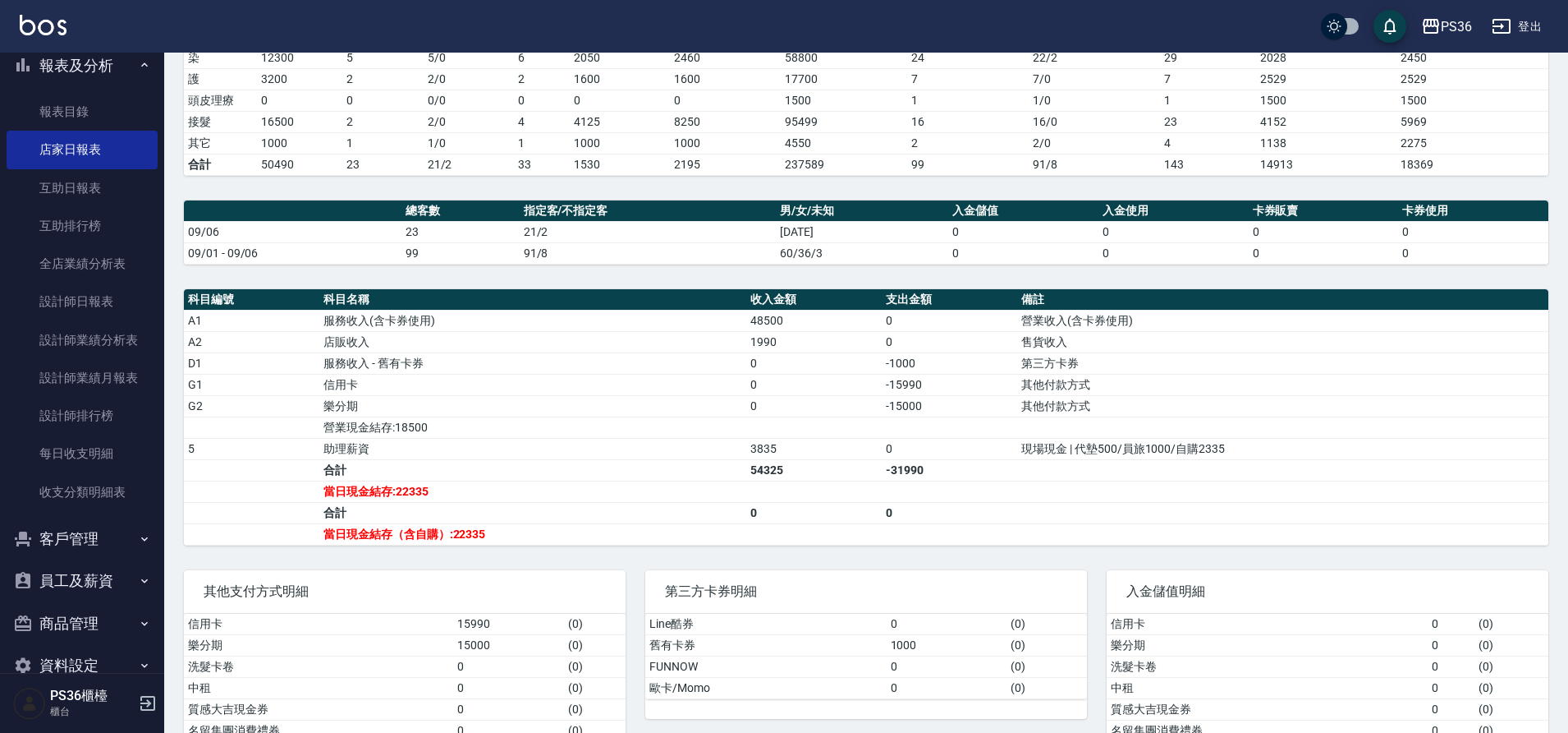
scroll to position [329, 0]
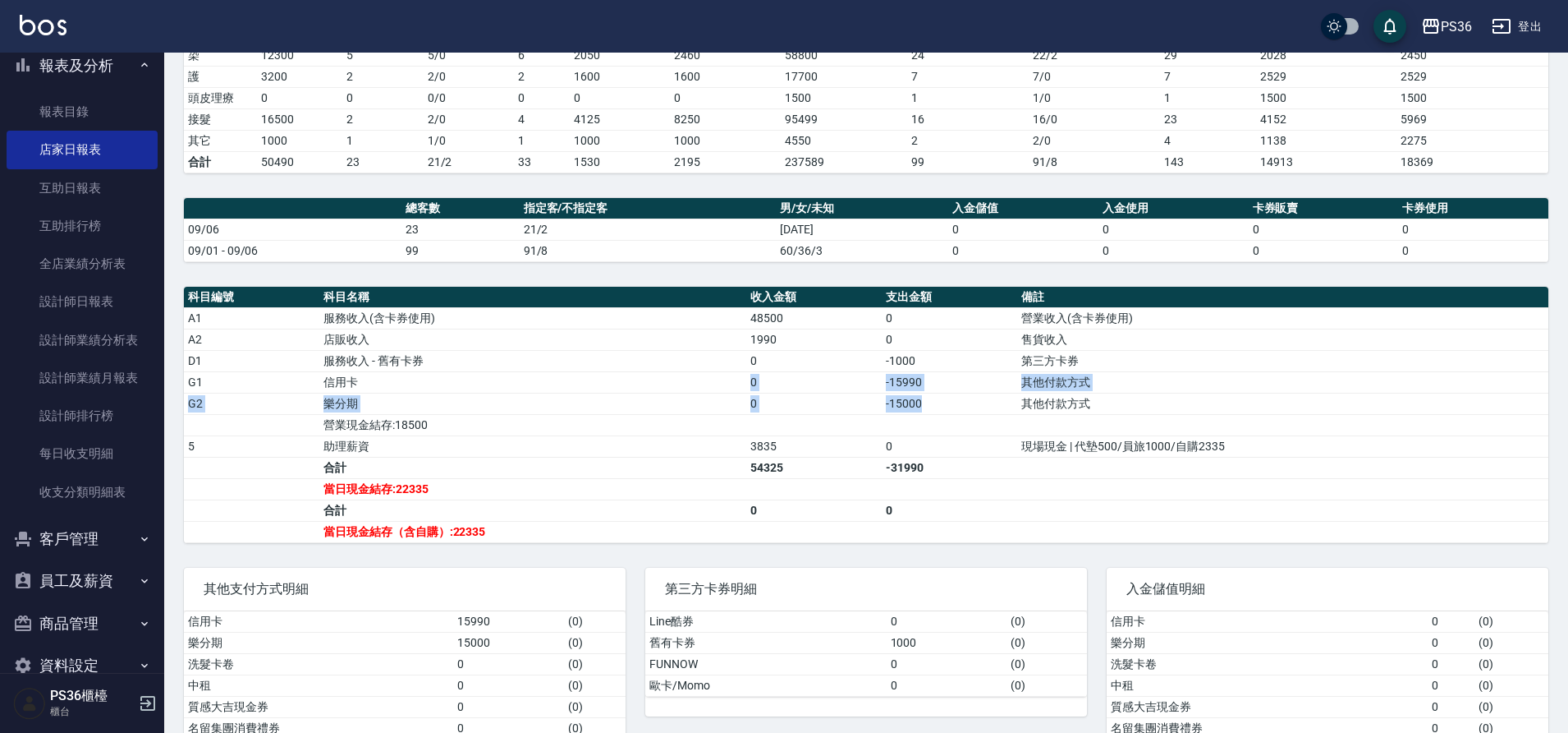
drag, startPoint x: 495, startPoint y: 377, endPoint x: 930, endPoint y: 409, distance: 436.2
click at [930, 409] on tbody "A1 服務收入(含卡券使用) 48500 0 營業收入(含卡券使用) A2 店販收入 1990 0 售貨收入 D1 服務收入 - 舊有卡券 0 -1000 第…" at bounding box center [866, 424] width 1365 height 235
click at [734, 425] on td "營業現金結存:18500" at bounding box center [532, 424] width 427 height 21
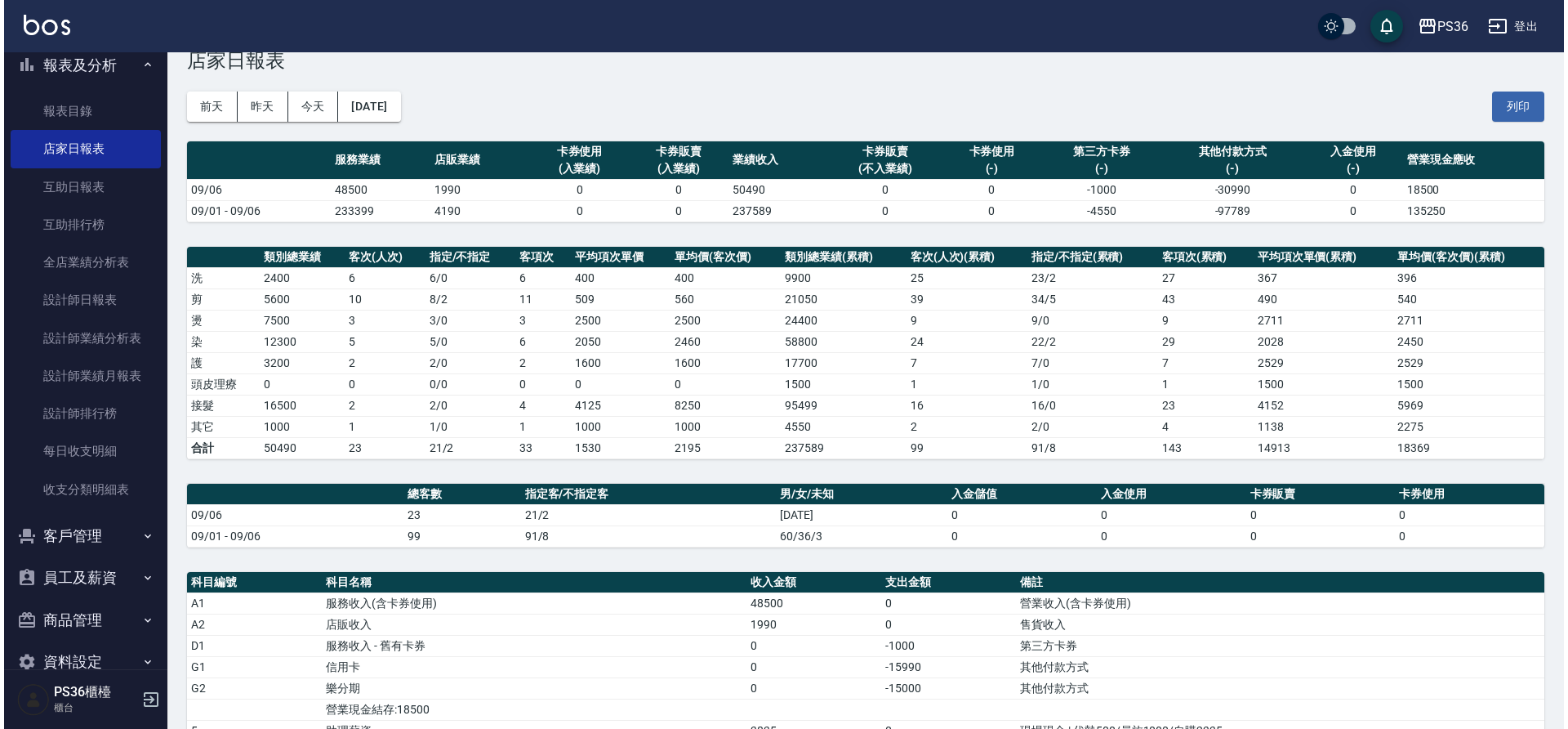
scroll to position [0, 0]
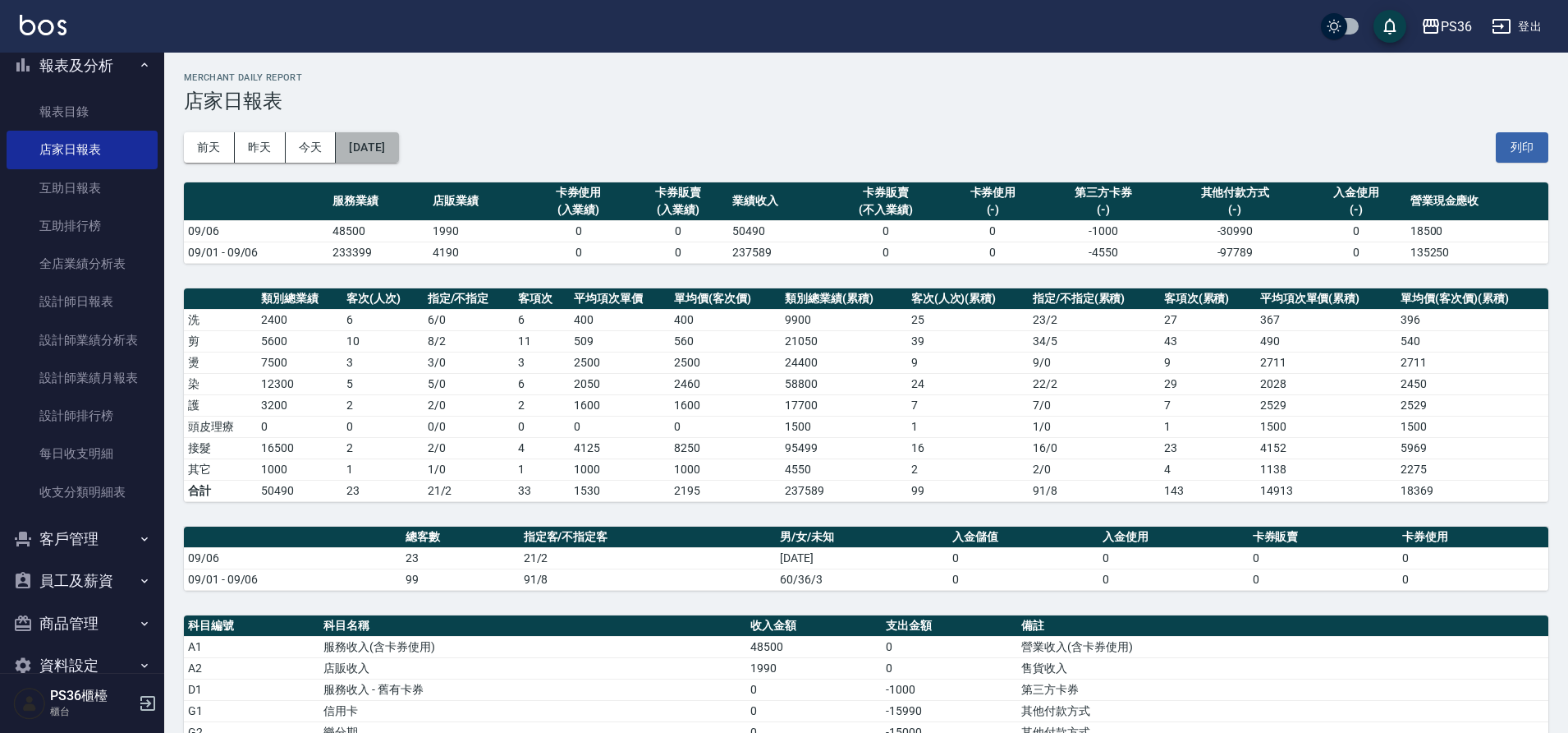
click at [394, 140] on button "[DATE]" at bounding box center [366, 147] width 62 height 31
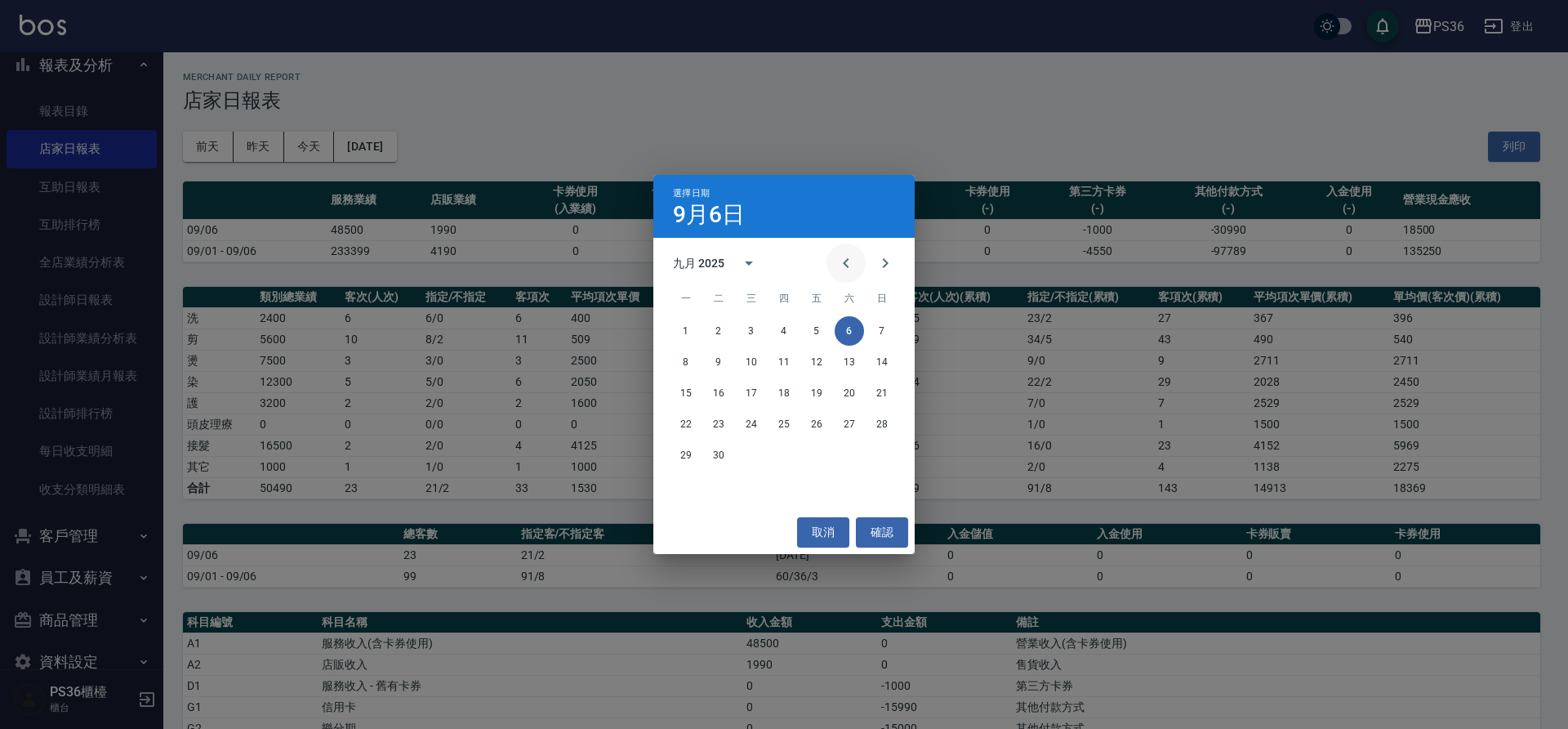
click at [847, 255] on icon "Previous month" at bounding box center [845, 262] width 19 height 19
click at [752, 356] on button "6" at bounding box center [751, 362] width 30 height 30
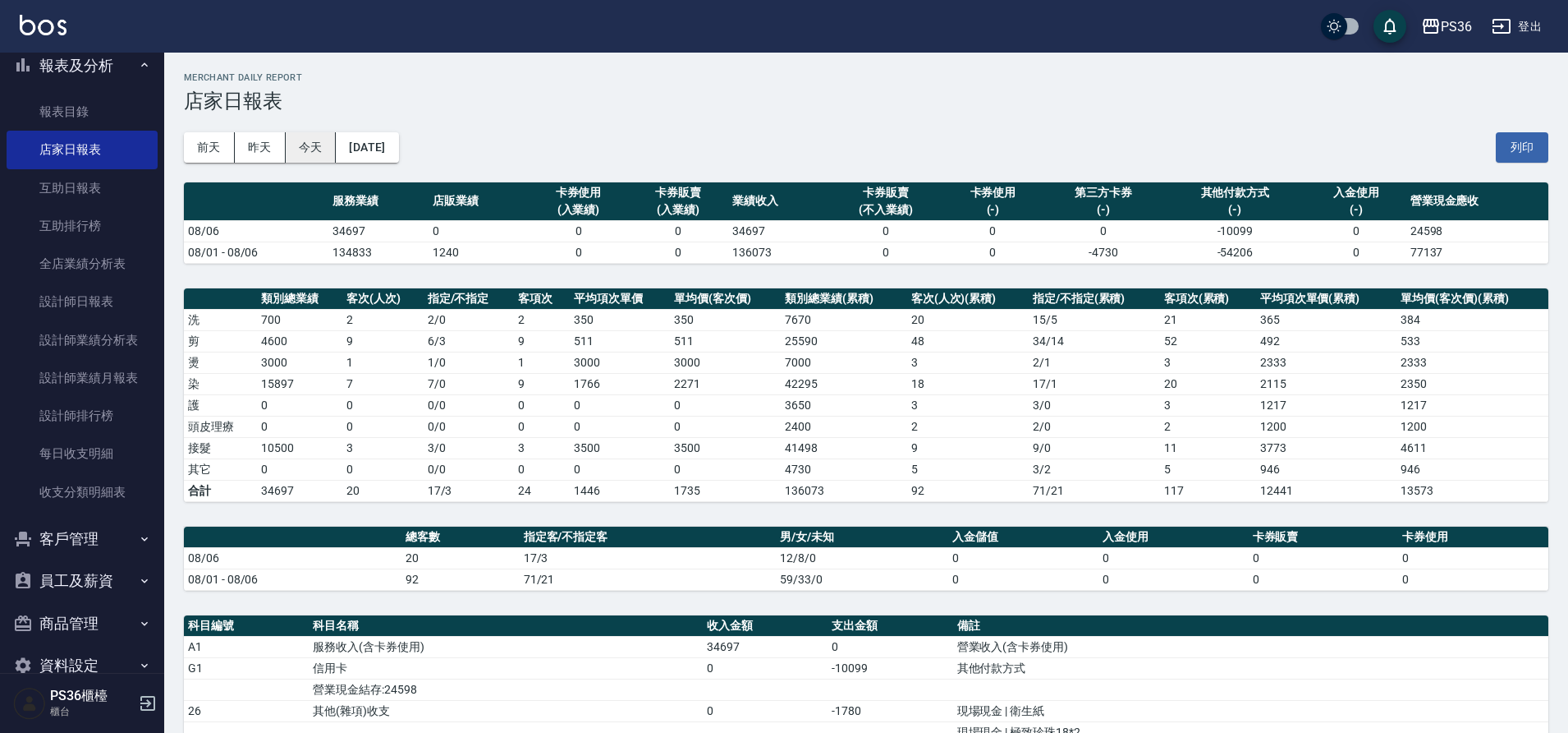
click at [310, 151] on button "今天" at bounding box center [311, 147] width 51 height 31
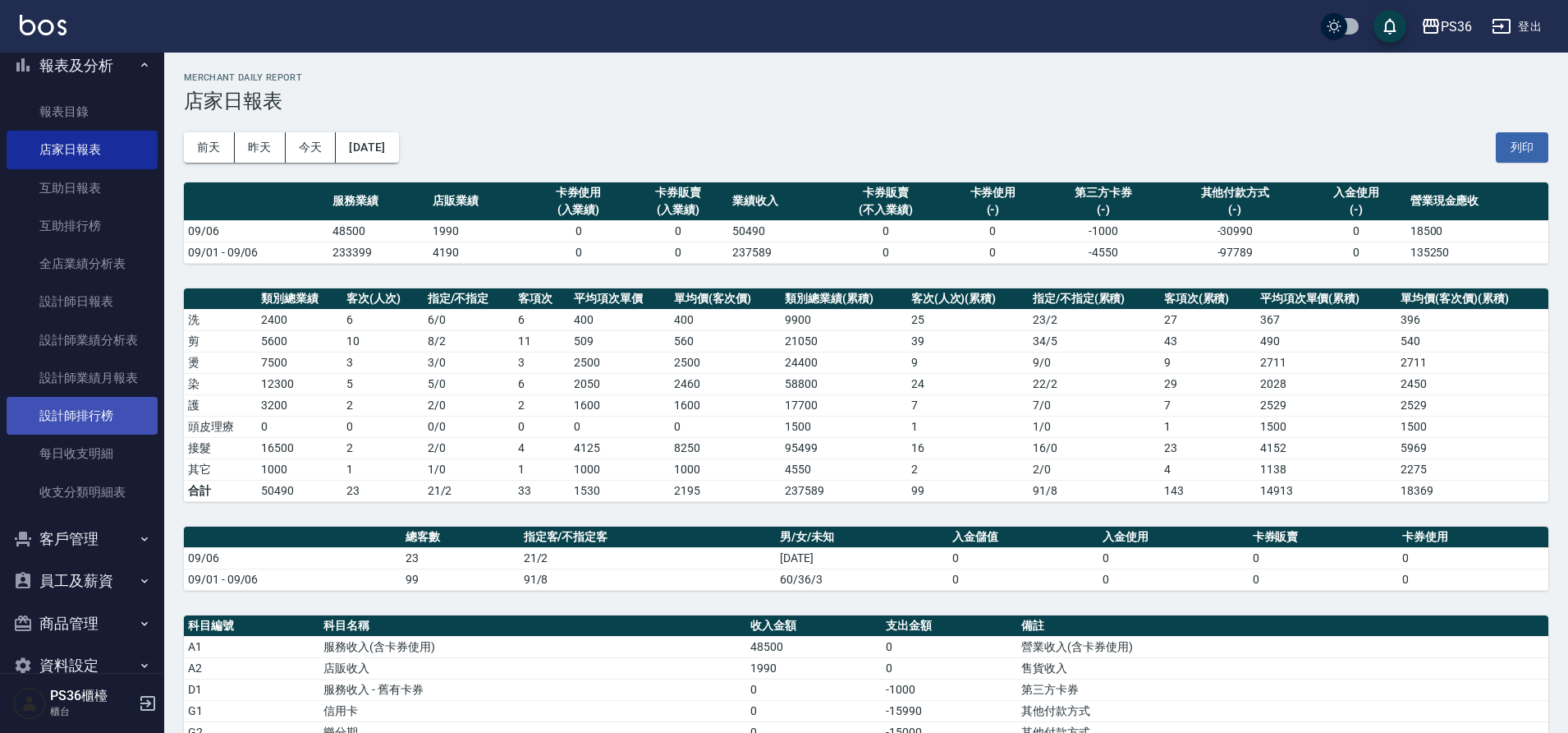
click at [94, 404] on link "設計師排行榜" at bounding box center [82, 416] width 151 height 38
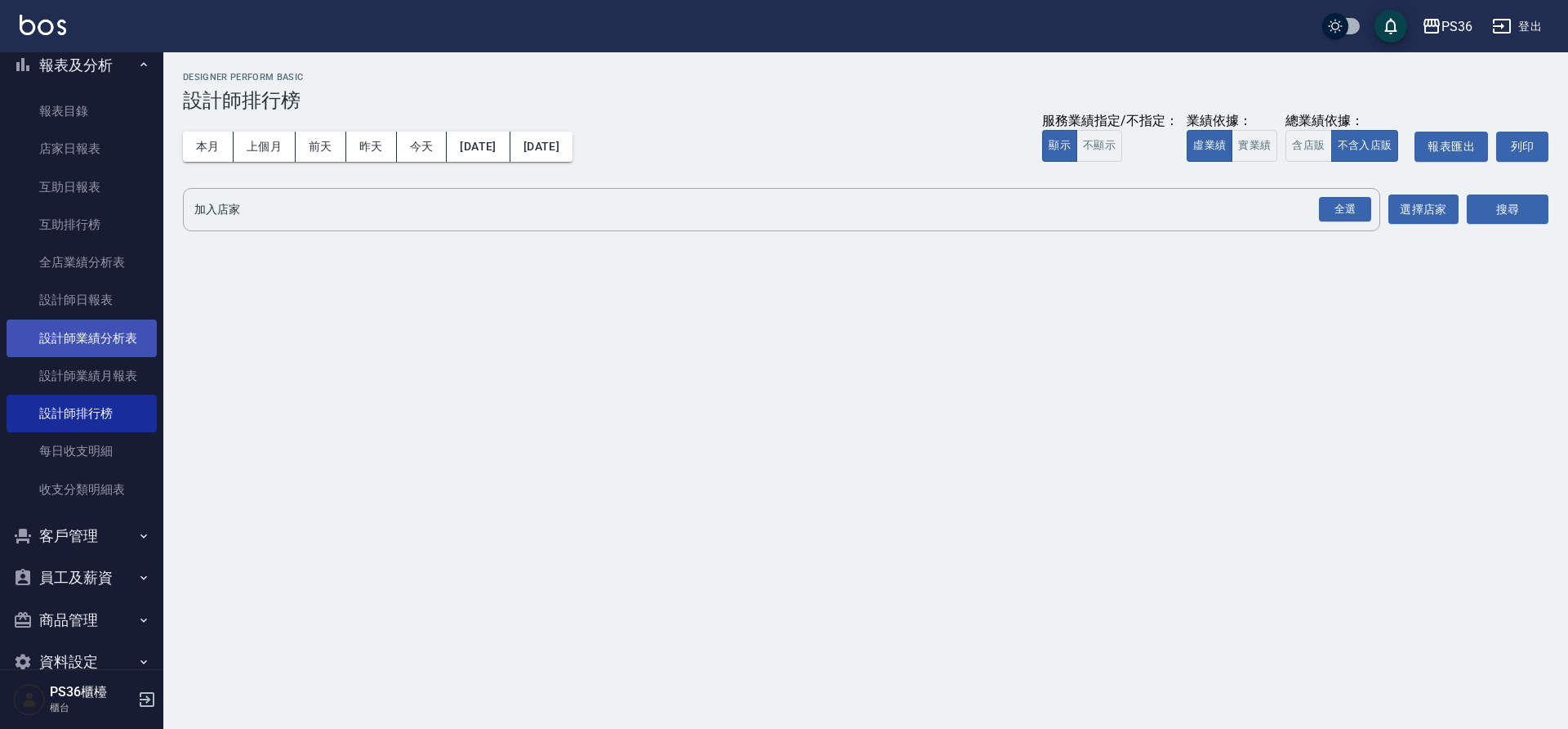
click at [112, 334] on link "設計師業績分析表" at bounding box center [81, 337] width 150 height 37
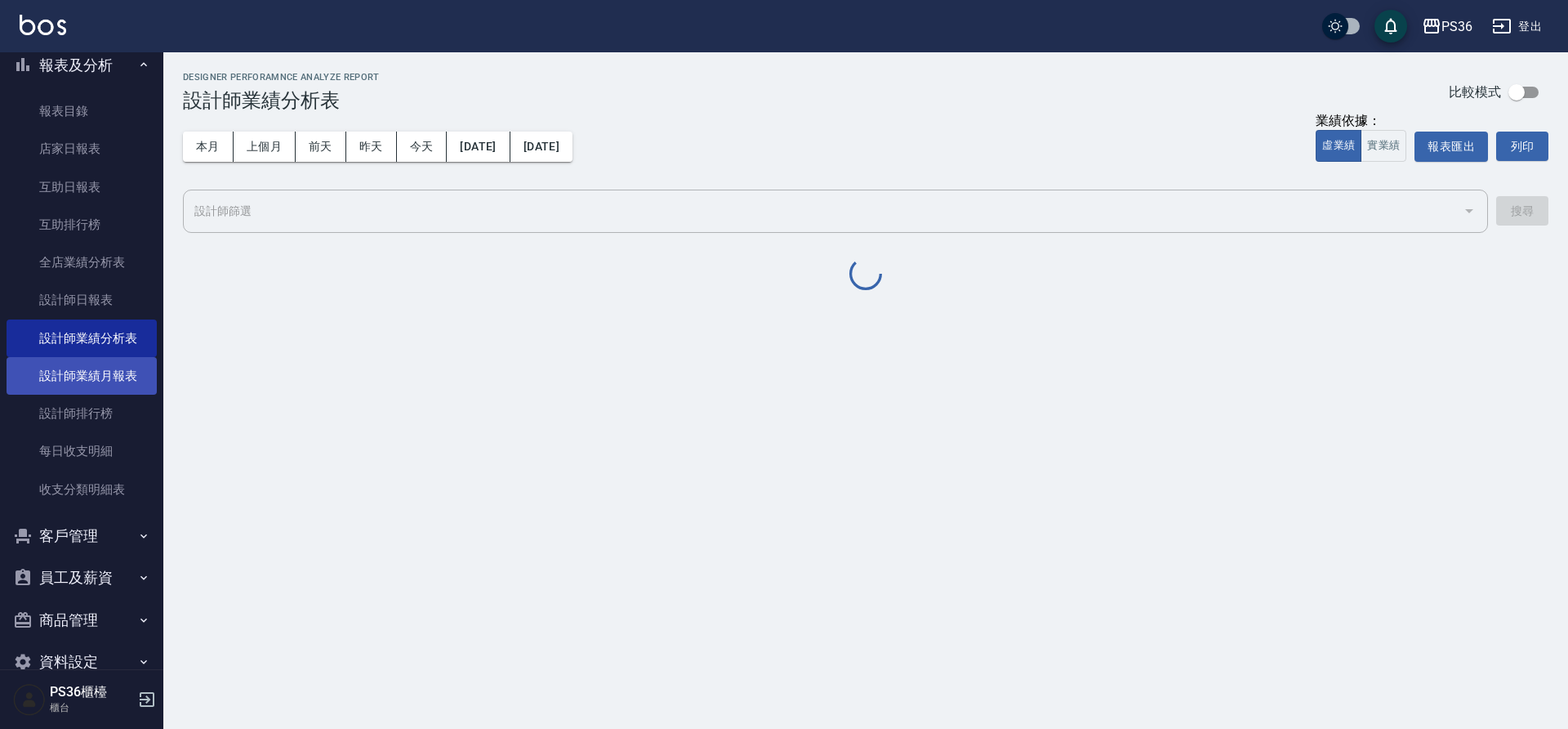
click at [109, 364] on link "設計師業績月報表" at bounding box center [81, 375] width 150 height 37
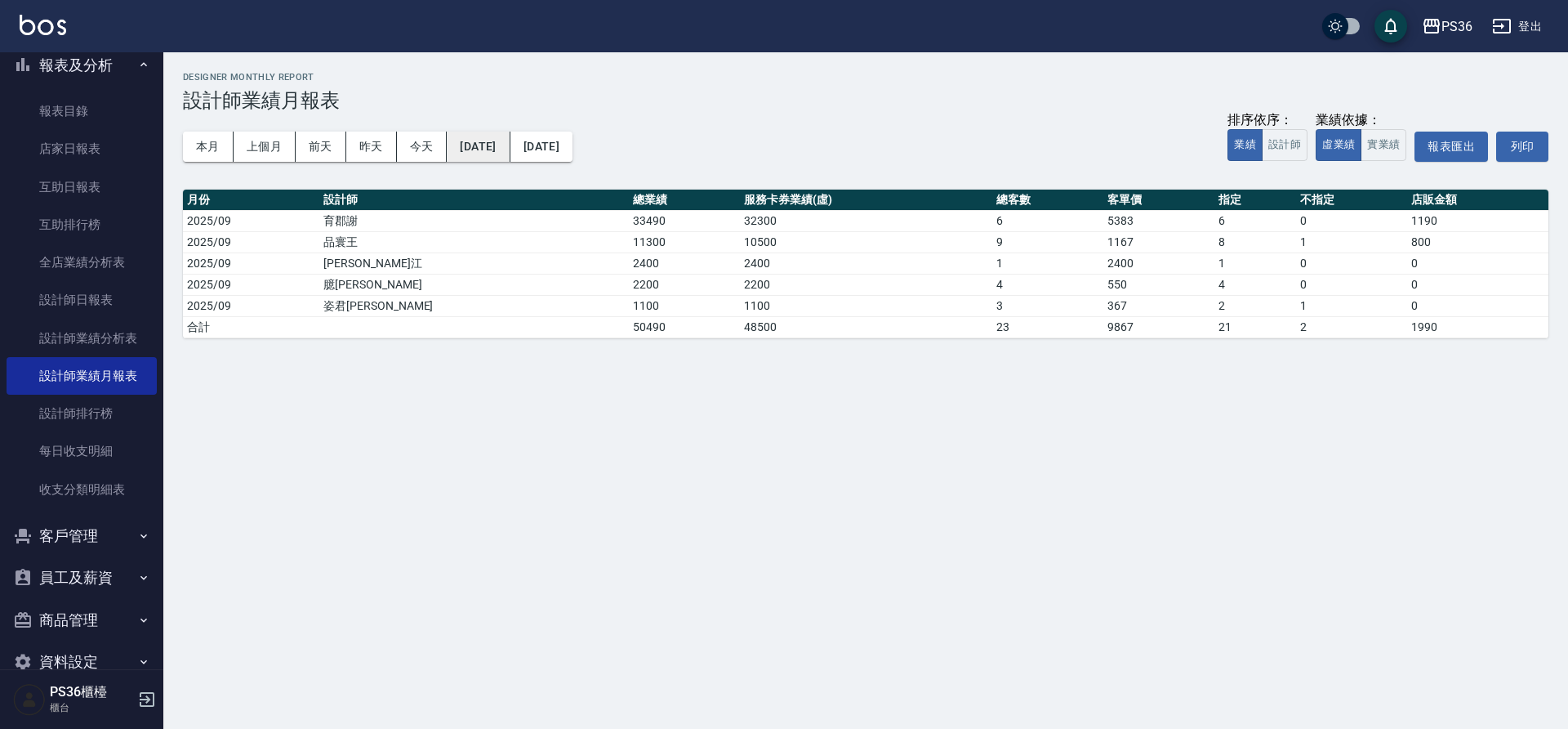
click at [499, 147] on button "[DATE]" at bounding box center [478, 146] width 63 height 31
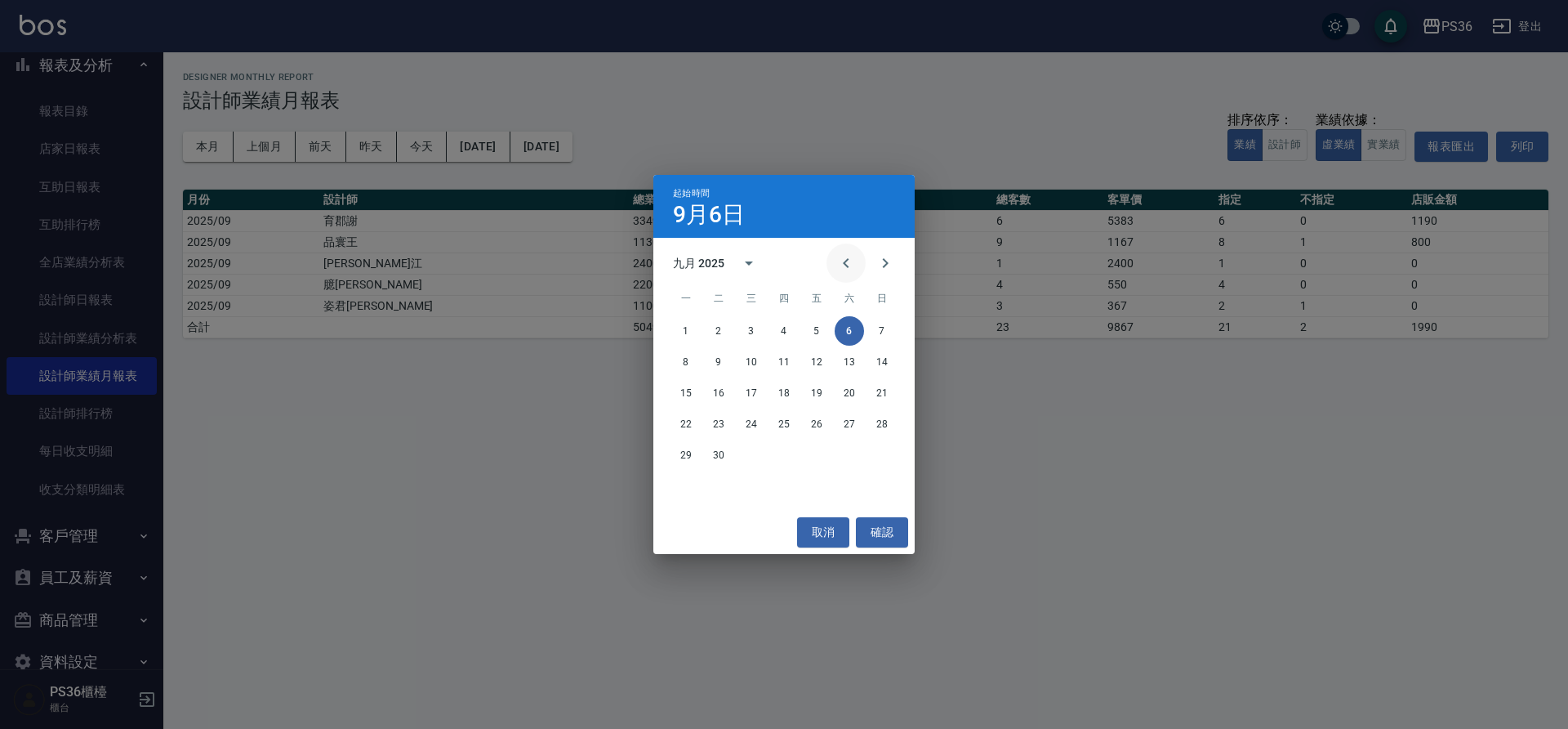
click at [840, 265] on icon "Previous month" at bounding box center [845, 262] width 19 height 19
click at [726, 327] on button "1" at bounding box center [719, 331] width 30 height 30
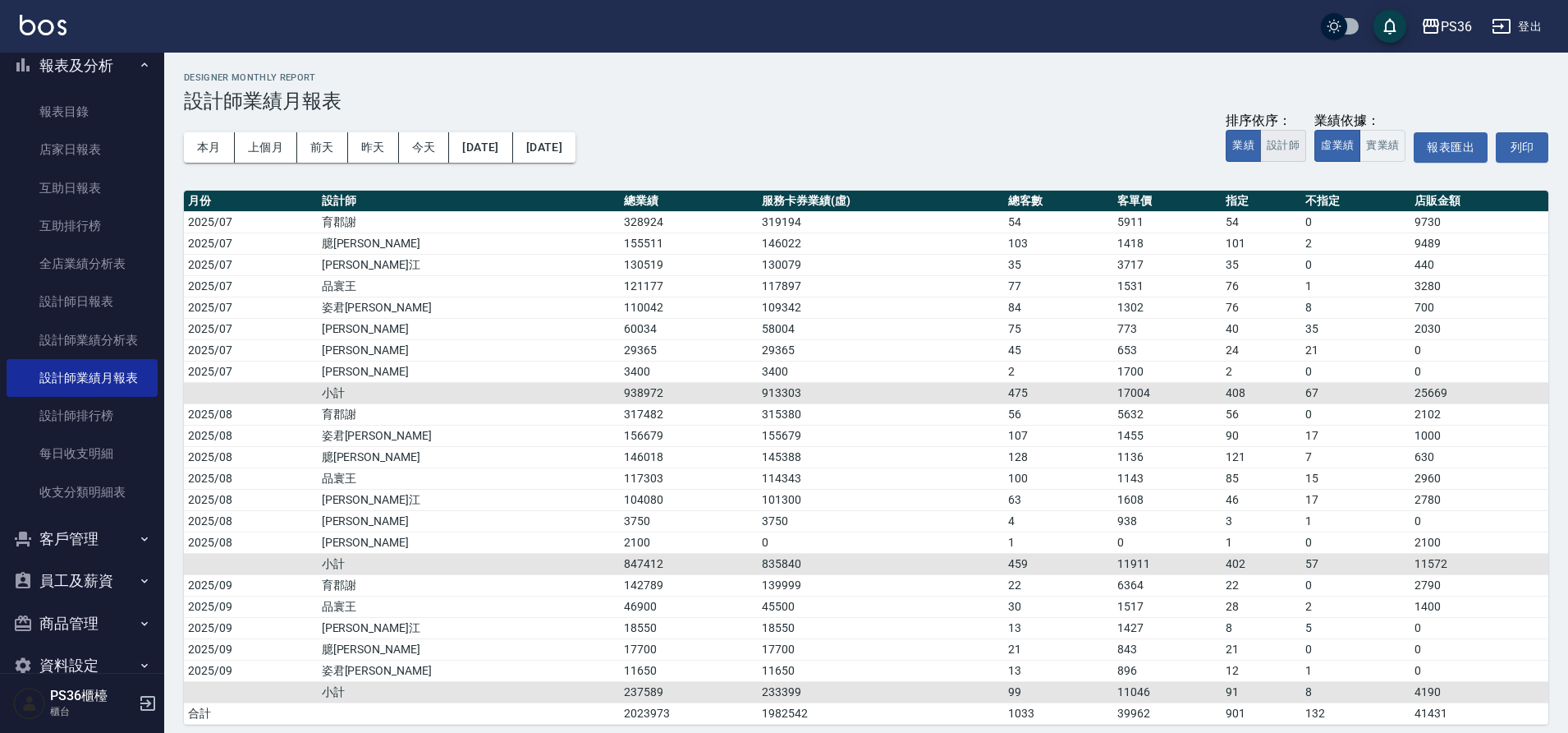
click at [1288, 156] on button "設計師" at bounding box center [1283, 146] width 46 height 32
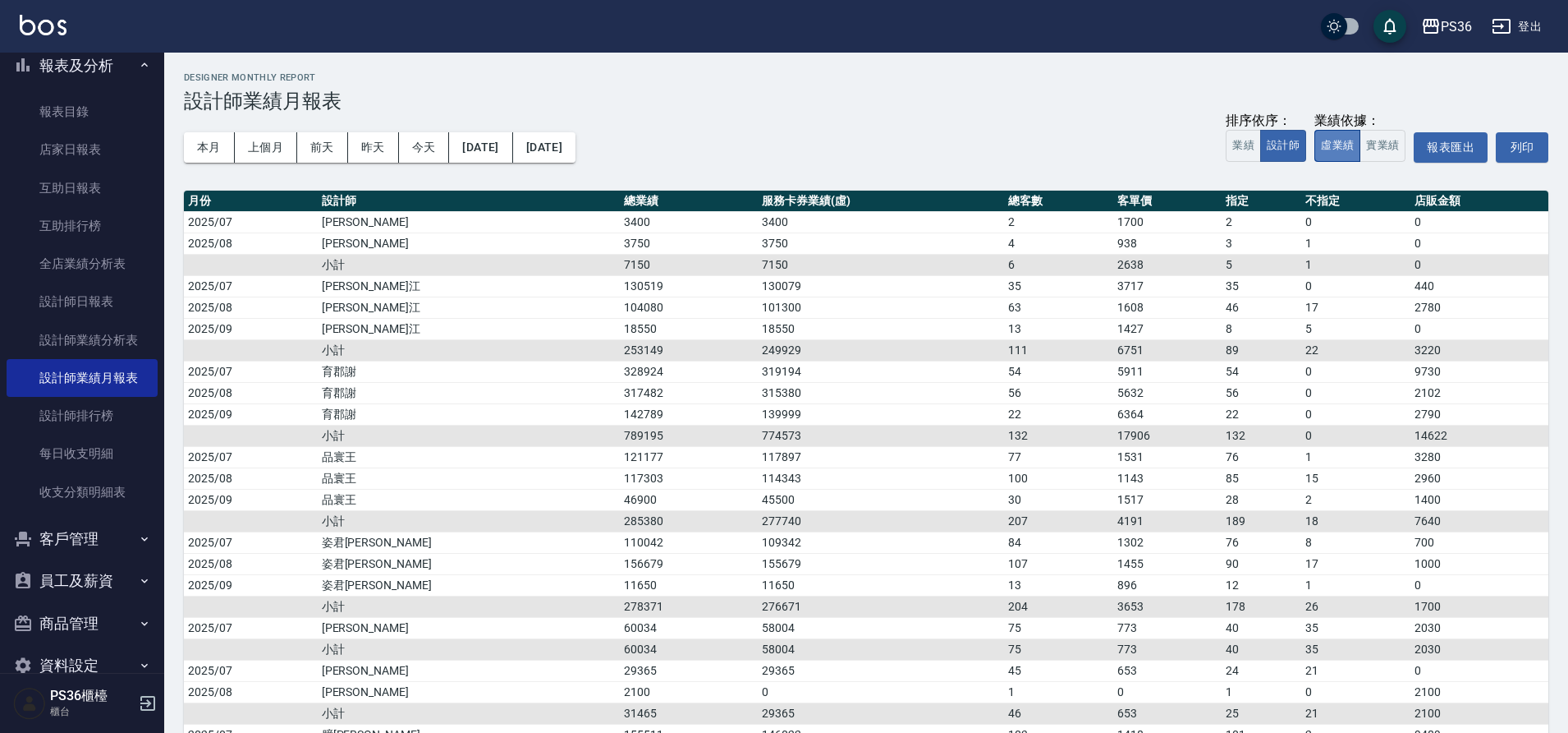
click at [1352, 146] on button "虛業績" at bounding box center [1337, 146] width 46 height 32
click at [1372, 142] on button "實業績" at bounding box center [1382, 146] width 46 height 32
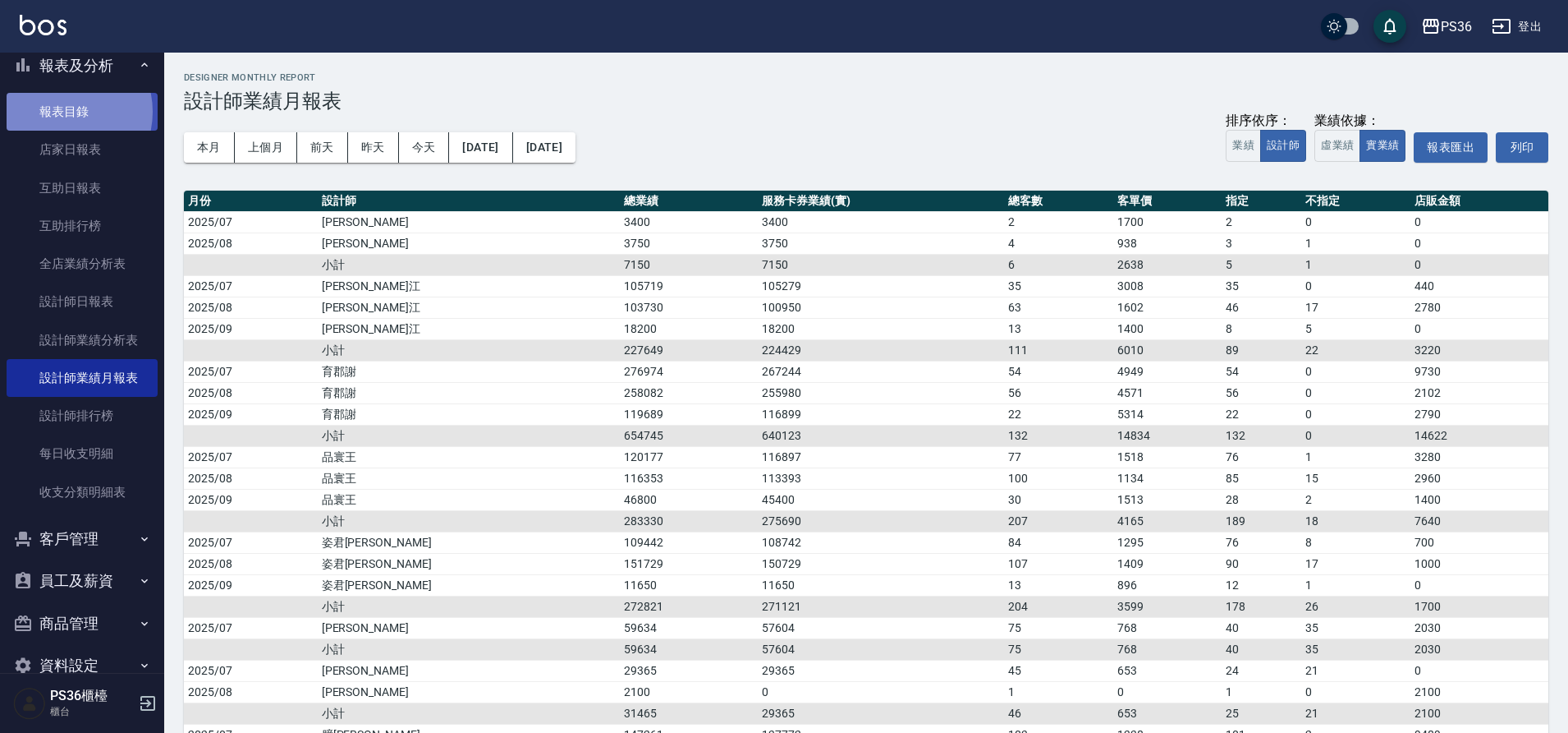
click at [62, 111] on link "報表目錄" at bounding box center [82, 111] width 151 height 38
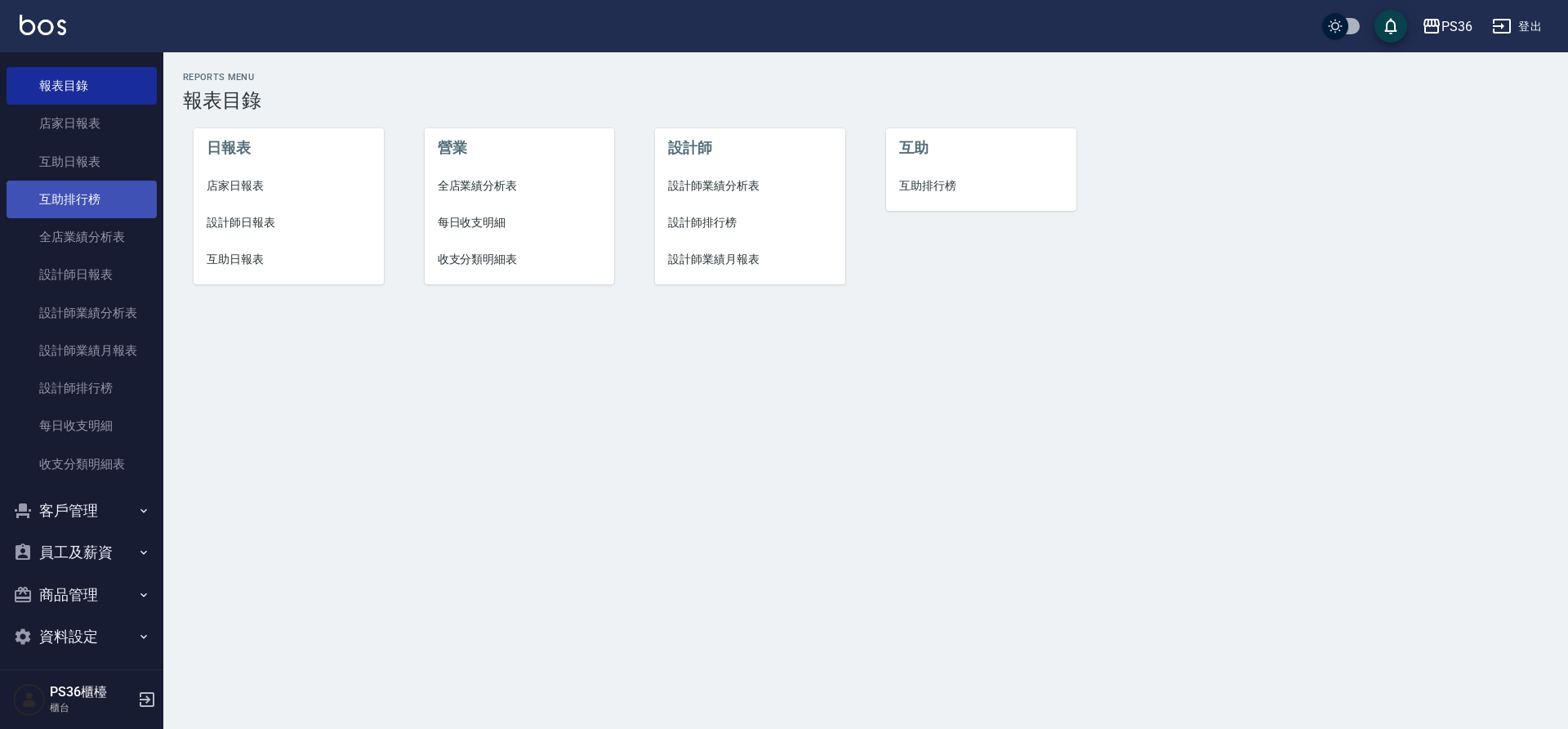
scroll to position [524, 0]
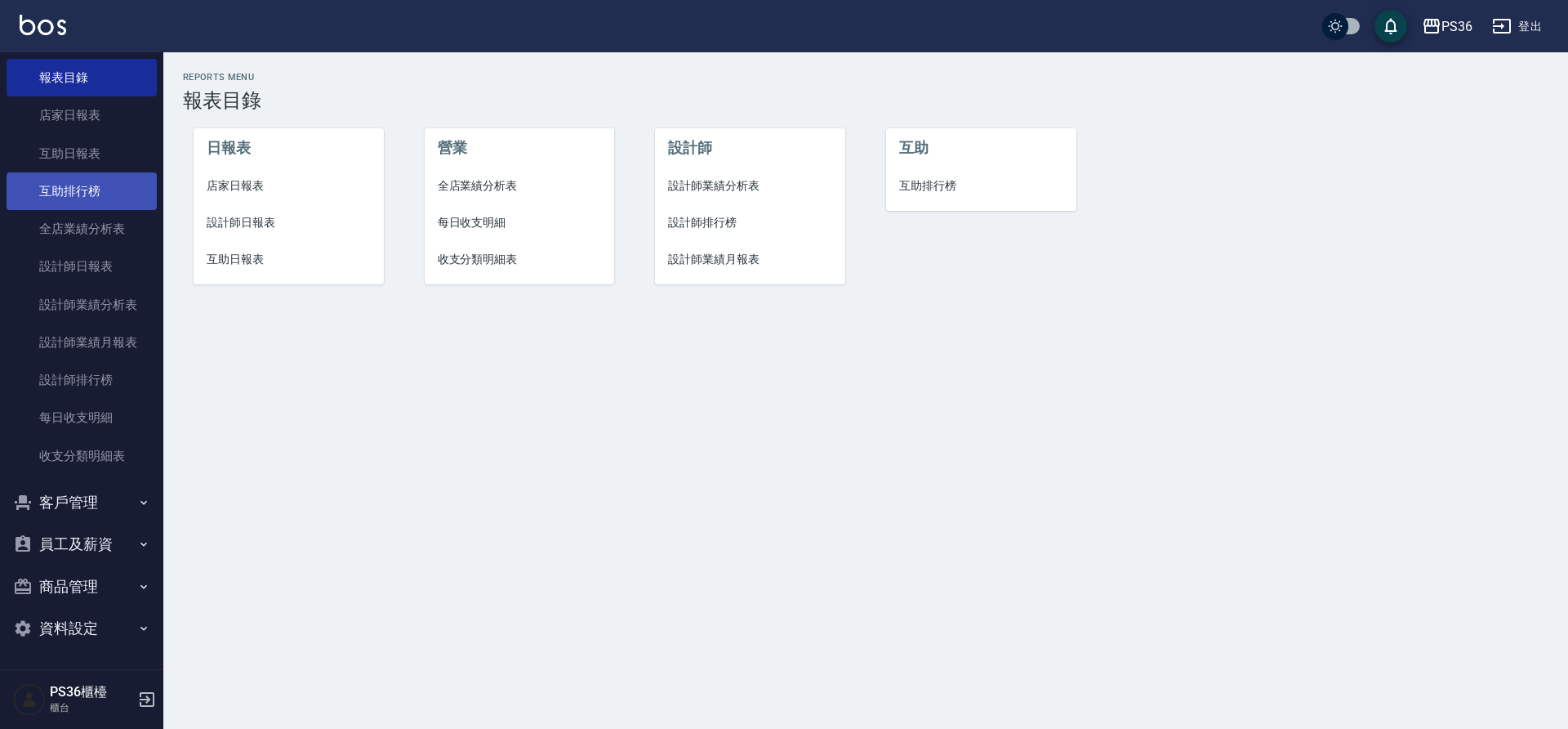
click at [38, 205] on link "互助排行榜" at bounding box center [81, 191] width 150 height 37
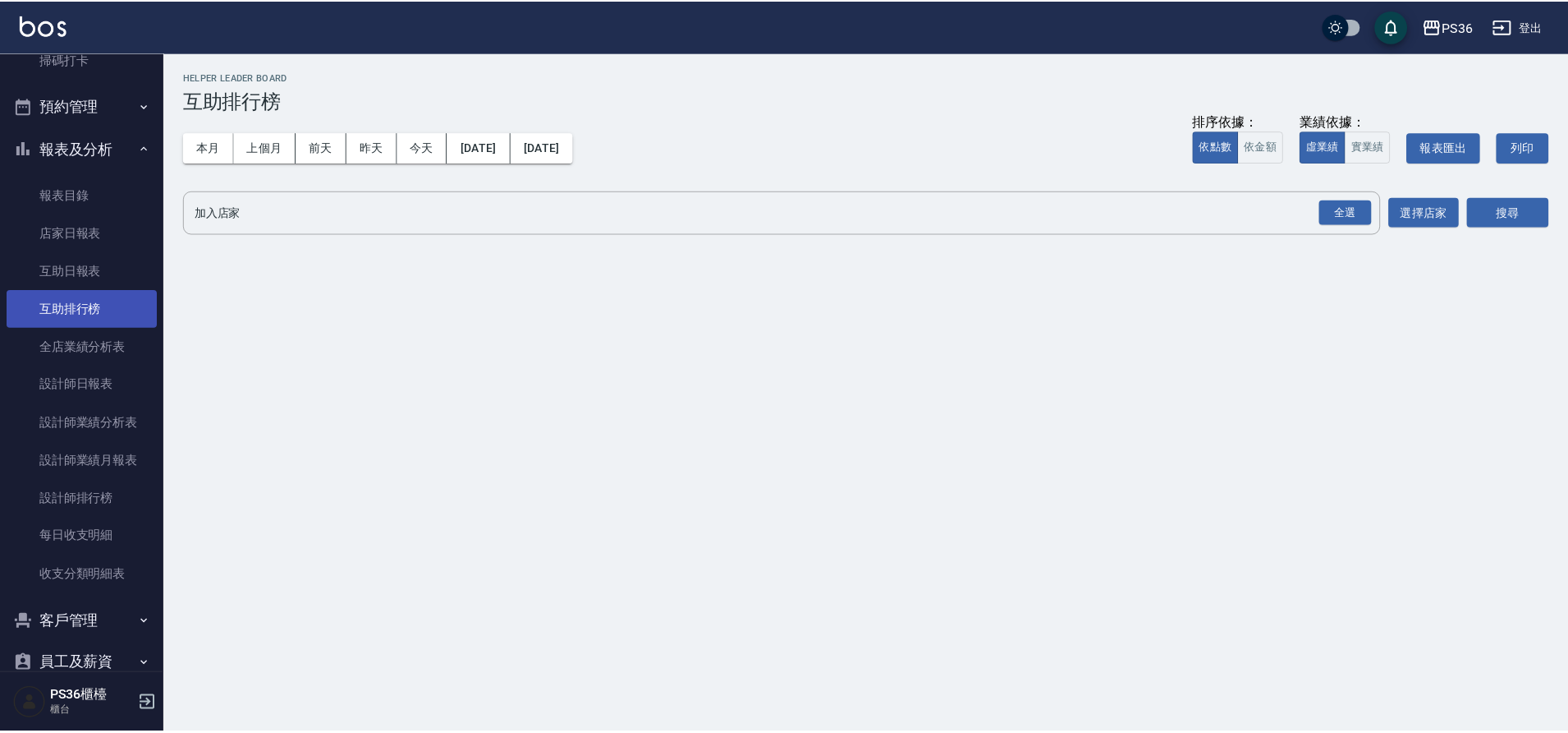
scroll to position [410, 0]
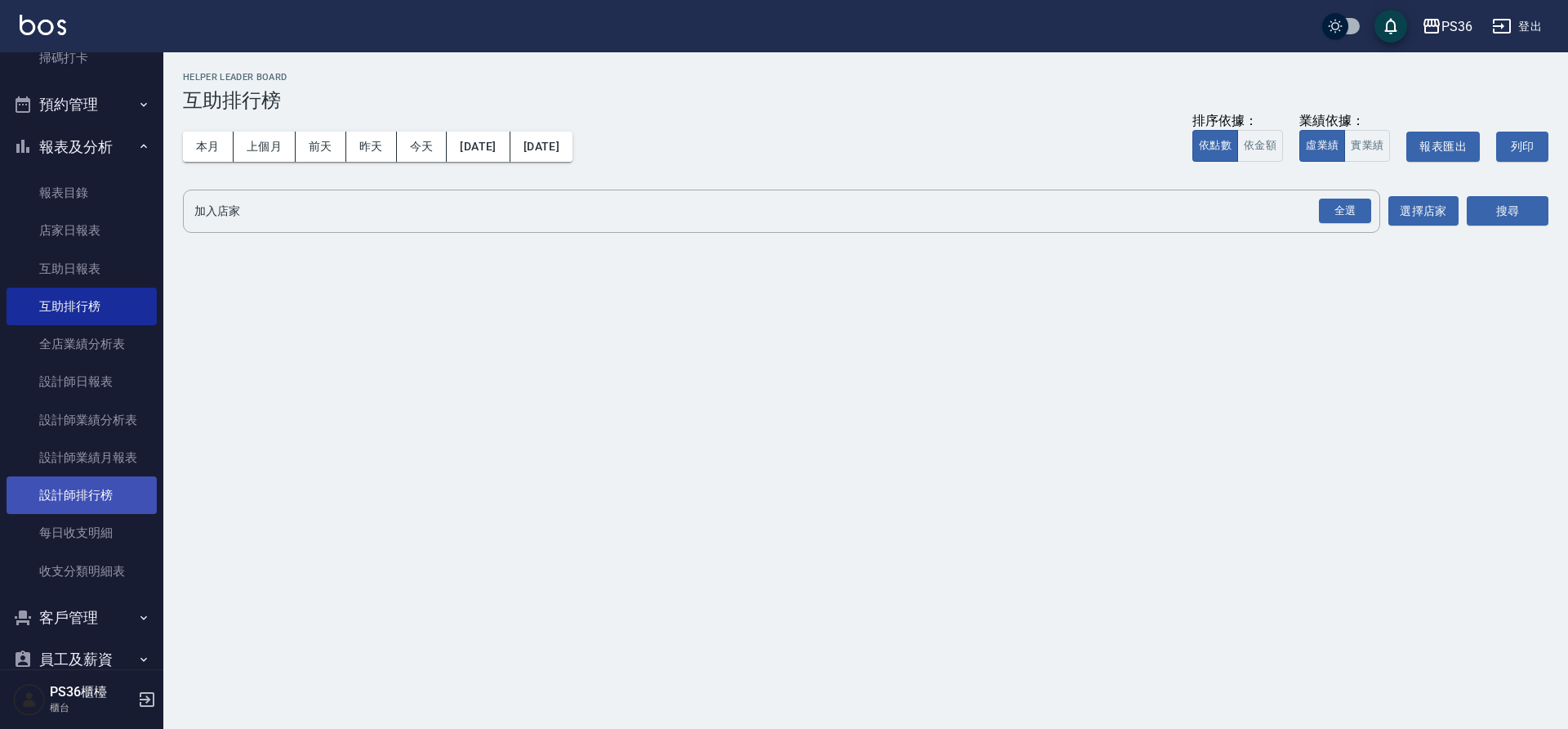
click at [84, 478] on link "設計師排行榜" at bounding box center [81, 494] width 150 height 37
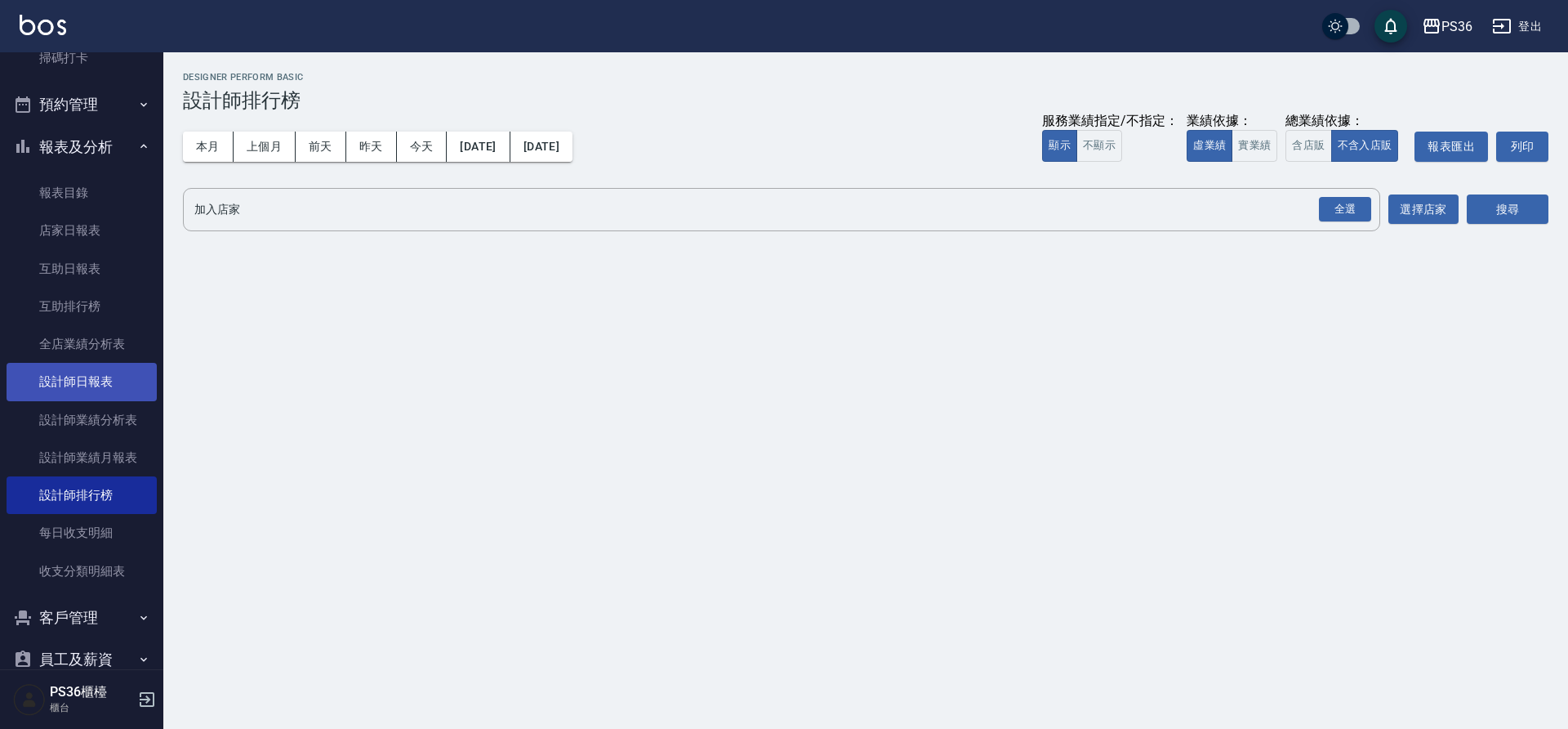
click at [90, 387] on link "設計師日報表" at bounding box center [81, 381] width 150 height 37
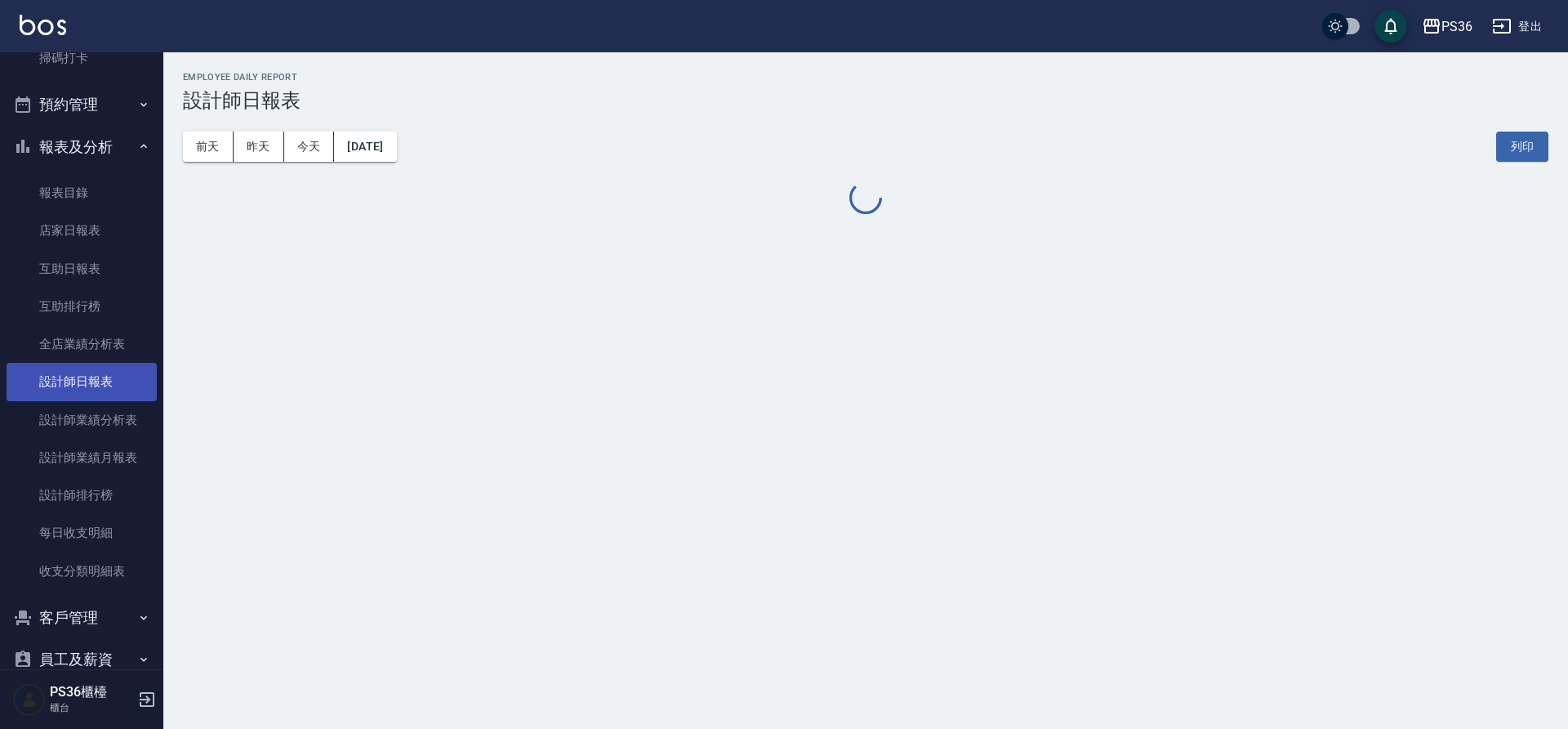
click at [90, 387] on link "設計師日報表" at bounding box center [81, 381] width 150 height 37
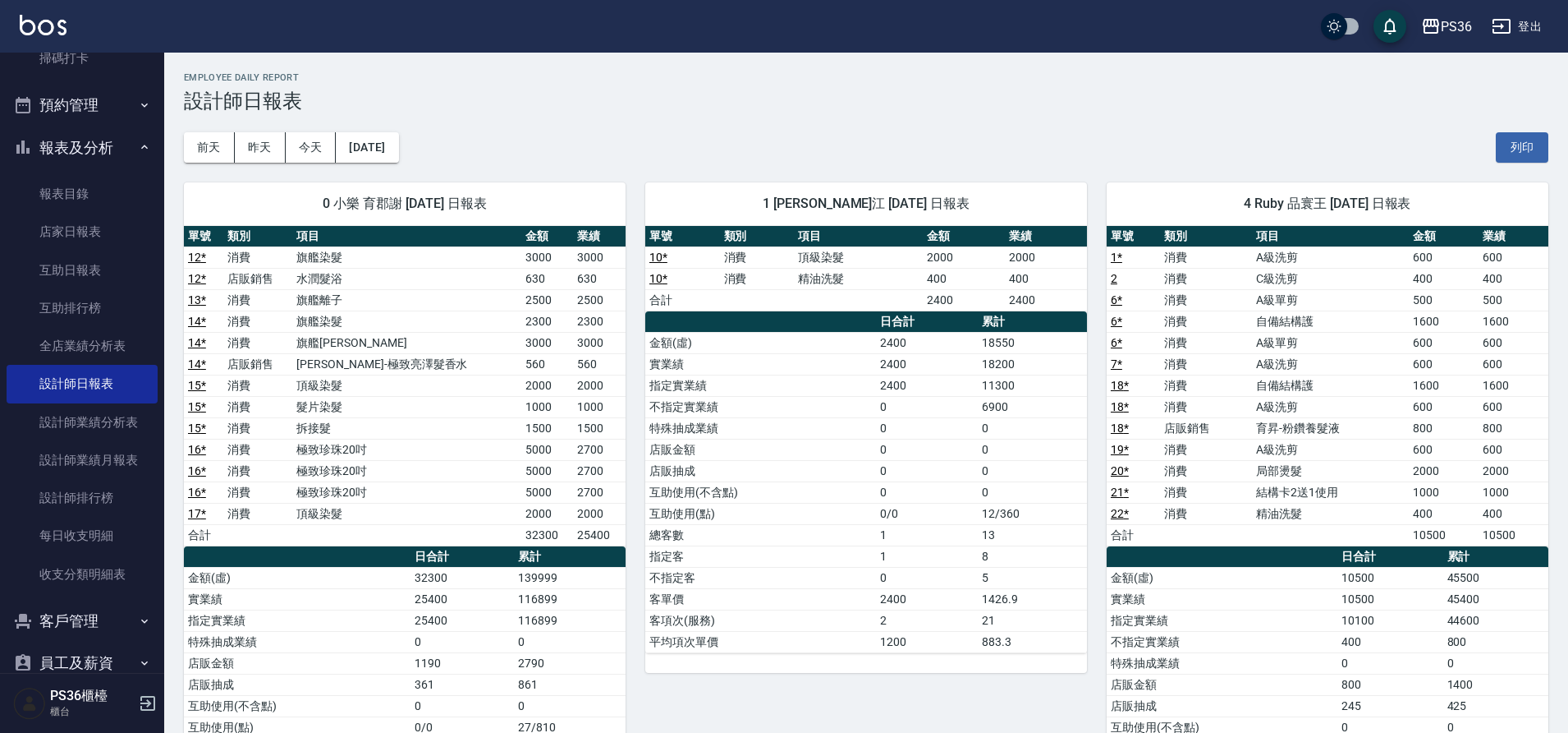
click at [96, 111] on button "預約管理" at bounding box center [82, 105] width 151 height 43
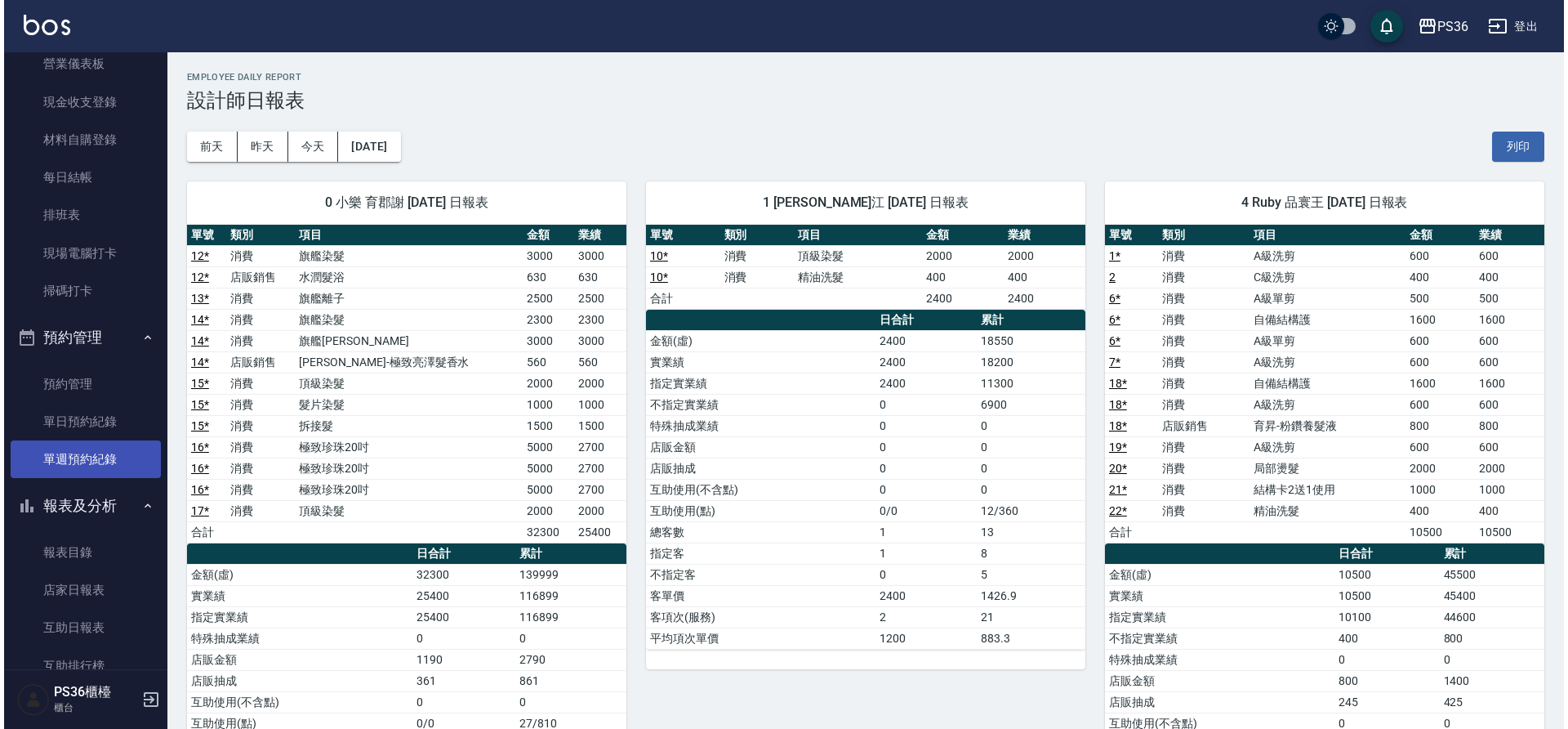
scroll to position [160, 0]
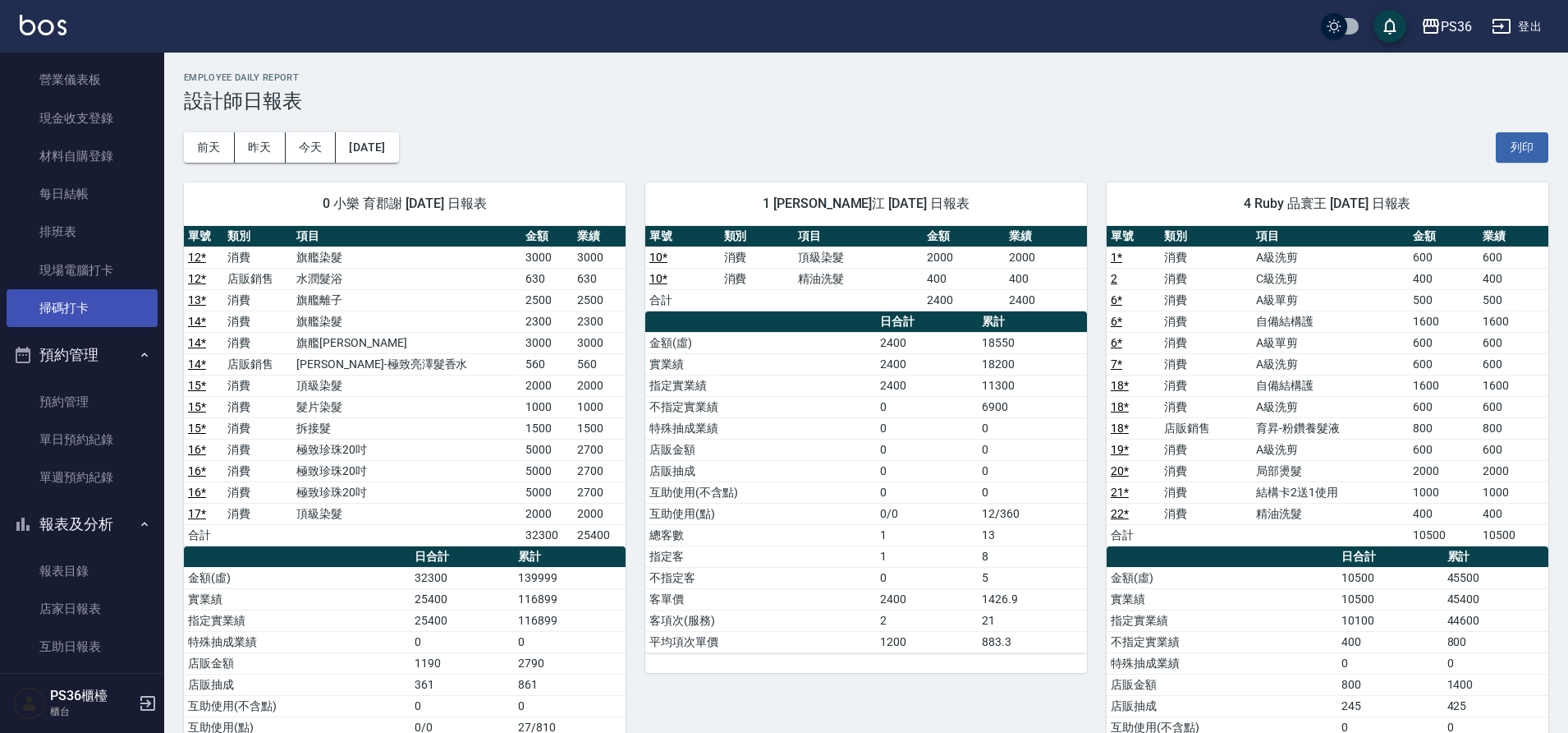
click at [82, 305] on link "掃碼打卡" at bounding box center [82, 308] width 151 height 38
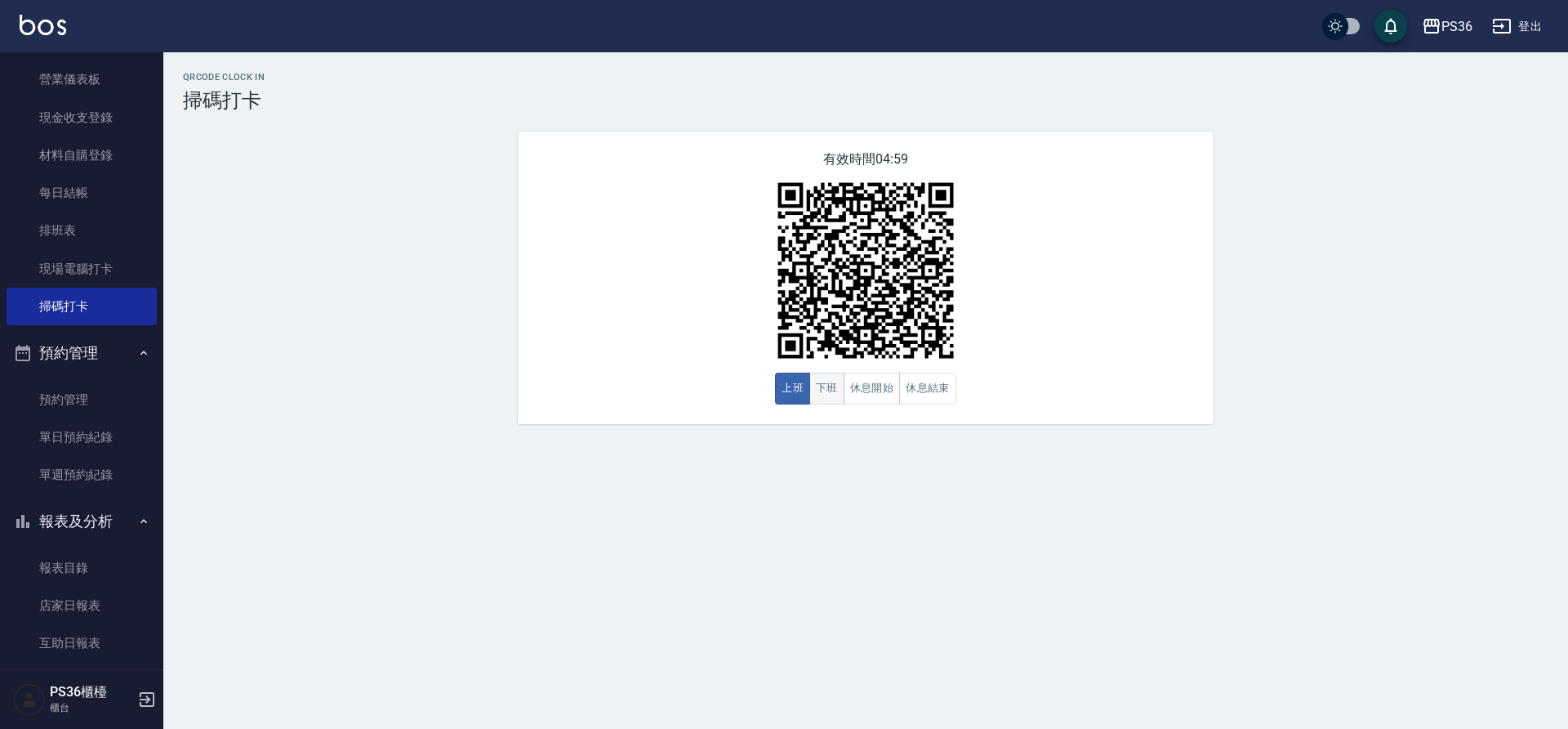
click at [823, 397] on button "下班" at bounding box center [826, 388] width 35 height 32
